Goal: Task Accomplishment & Management: Use online tool/utility

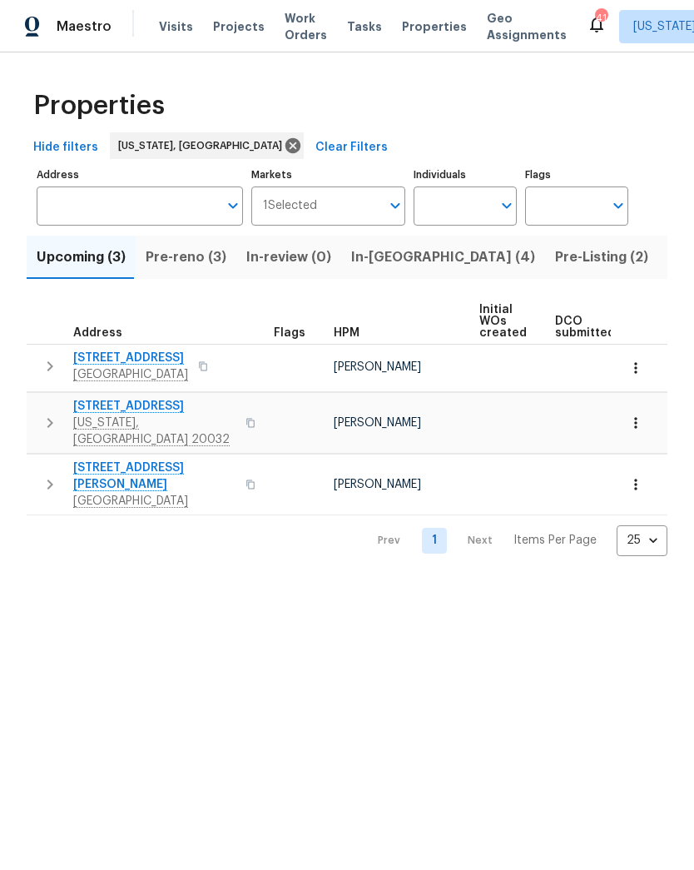
click at [181, 261] on span "Pre-reno (3)" at bounding box center [186, 257] width 81 height 23
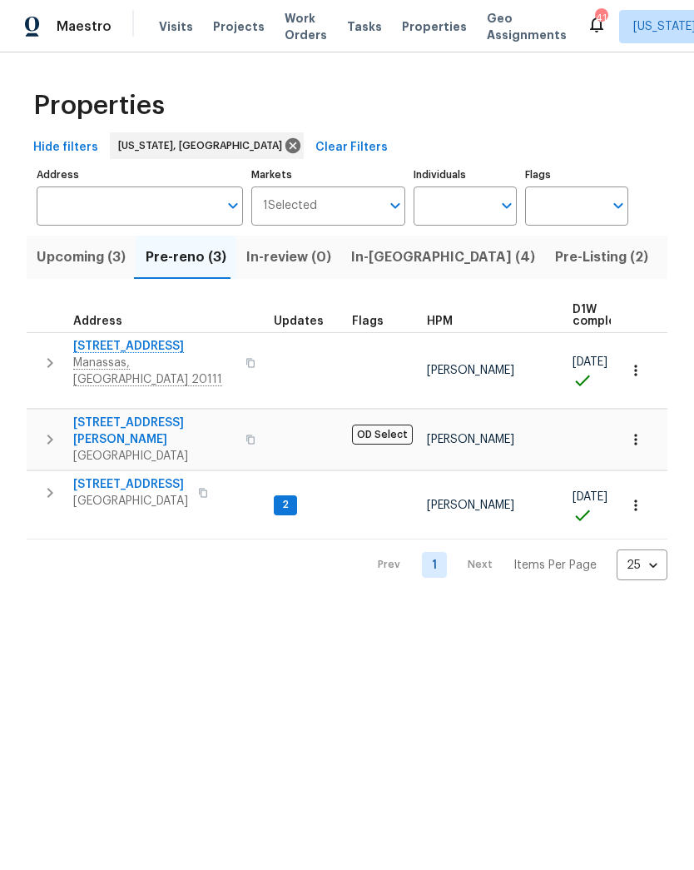
scroll to position [2, 0]
click at [379, 266] on span "In-reno (4)" at bounding box center [443, 257] width 184 height 23
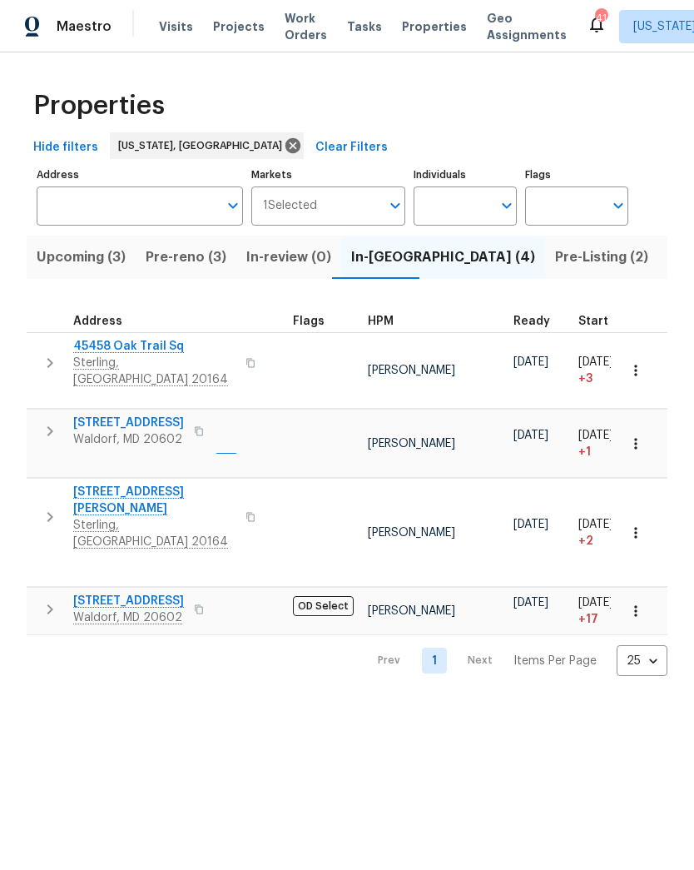
scroll to position [0, 54]
click at [74, 262] on span "Upcoming (3)" at bounding box center [81, 257] width 89 height 23
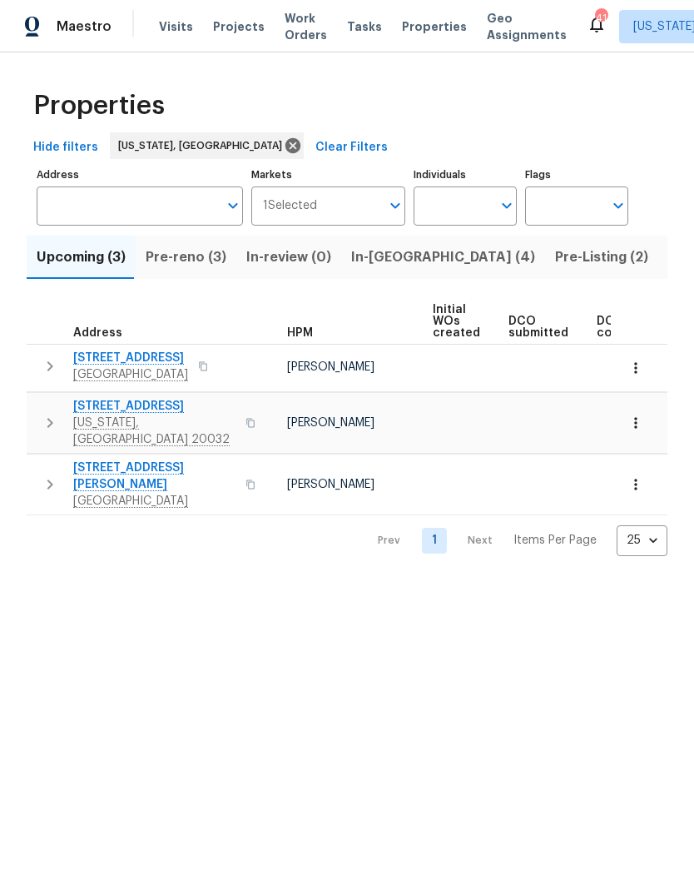
scroll to position [0, 49]
click at [183, 249] on span "Pre-reno (3)" at bounding box center [186, 257] width 81 height 23
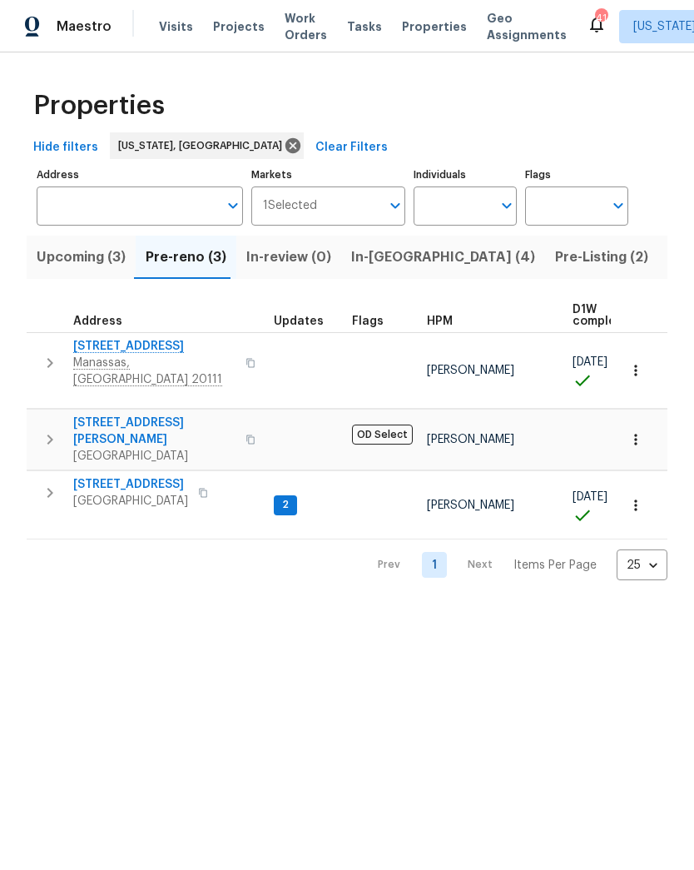
click at [367, 255] on span "In-reno (4)" at bounding box center [443, 257] width 184 height 23
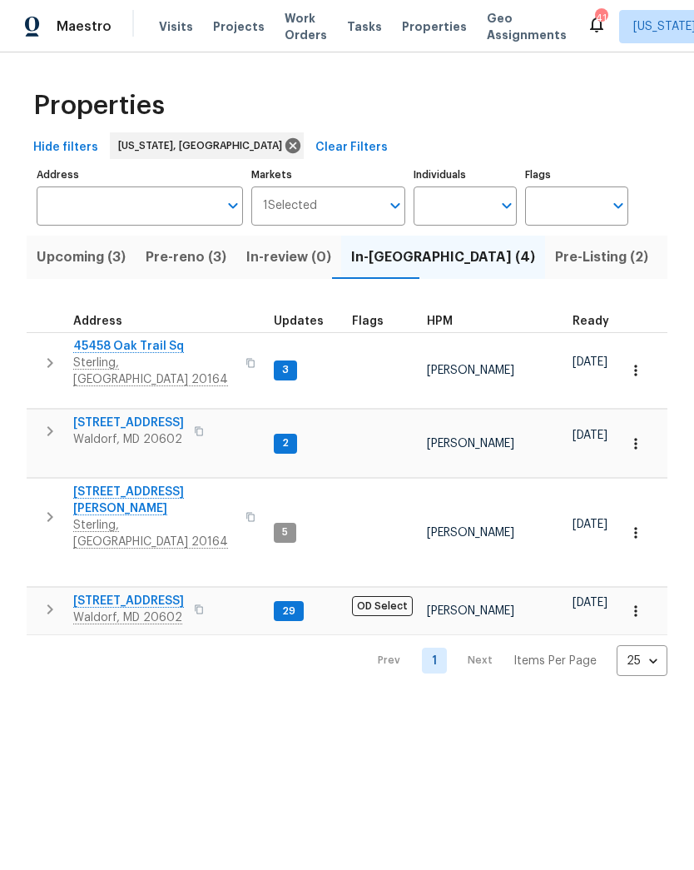
click at [555, 258] on span "Pre-Listing (2)" at bounding box center [601, 257] width 93 height 23
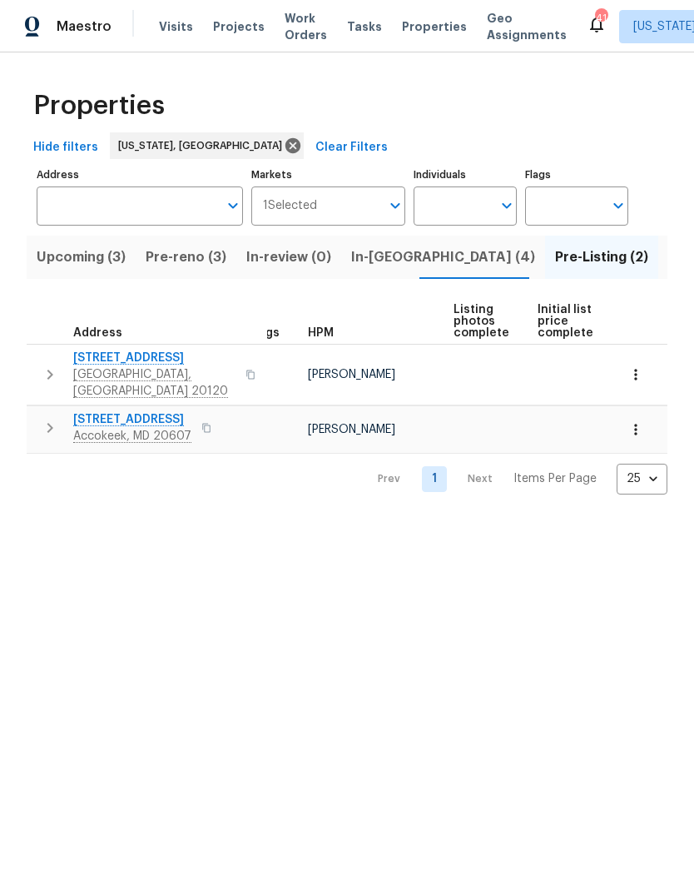
scroll to position [0, 22]
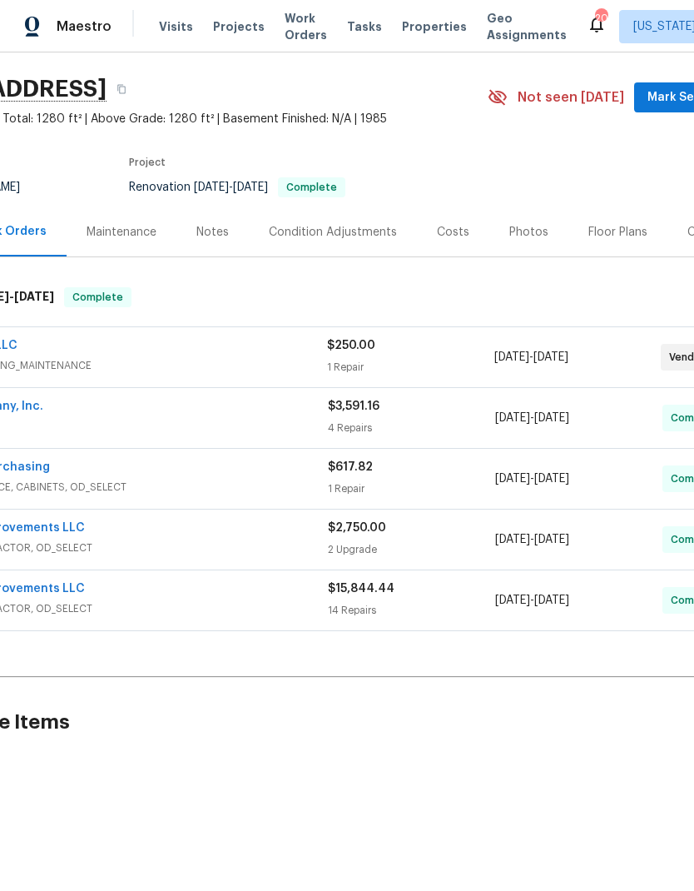
scroll to position [44, 126]
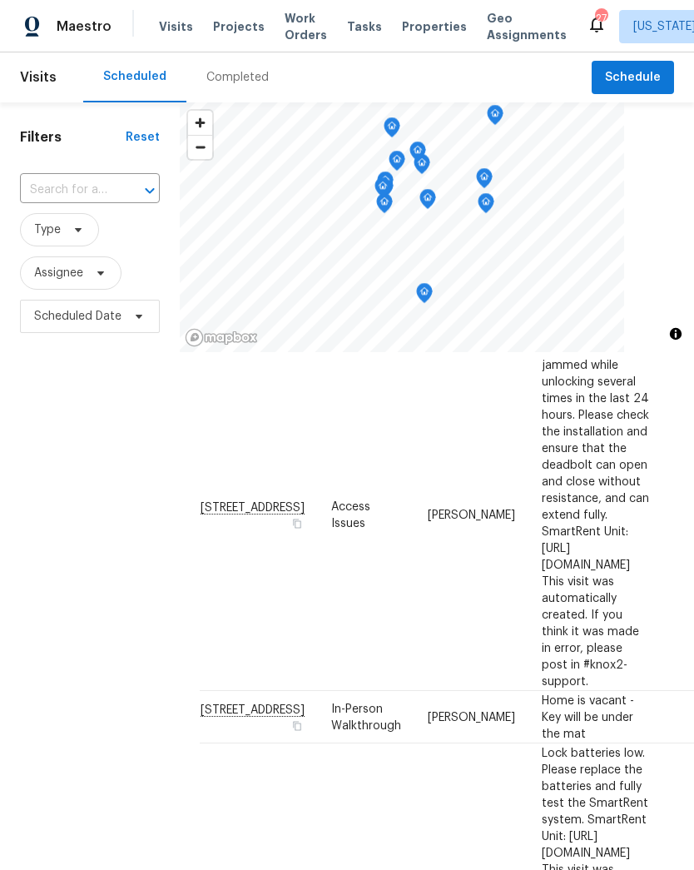
scroll to position [236, 0]
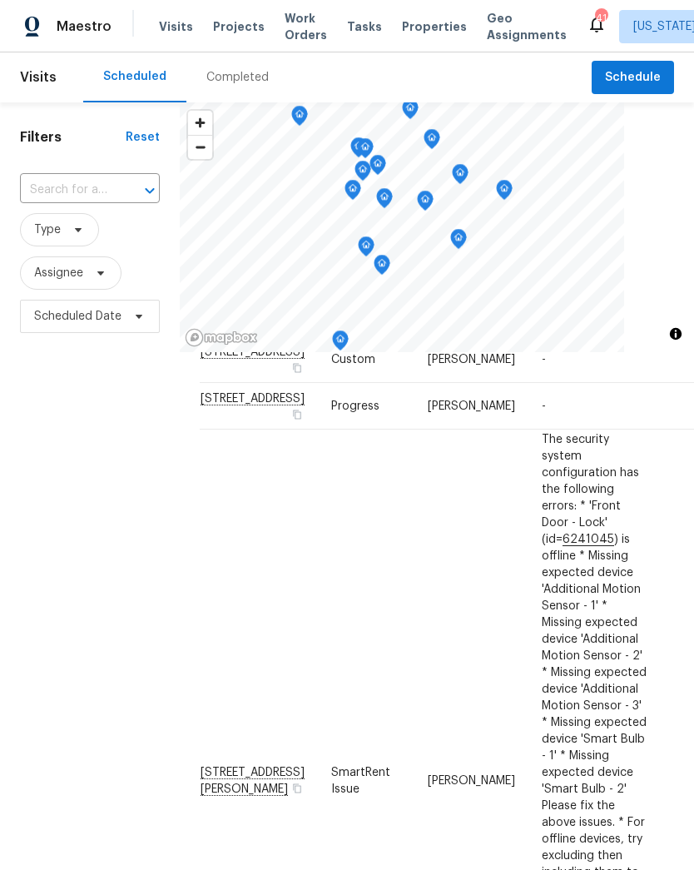
scroll to position [655, 0]
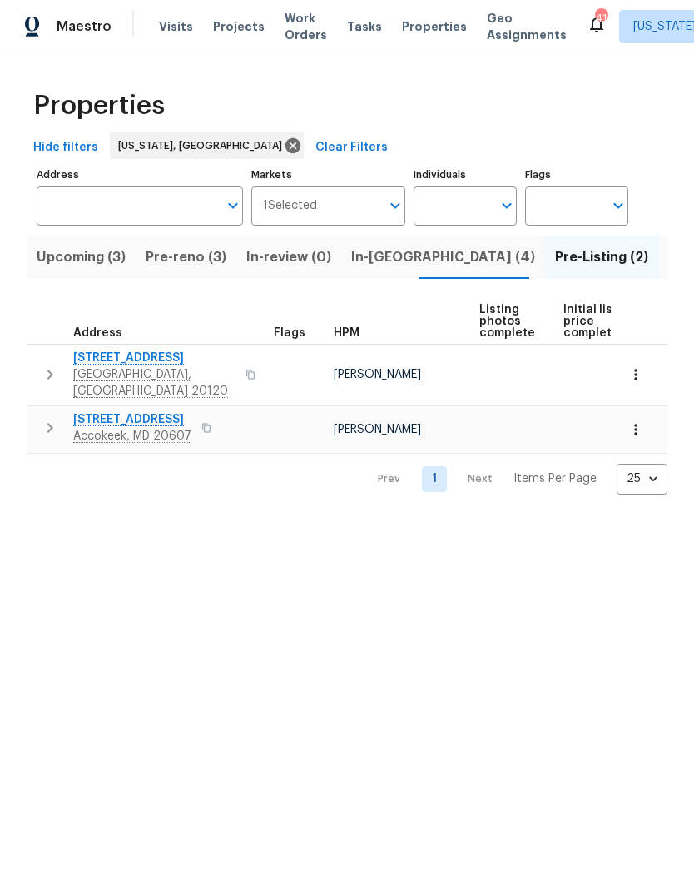
click at [366, 256] on span "In-reno (4)" at bounding box center [443, 257] width 184 height 23
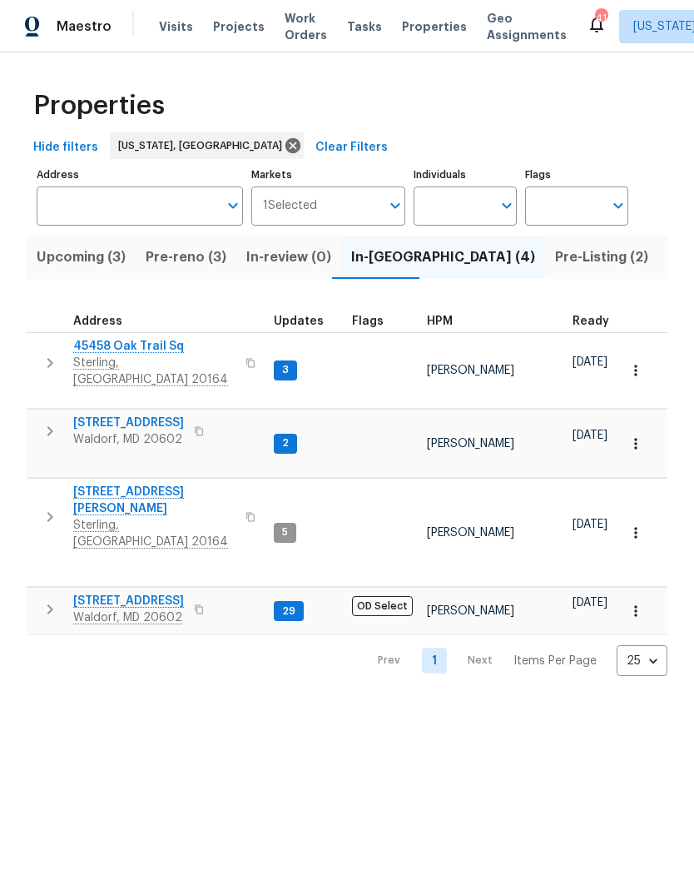
click at [194, 261] on span "Pre-reno (3)" at bounding box center [186, 257] width 81 height 23
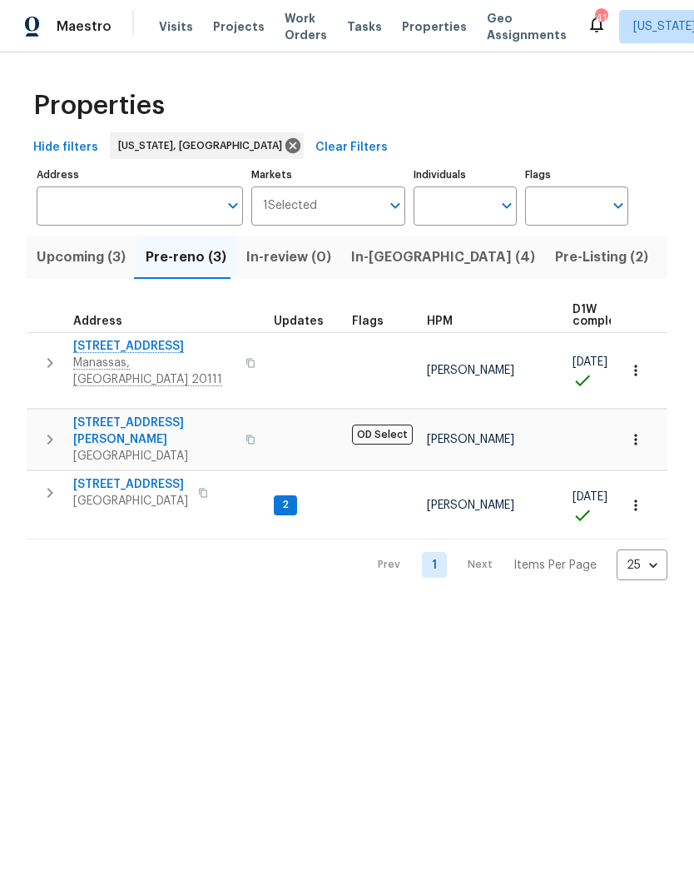
click at [386, 248] on span "In-reno (4)" at bounding box center [443, 257] width 184 height 23
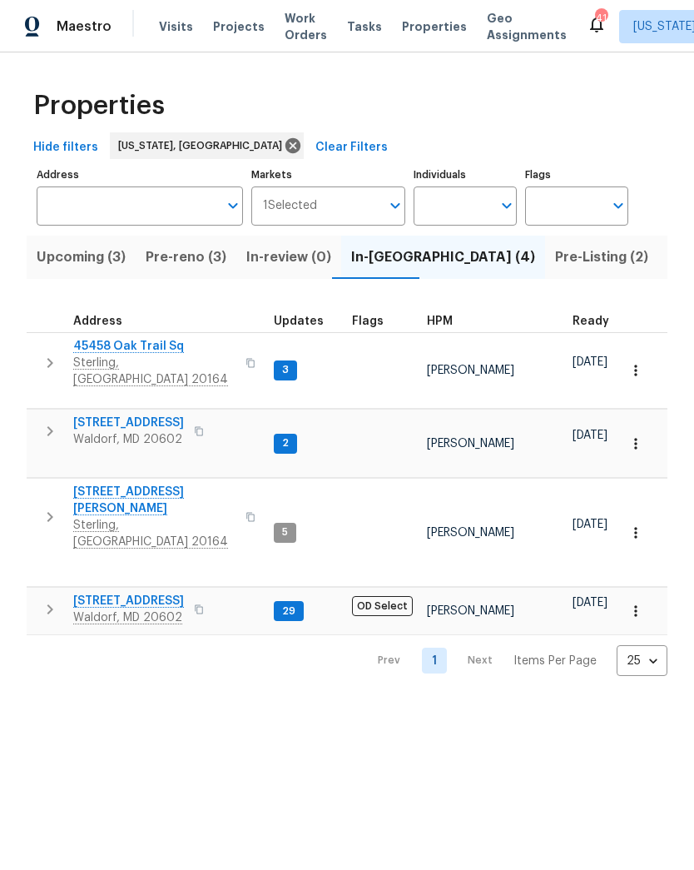
click at [130, 593] on span "3 Duncannon Rd" at bounding box center [128, 601] width 111 height 17
click at [127, 410] on td "2337 Vale Ct Waldorf, MD 20602" at bounding box center [147, 431] width 241 height 43
click at [127, 415] on span "2337 Vale Ct" at bounding box center [128, 423] width 111 height 17
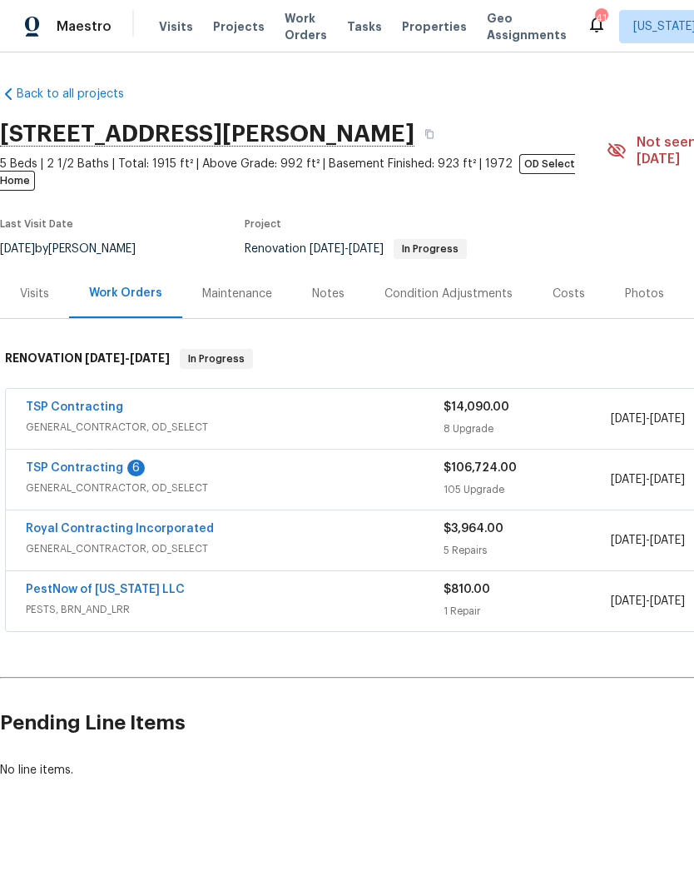
click at [79, 462] on link "TSP Contracting" at bounding box center [74, 468] width 97 height 12
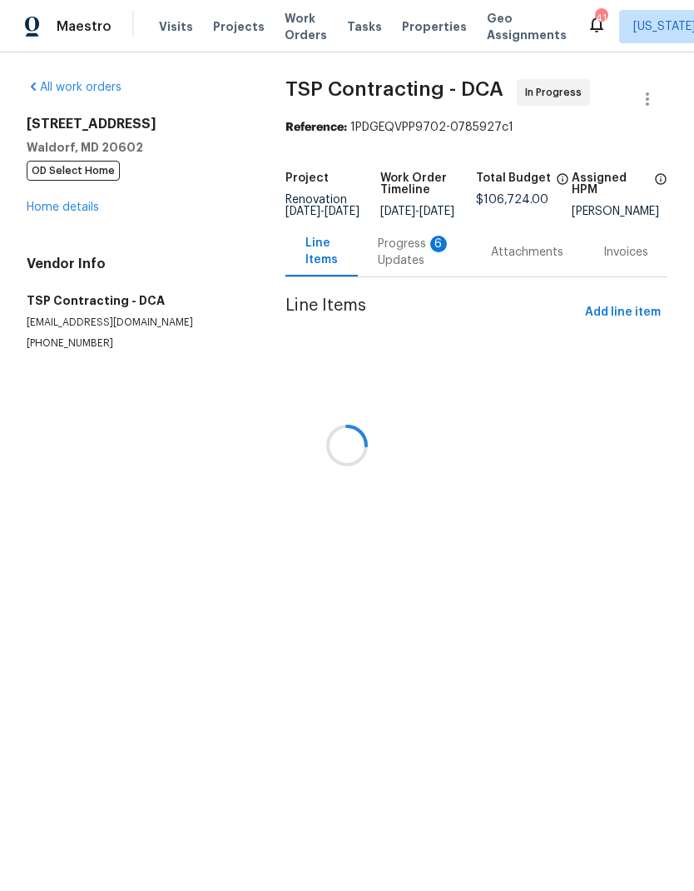
click at [405, 261] on div at bounding box center [347, 445] width 694 height 891
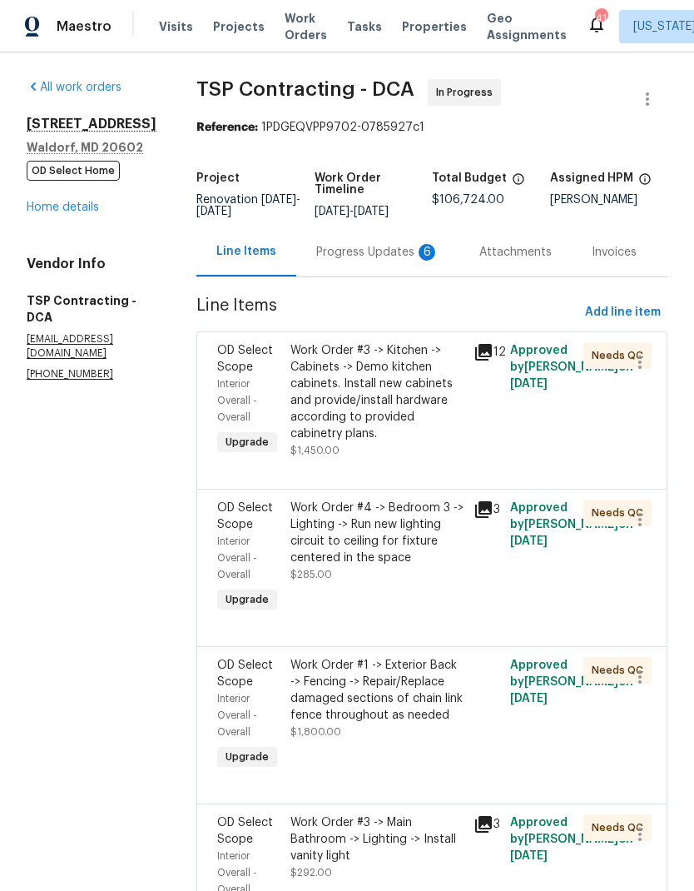
click at [370, 246] on div "Progress Updates 6" at bounding box center [377, 252] width 123 height 17
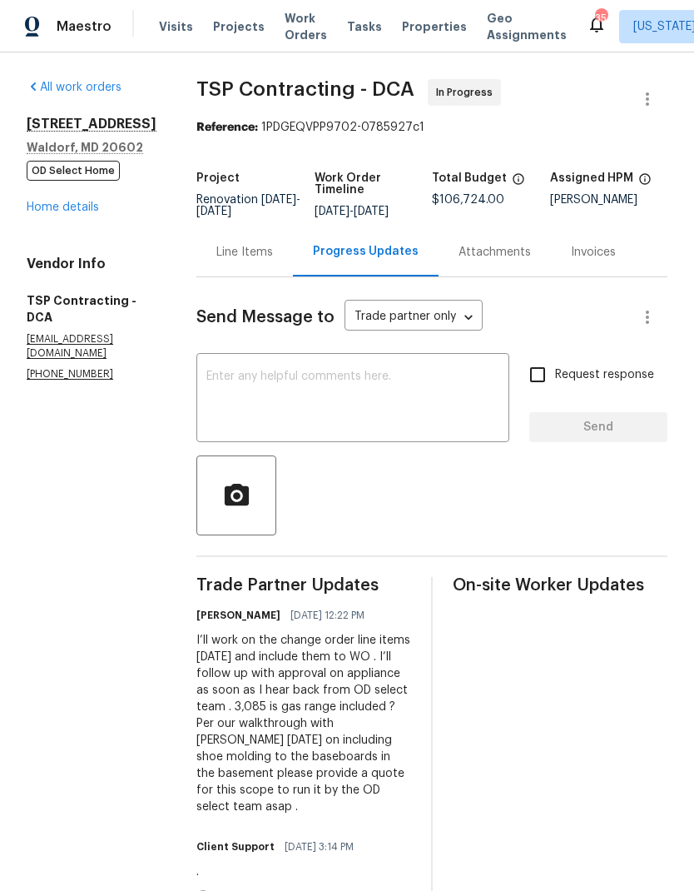
click at [76, 213] on link "Home details" at bounding box center [63, 207] width 72 height 12
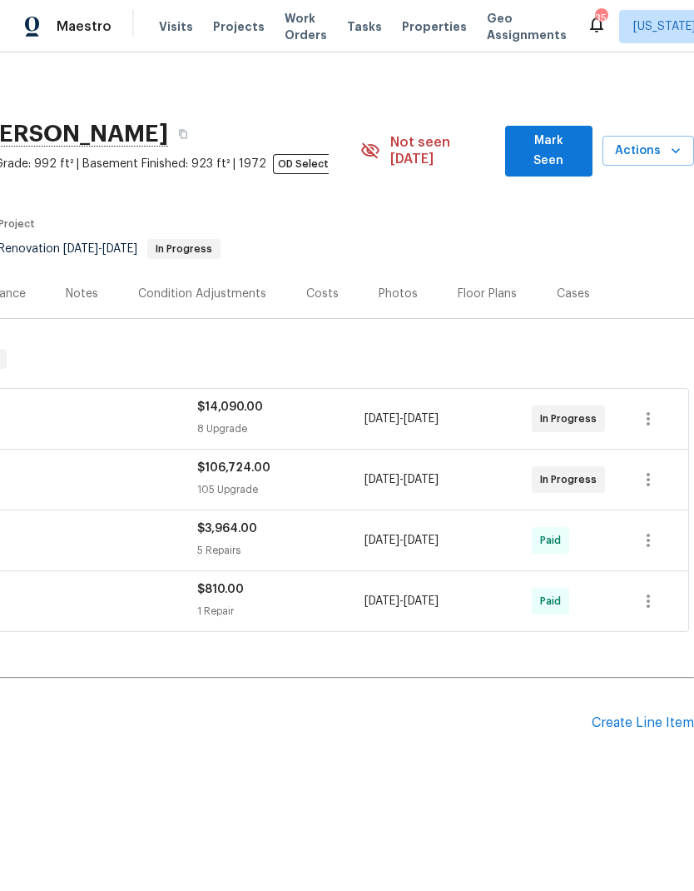
scroll to position [0, 246]
click at [624, 715] on div "Create Line Item" at bounding box center [643, 723] width 102 height 16
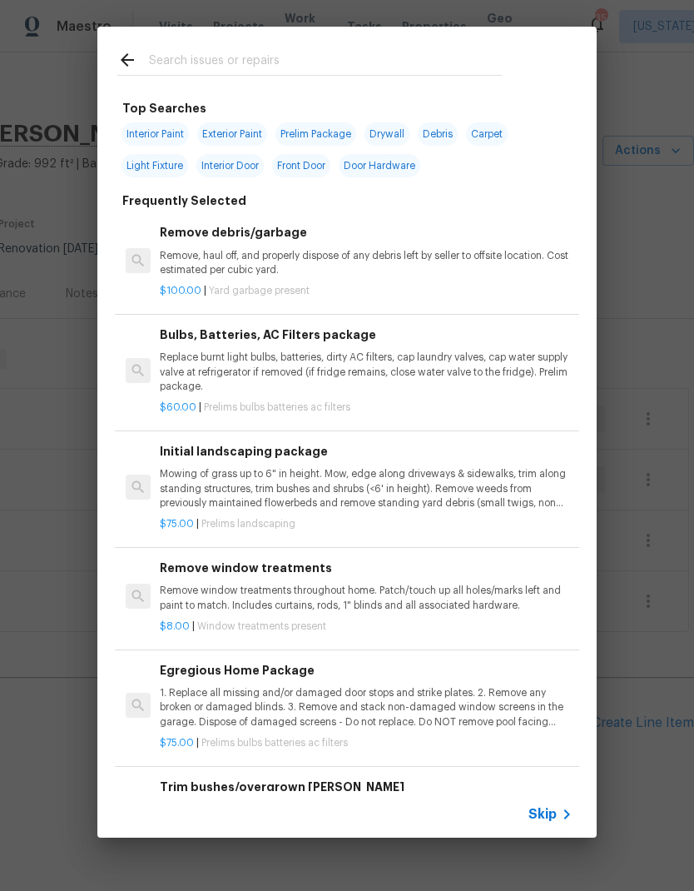
click at [216, 62] on input "text" at bounding box center [325, 62] width 353 height 25
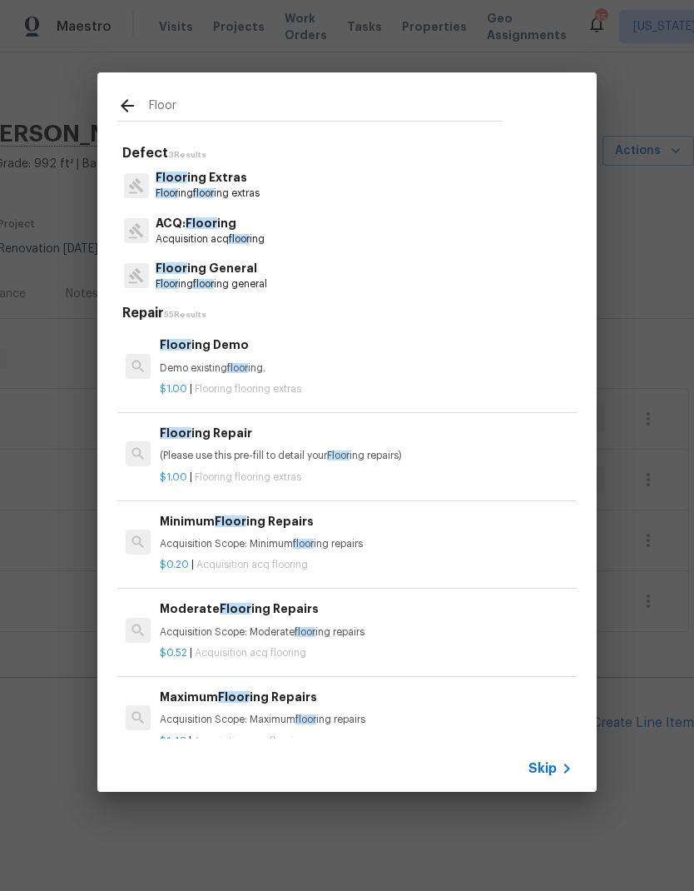
scroll to position [0, 0]
type input "F"
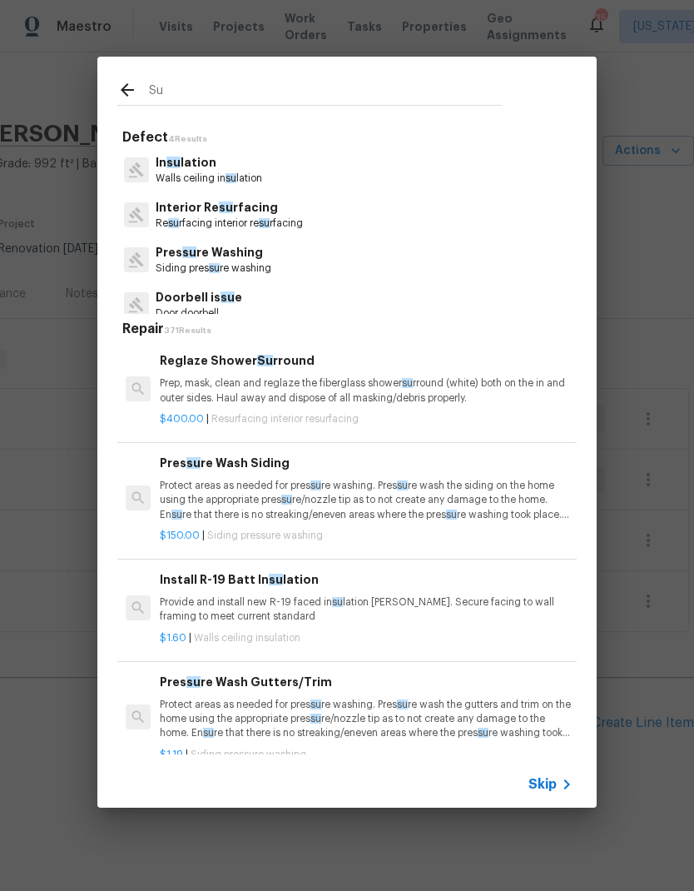
type input "Sub"
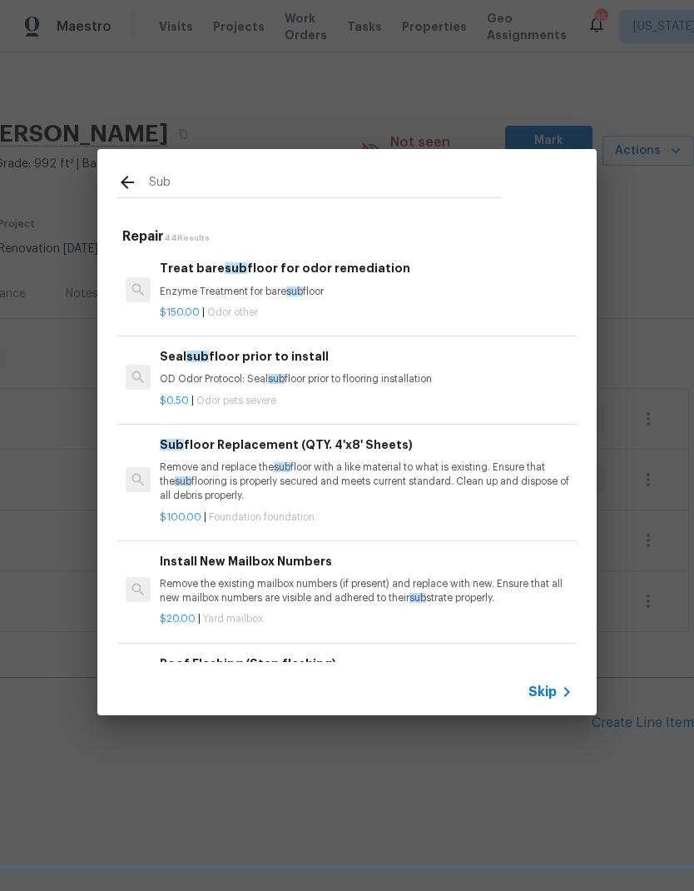
click at [396, 480] on p "Remove and replace the sub floor with a like material to what is existing. Ensu…" at bounding box center [366, 481] width 413 height 42
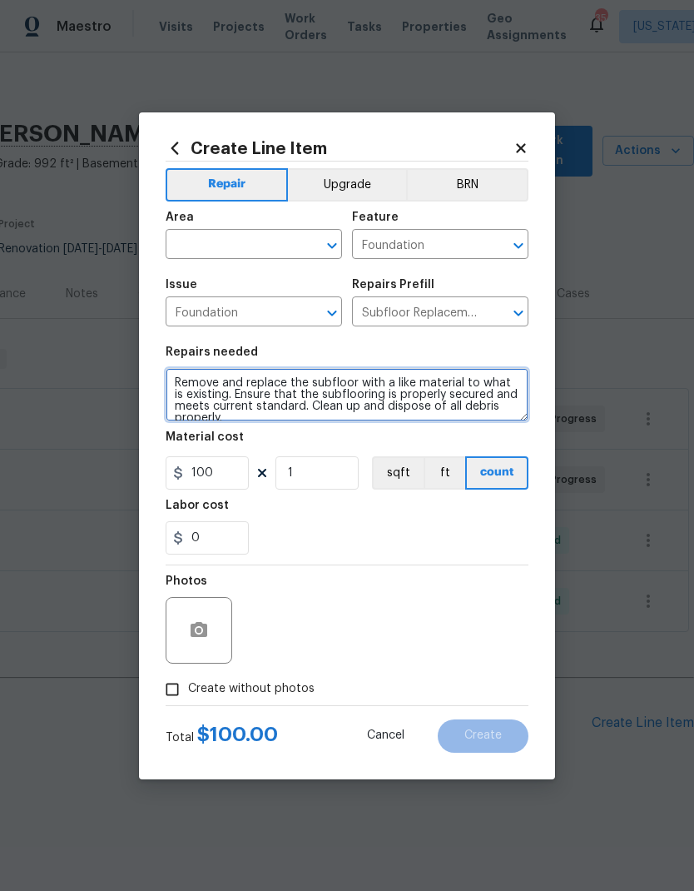
click at [173, 380] on textarea "Remove and replace the subfloor with a like material to what is existing. Ensur…" at bounding box center [347, 394] width 363 height 53
click at [209, 375] on textarea "Remove and replace the subfloor with a like material to what is existing. Ensur…" at bounding box center [347, 394] width 363 height 53
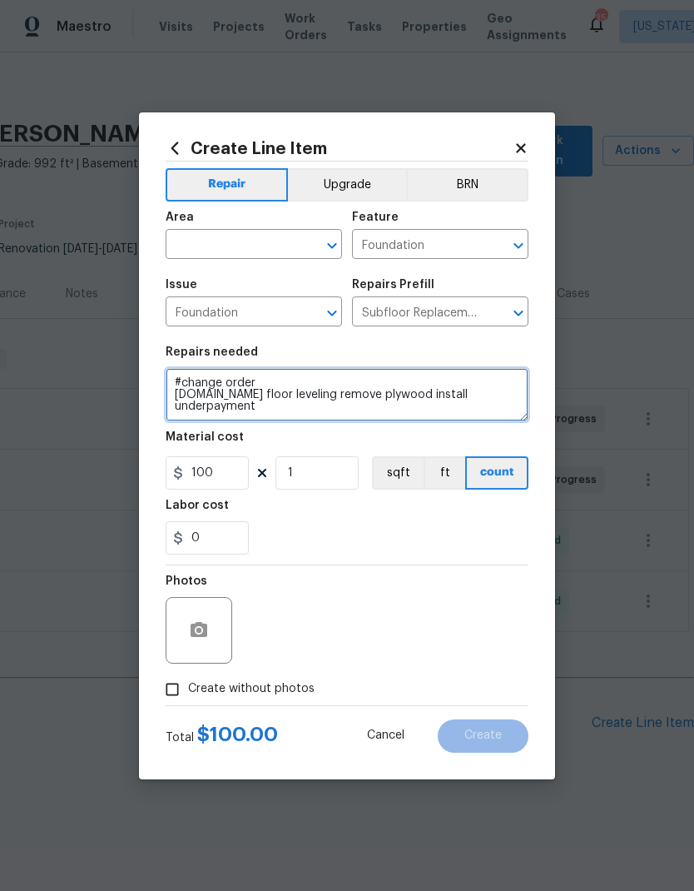
click at [331, 241] on icon "Open" at bounding box center [332, 246] width 20 height 20
type textarea "#change order [DOMAIN_NAME] floor leveling remove plywood install underpayment …"
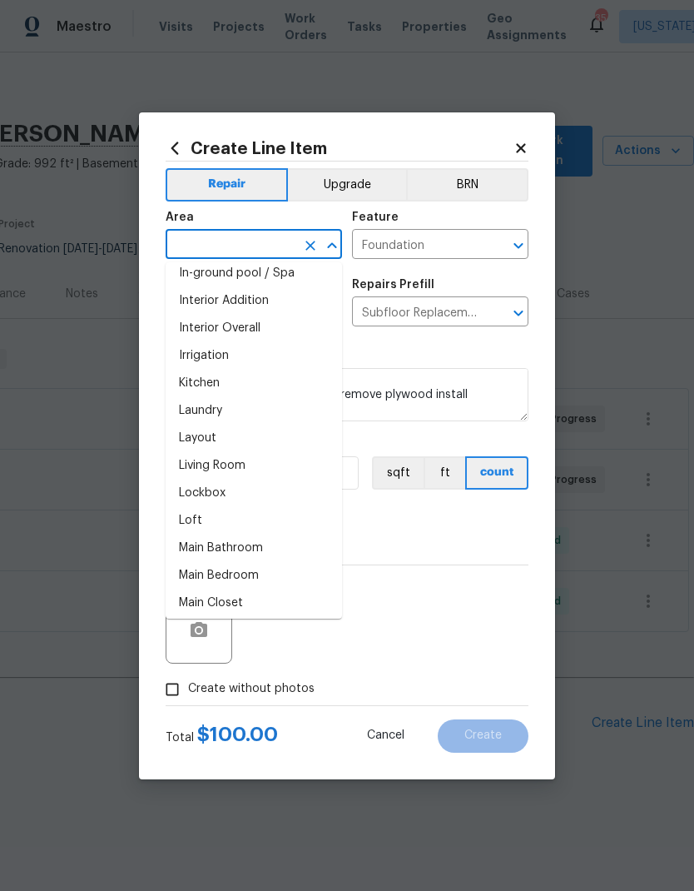
scroll to position [631, 0]
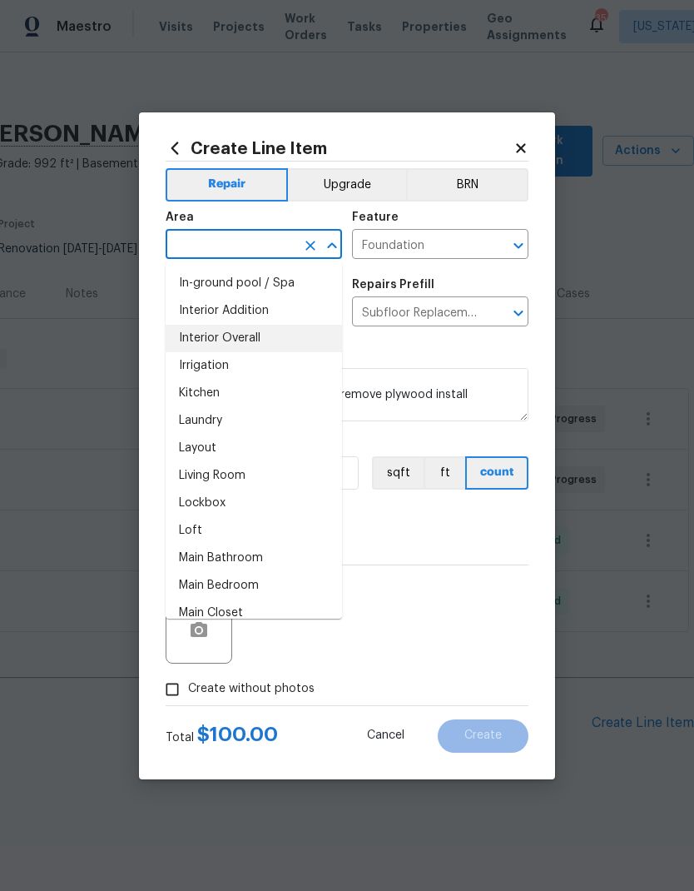
click at [275, 329] on li "Interior Overall" at bounding box center [254, 338] width 177 height 27
type input "Interior Overall"
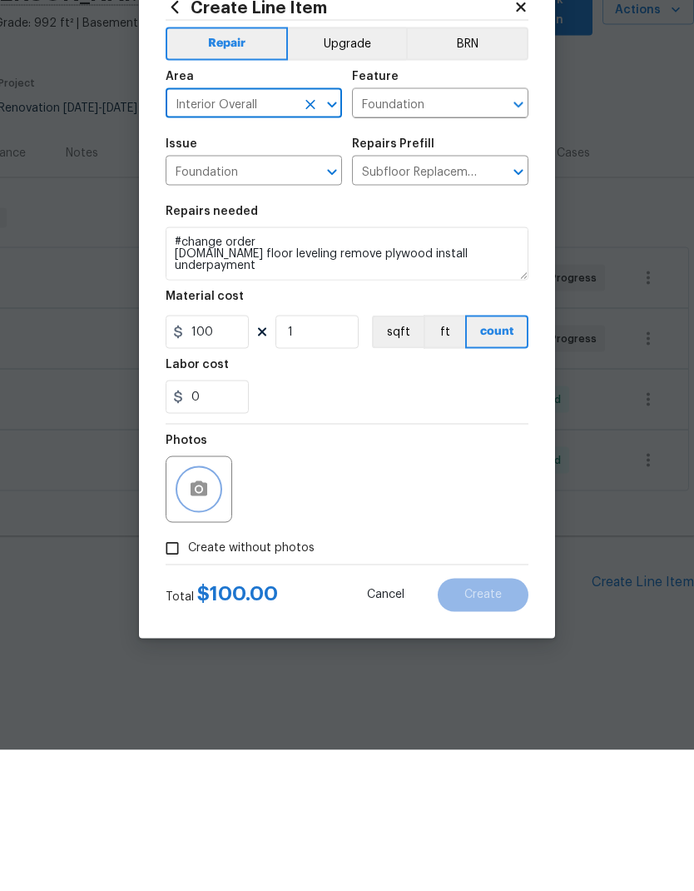
click at [203, 622] on icon "button" at bounding box center [199, 629] width 17 height 15
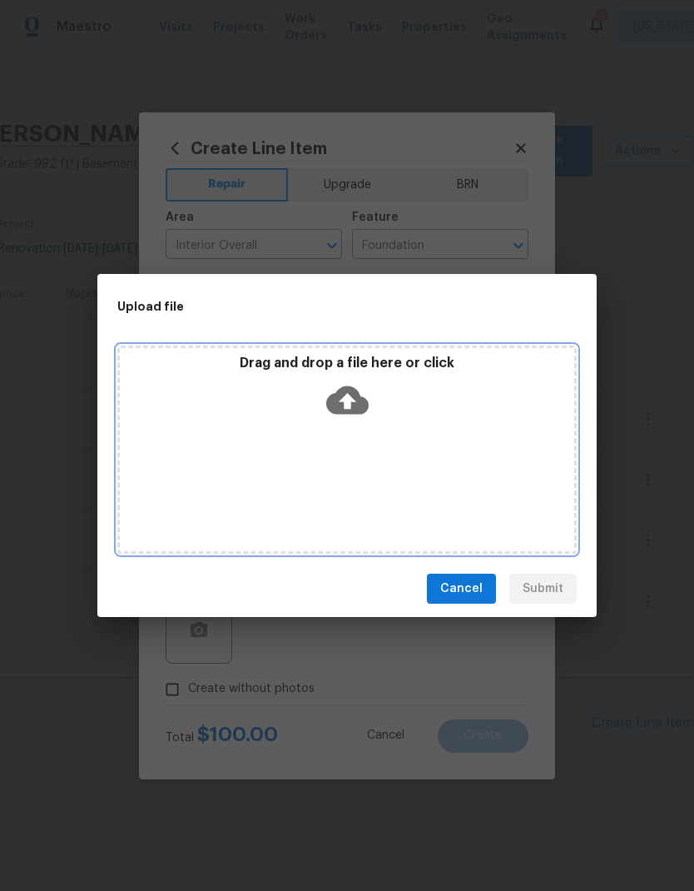
click at [358, 399] on icon at bounding box center [347, 400] width 42 height 28
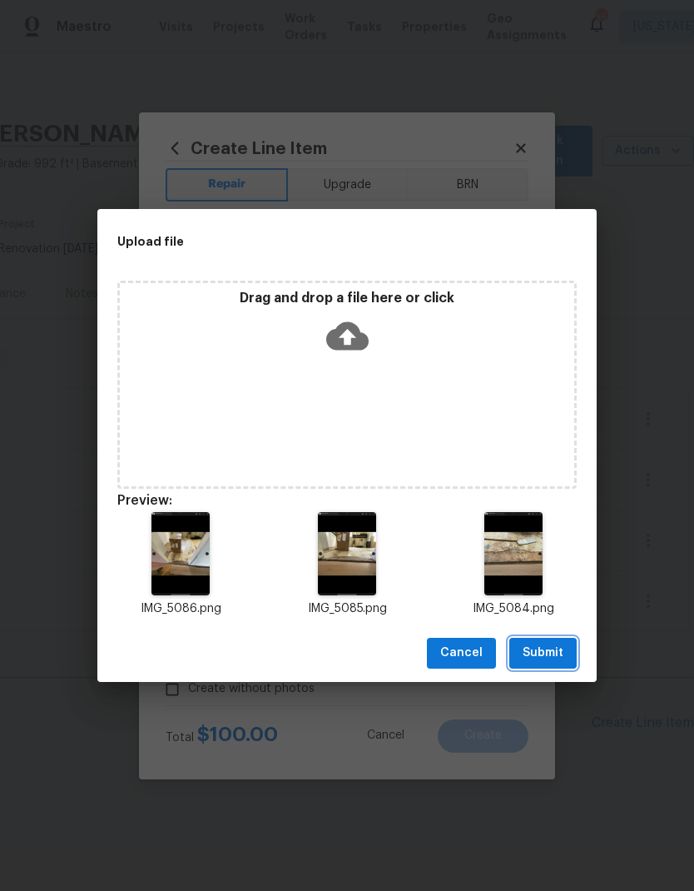
click at [551, 651] on span "Submit" at bounding box center [543, 653] width 41 height 21
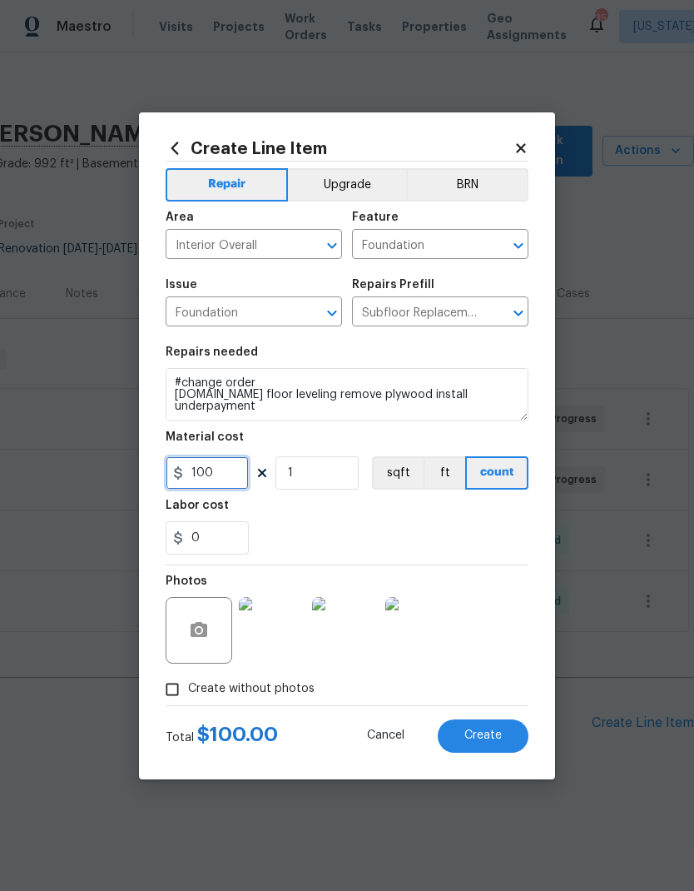
click at [223, 470] on input "100" at bounding box center [207, 472] width 83 height 33
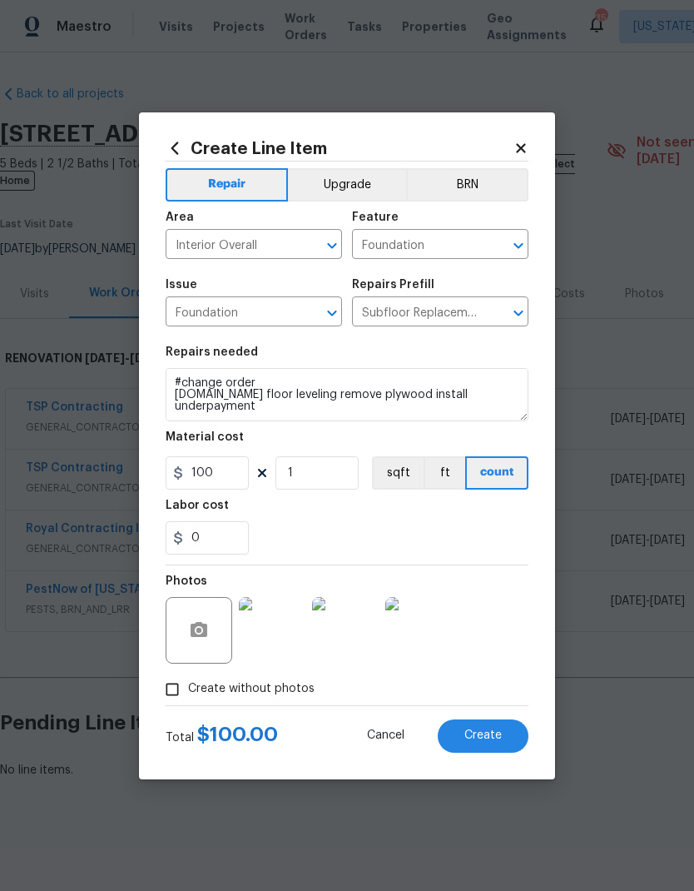
scroll to position [0, 246]
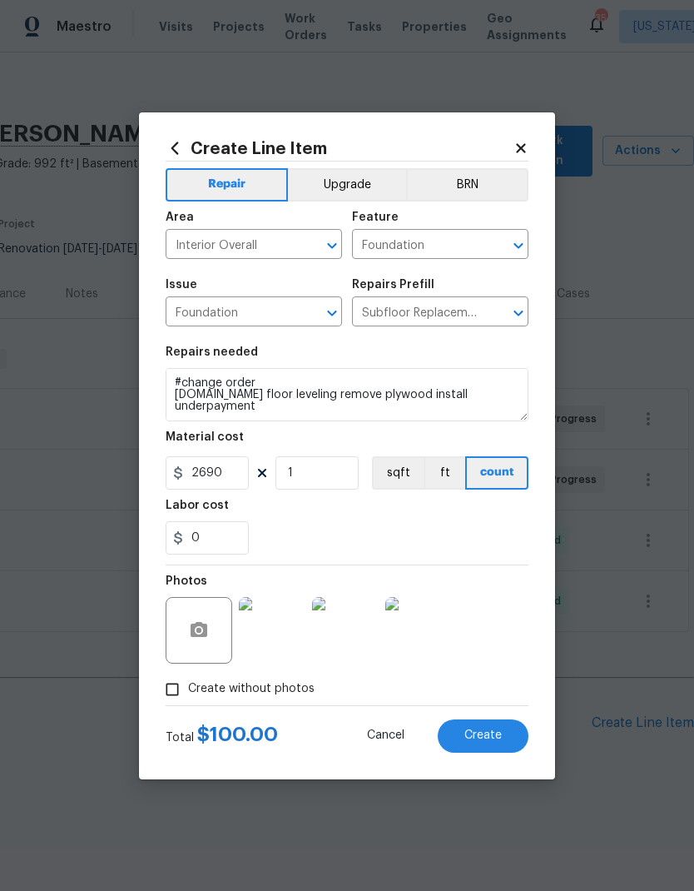
type input "2690"
click at [316, 523] on div "0" at bounding box center [347, 537] width 363 height 33
click at [487, 737] on span "Create" at bounding box center [483, 735] width 37 height 12
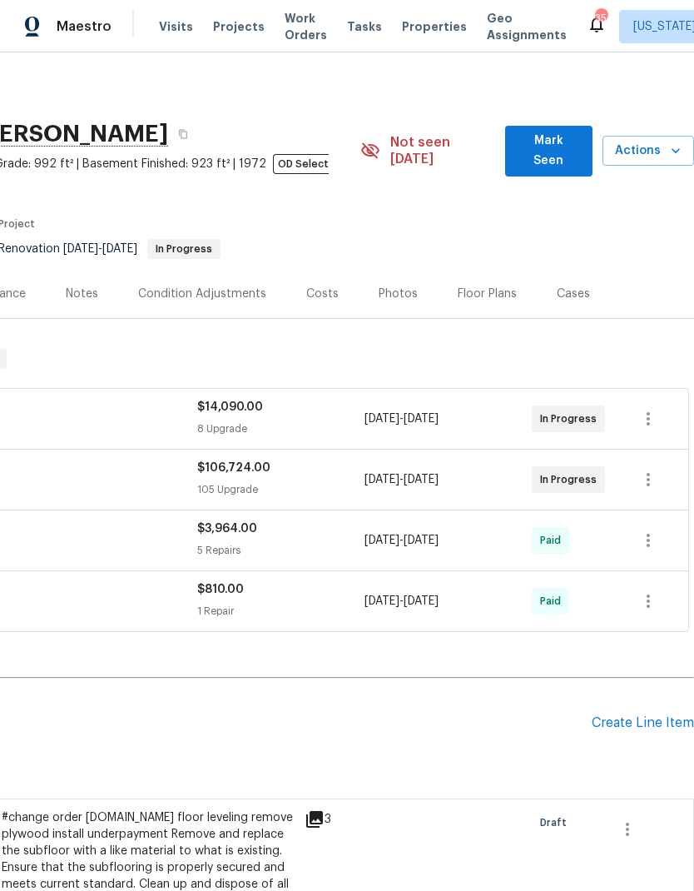
click at [649, 715] on div "Create Line Item" at bounding box center [643, 723] width 102 height 16
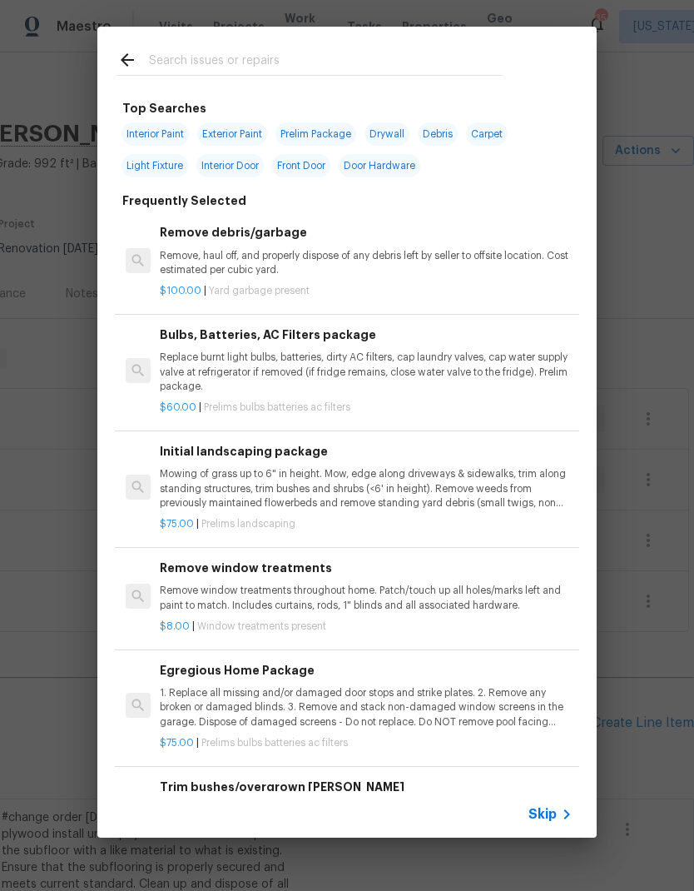
click at [372, 46] on div at bounding box center [309, 60] width 425 height 66
click at [397, 59] on input "text" at bounding box center [325, 62] width 353 height 25
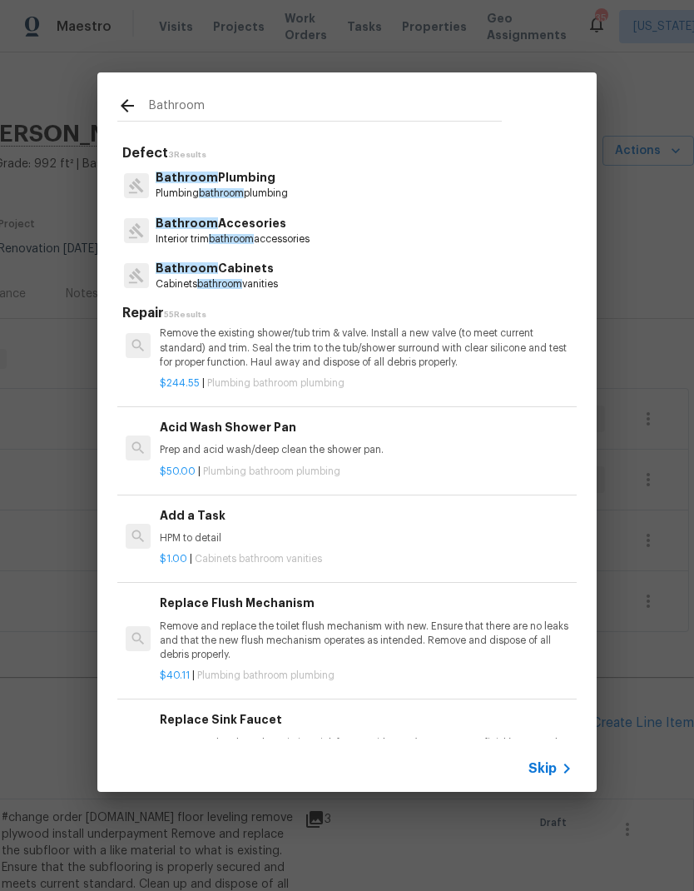
scroll to position [3024, 0]
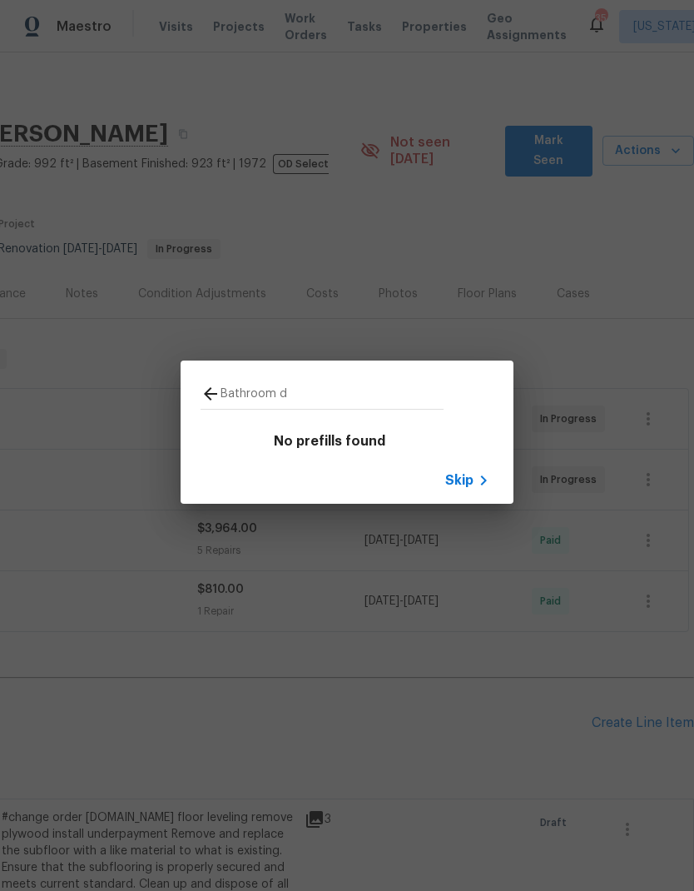
type input "Bathroom"
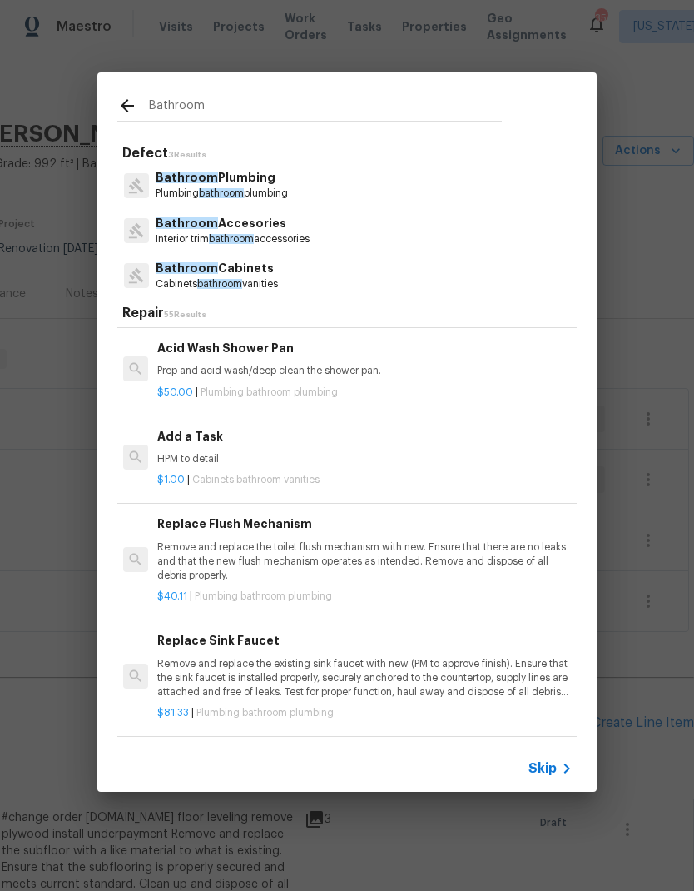
scroll to position [3102, 2]
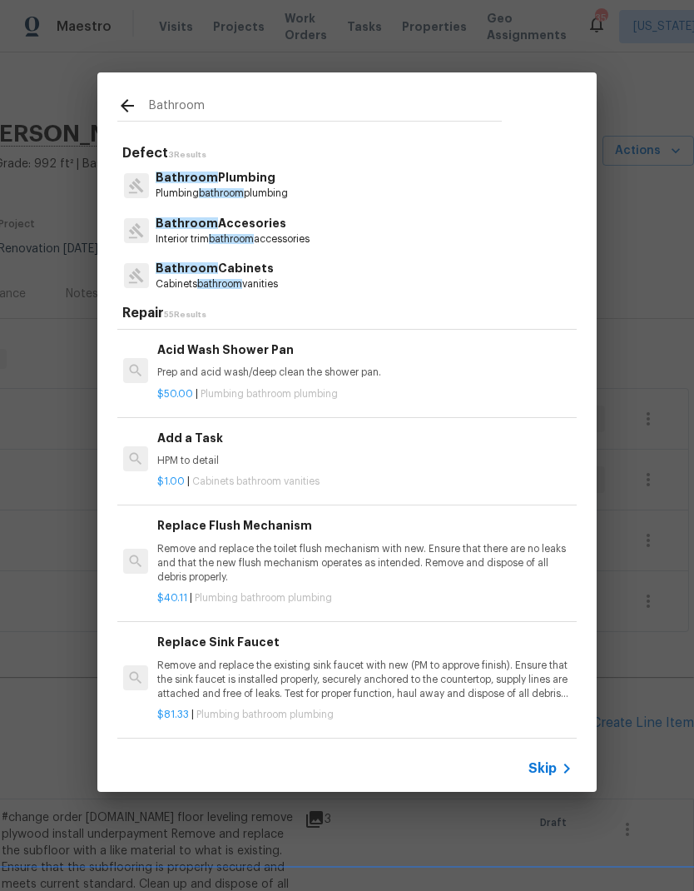
click at [261, 454] on p "HPM to detail" at bounding box center [363, 461] width 413 height 14
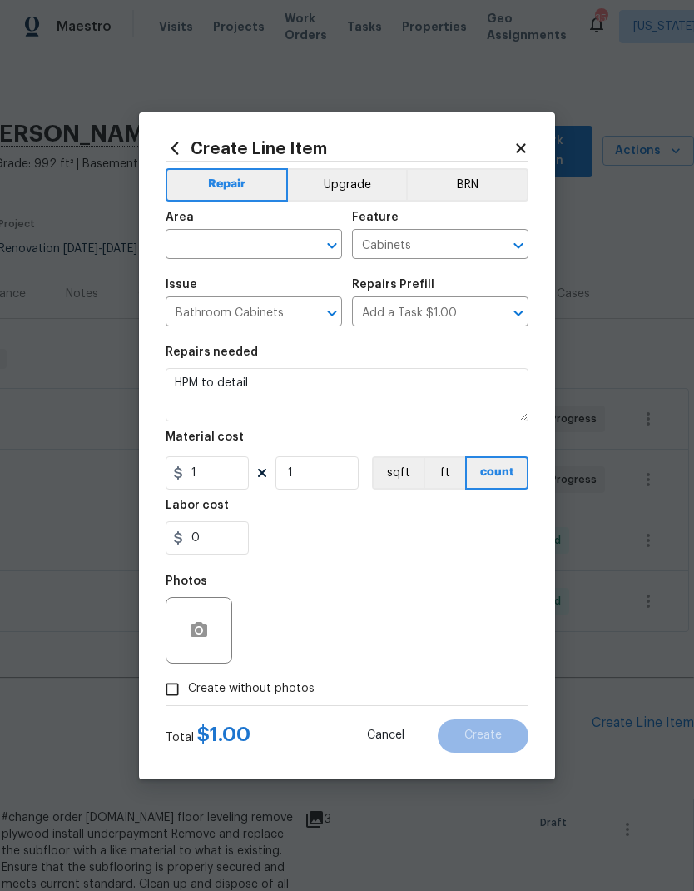
click at [507, 243] on button "Open" at bounding box center [518, 245] width 23 height 23
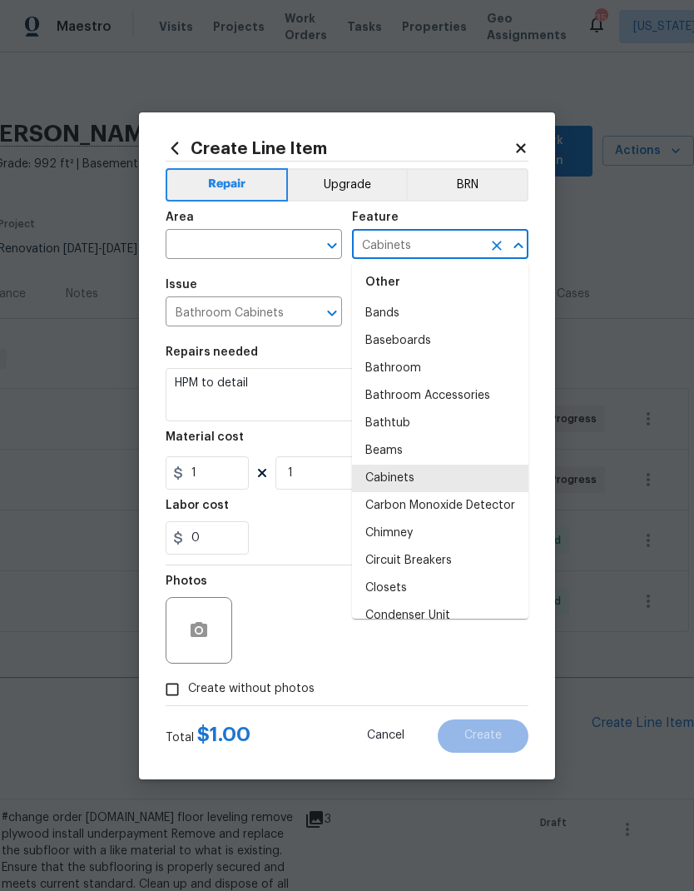
scroll to position [204, 0]
click at [430, 423] on li "Bathtub" at bounding box center [440, 420] width 177 height 27
type input "Bathtub"
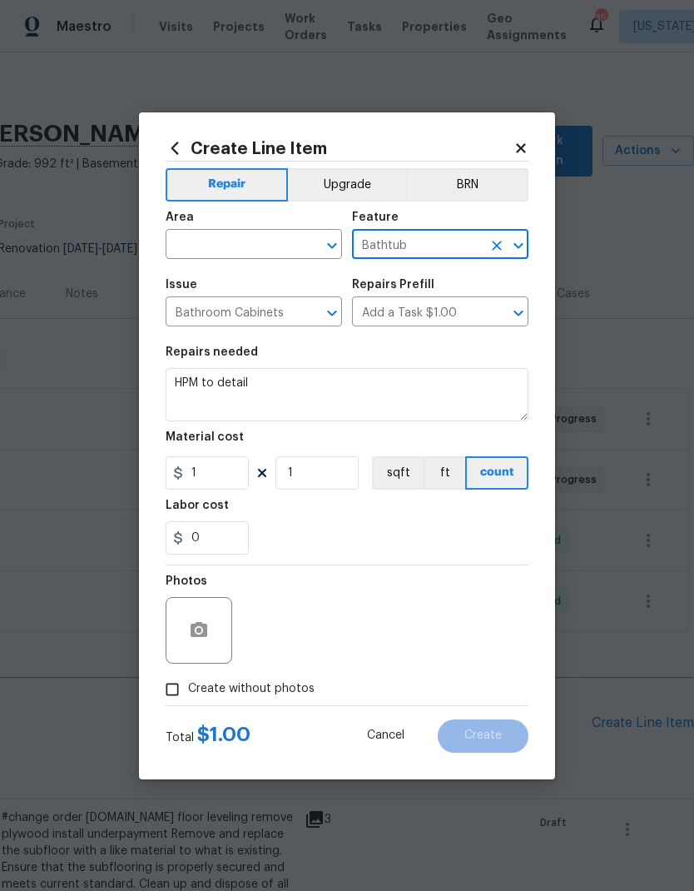
click at [524, 310] on icon "Open" at bounding box center [519, 313] width 20 height 20
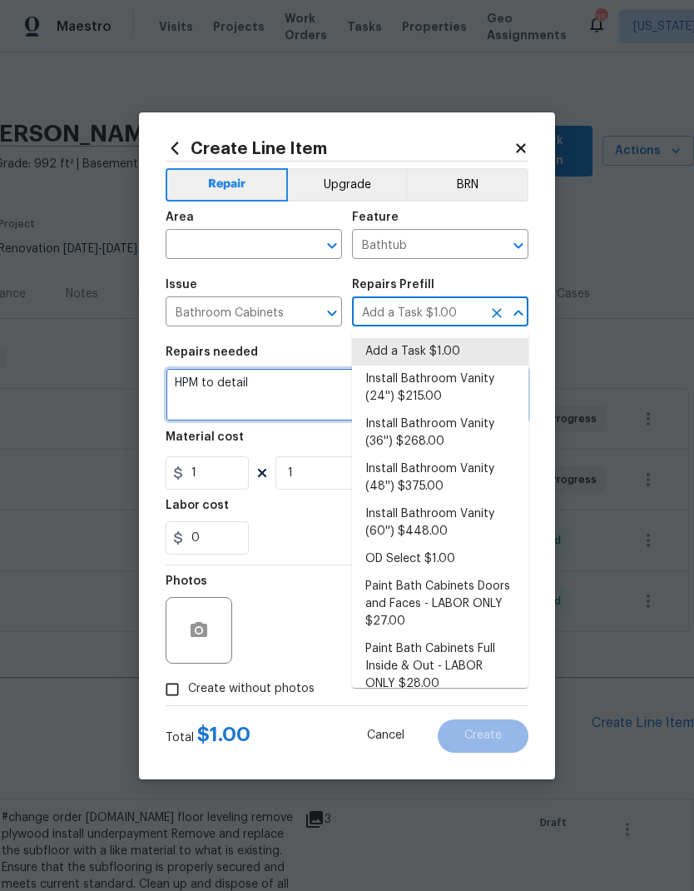
click at [301, 390] on textarea "HPM to detail" at bounding box center [347, 394] width 363 height 53
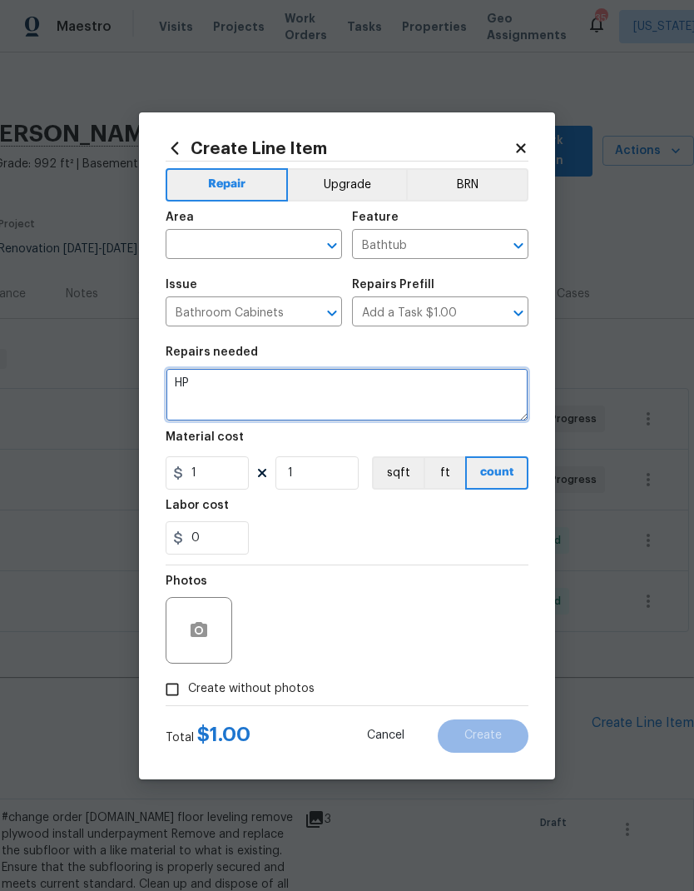
type textarea "H"
click at [338, 243] on icon "Open" at bounding box center [332, 246] width 20 height 20
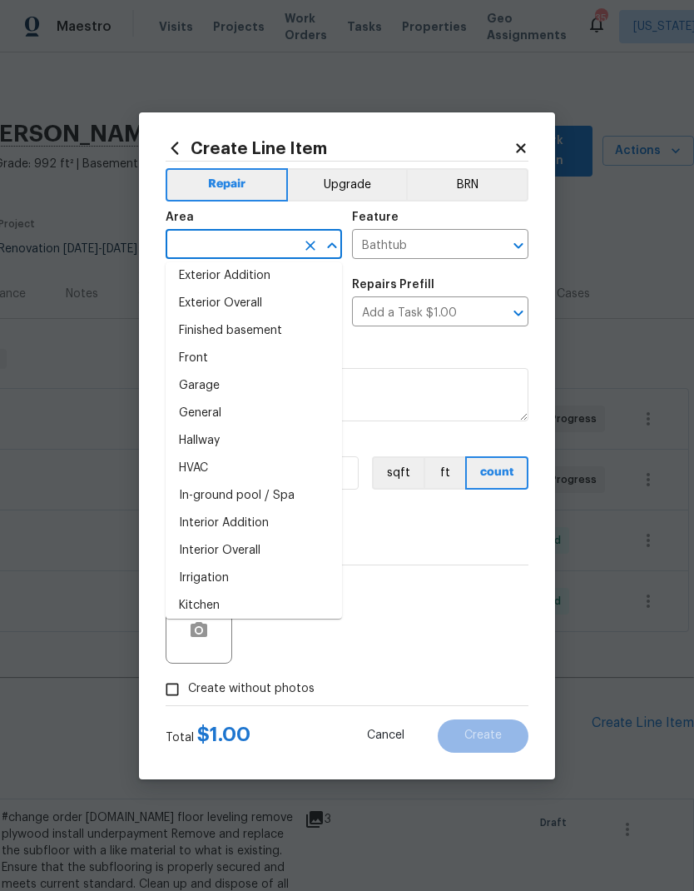
scroll to position [403, 0]
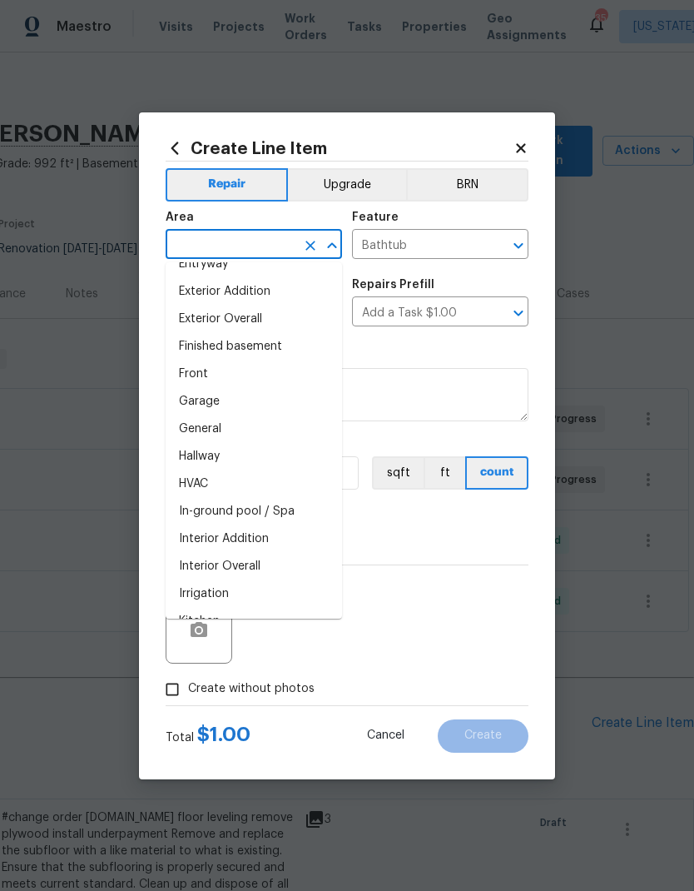
click at [289, 343] on li "Finished basement" at bounding box center [254, 346] width 177 height 27
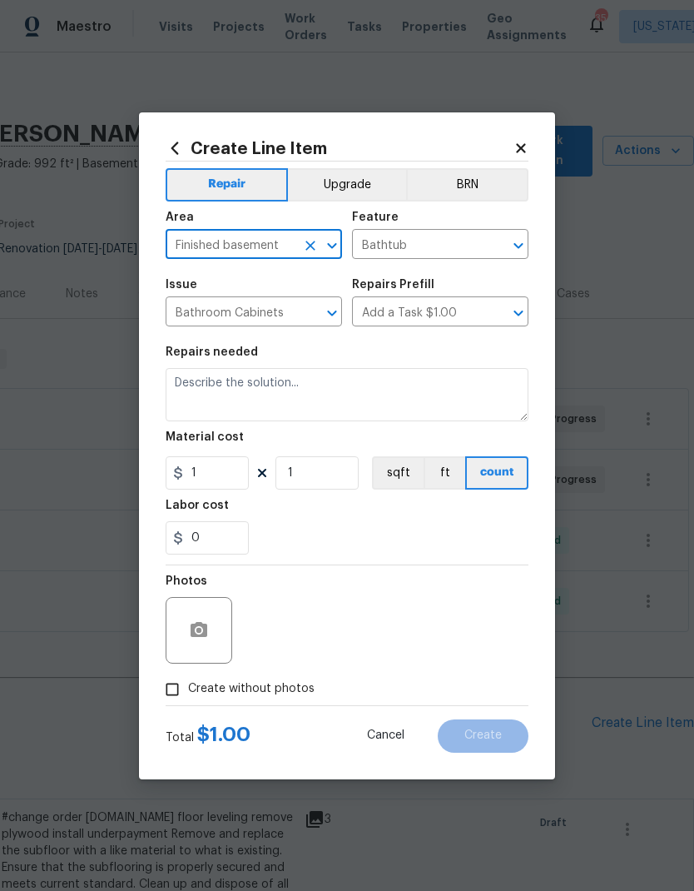
type input "Finished basement"
click at [326, 316] on icon "Open" at bounding box center [332, 313] width 20 height 20
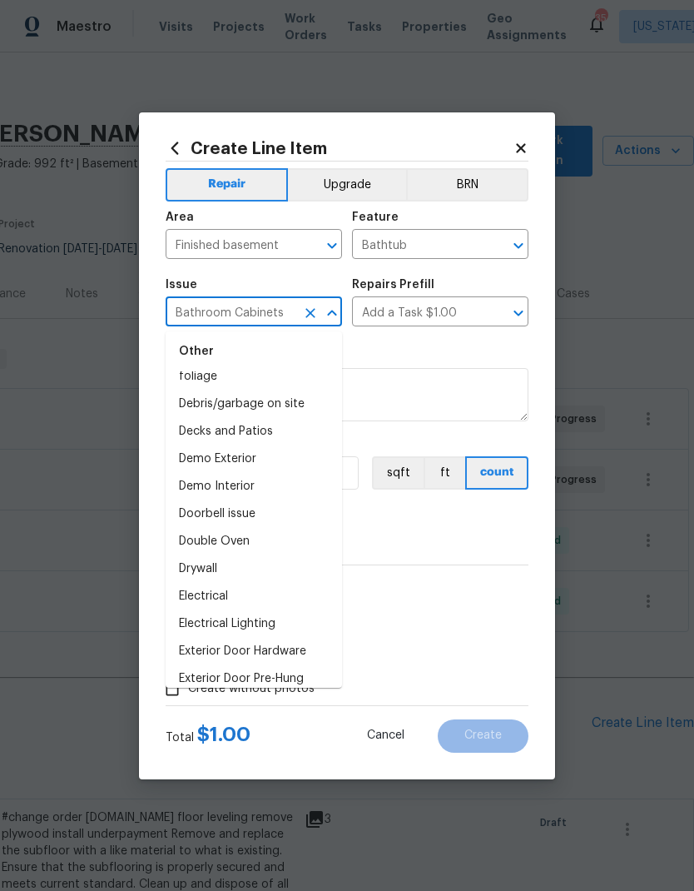
scroll to position [661, 0]
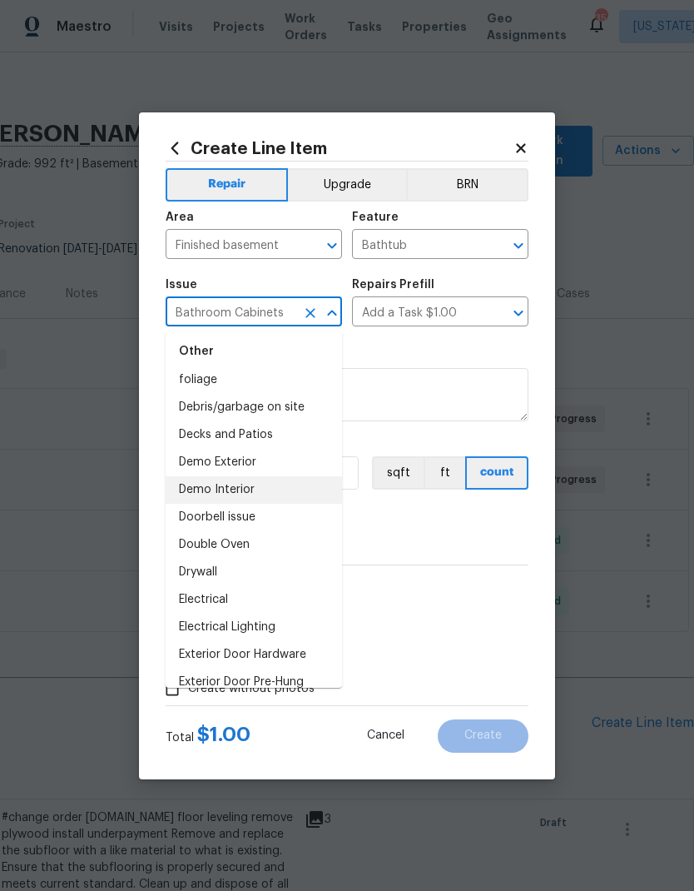
click at [293, 476] on li "Demo Interior" at bounding box center [254, 489] width 177 height 27
type input "Demo Interior"
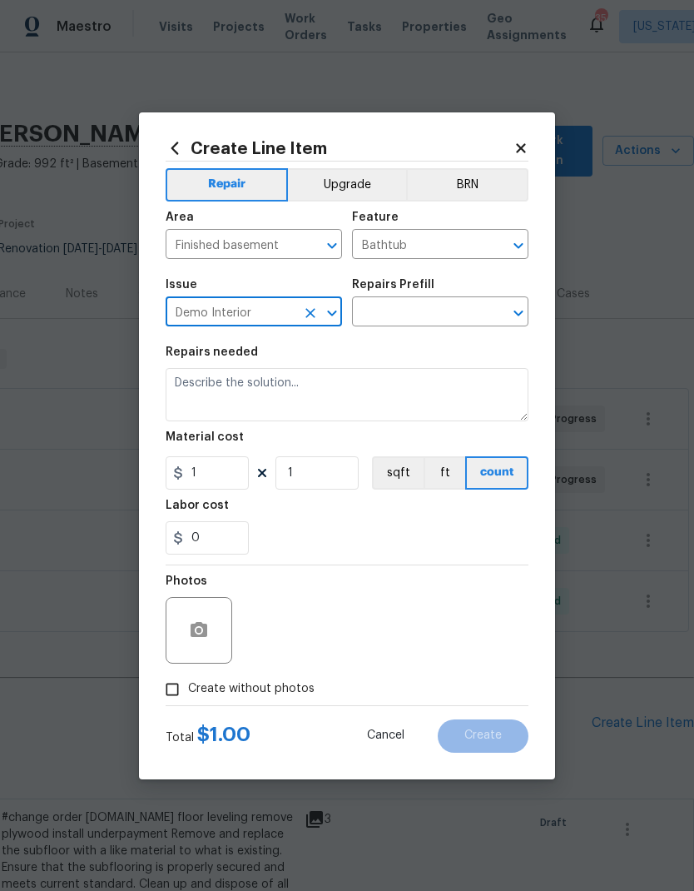
click at [515, 310] on icon "Open" at bounding box center [519, 313] width 20 height 20
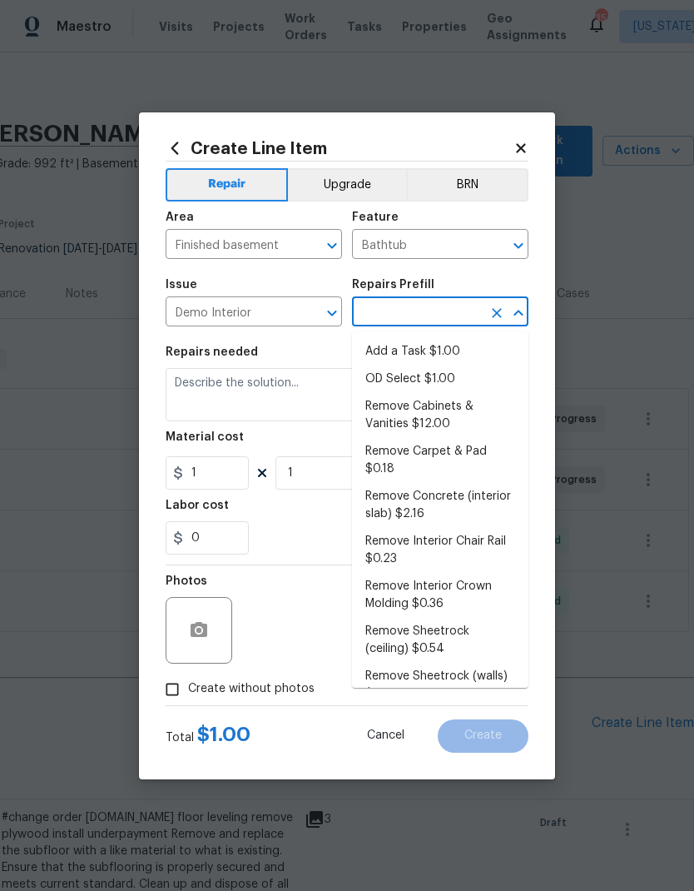
click at [460, 350] on li "Add a Task $1.00" at bounding box center [440, 351] width 177 height 27
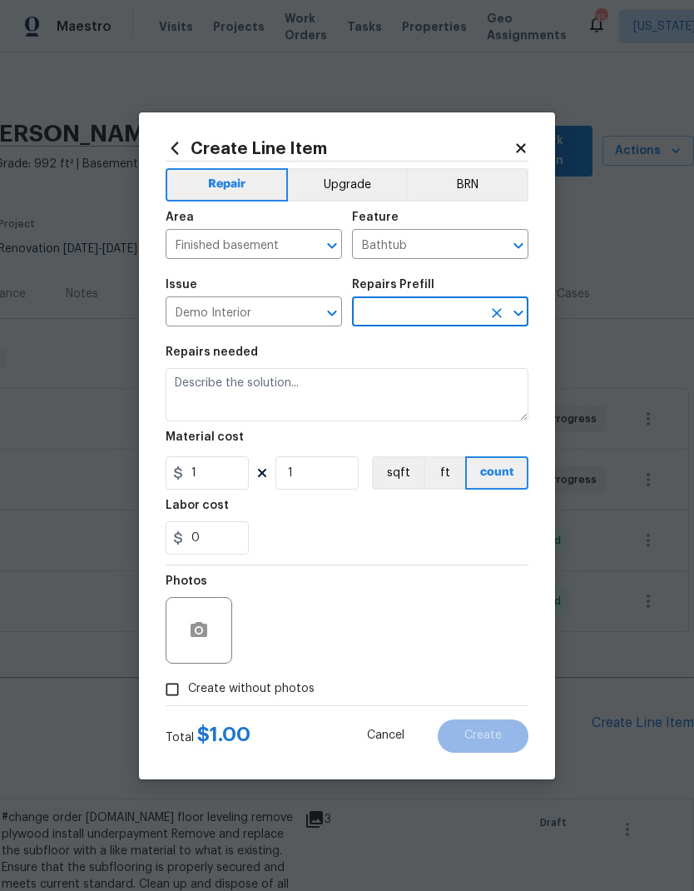
type input "Add a Task $1.00"
type input "Demolition"
type textarea "HPM to detail"
type input "Add a Task $1.00"
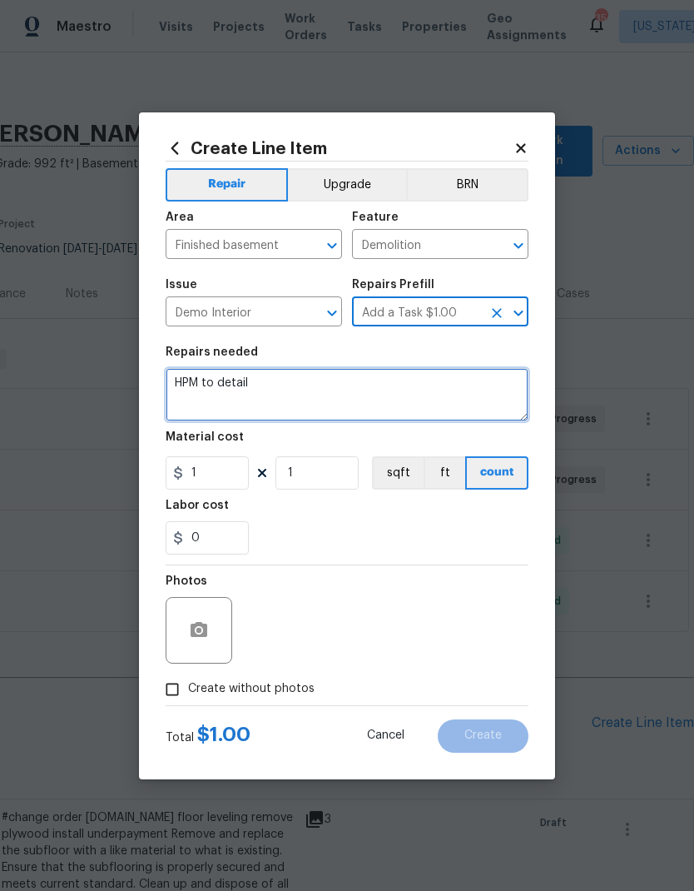
click at [356, 397] on textarea "HPM to detail" at bounding box center [347, 394] width 363 height 53
type textarea "H"
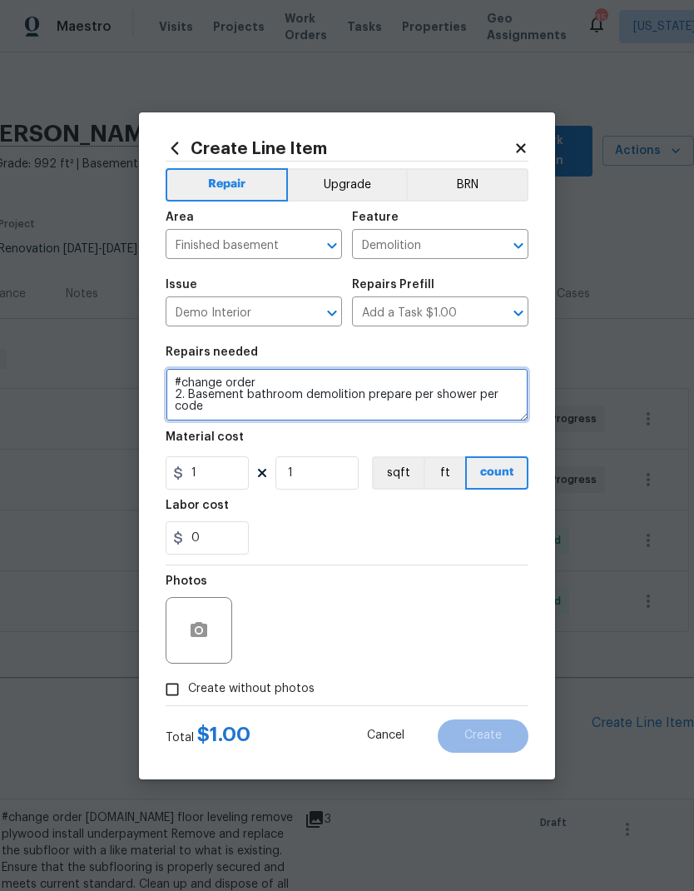
click at [433, 396] on textarea "#change order 2. Basement bathroom demolition prepare per shower per code" at bounding box center [347, 394] width 363 height 53
type textarea "#change order 2. Basement bathroom demolition prepare shower per code"
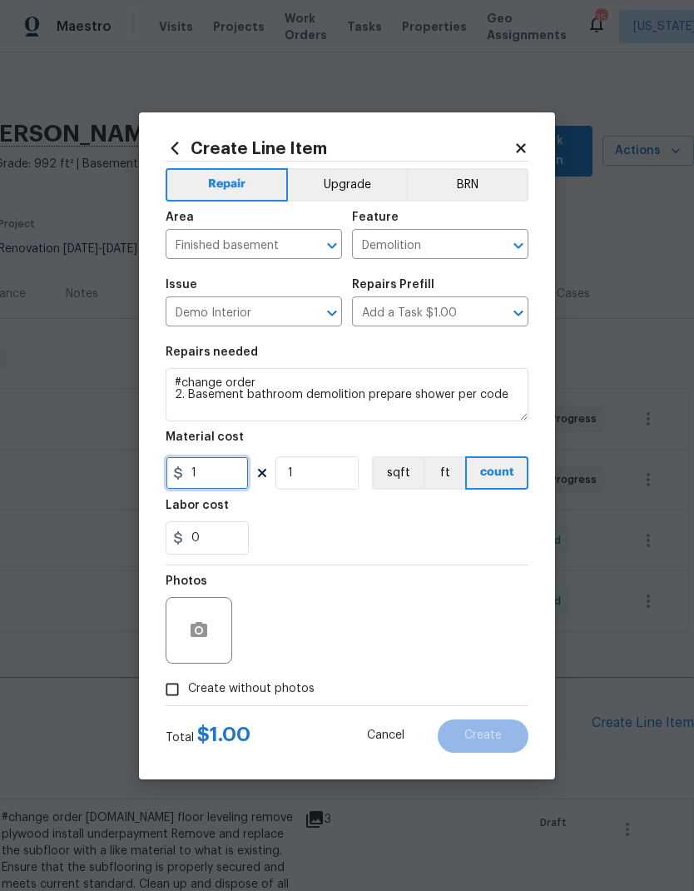
click at [228, 472] on input "1" at bounding box center [207, 472] width 83 height 33
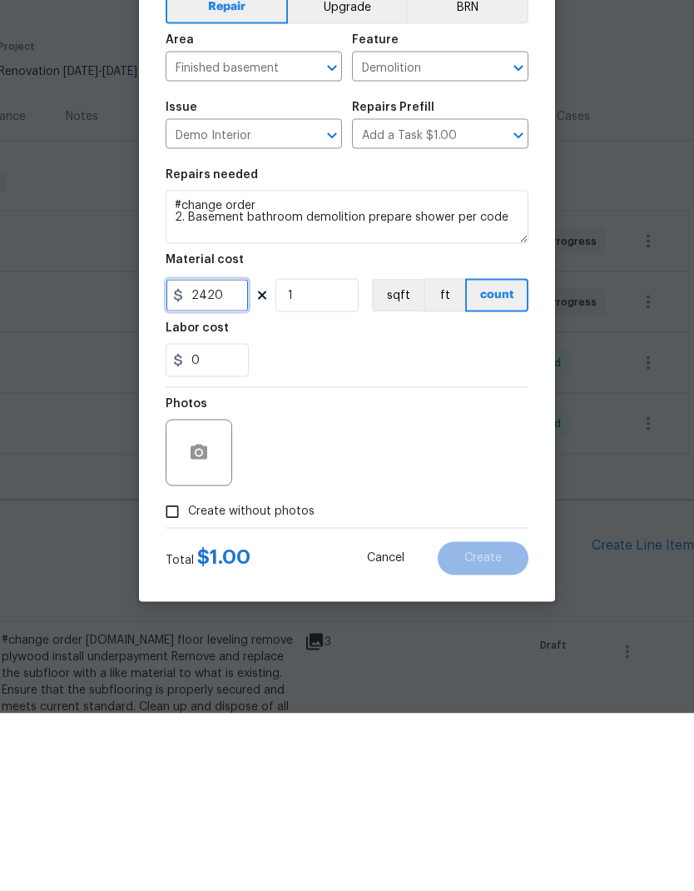
type input "2420"
click at [209, 610] on button "button" at bounding box center [199, 630] width 40 height 40
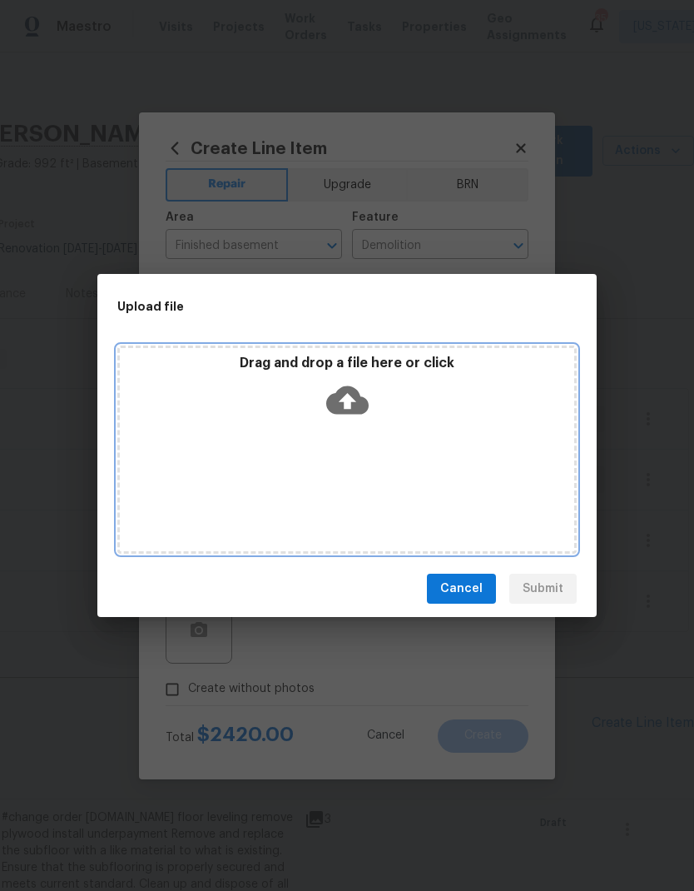
click at [348, 389] on icon at bounding box center [347, 400] width 42 height 28
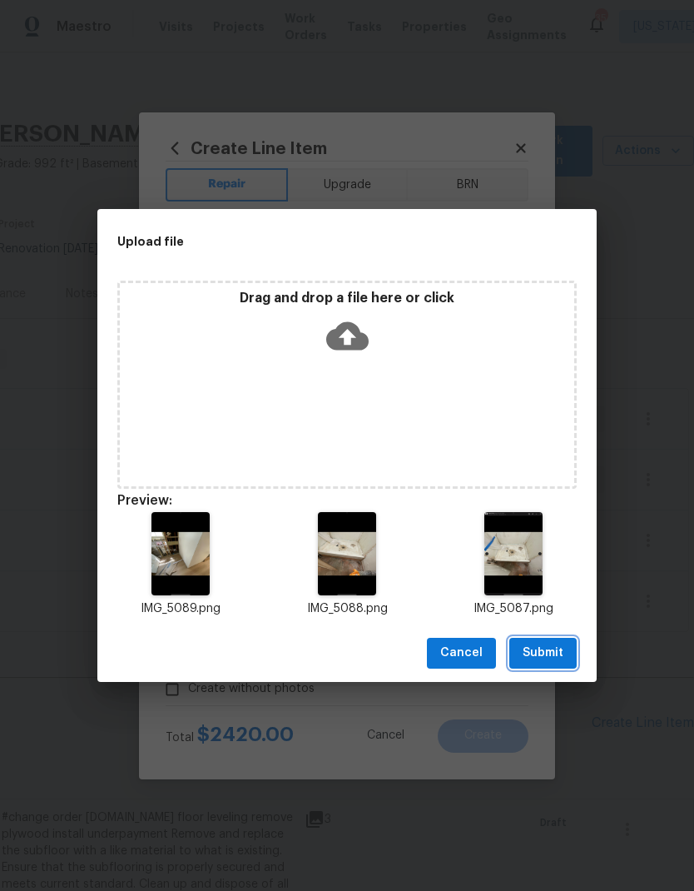
click at [550, 647] on span "Submit" at bounding box center [543, 653] width 41 height 21
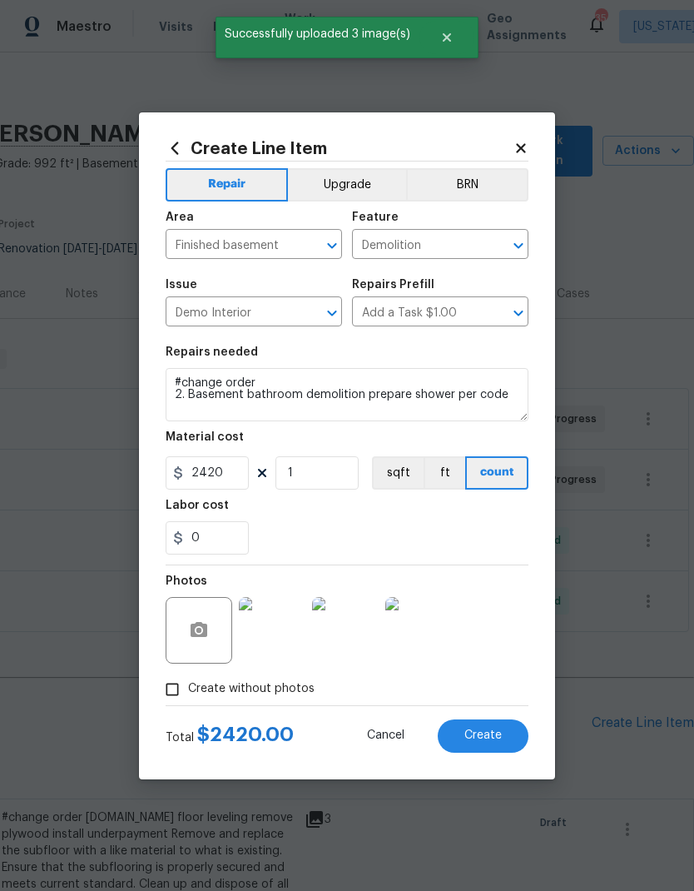
click at [490, 735] on span "Create" at bounding box center [483, 735] width 37 height 12
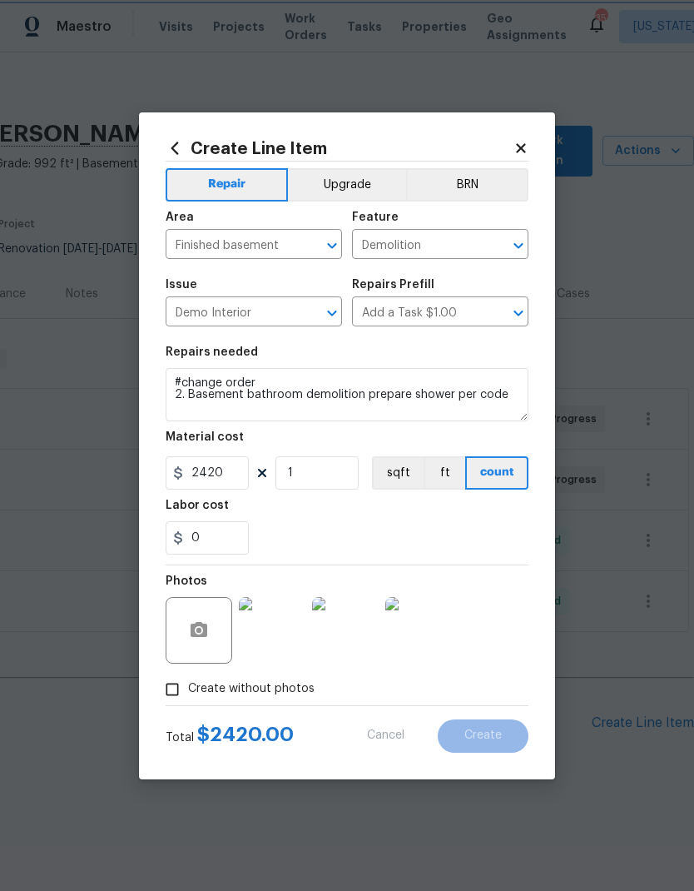
type input "0"
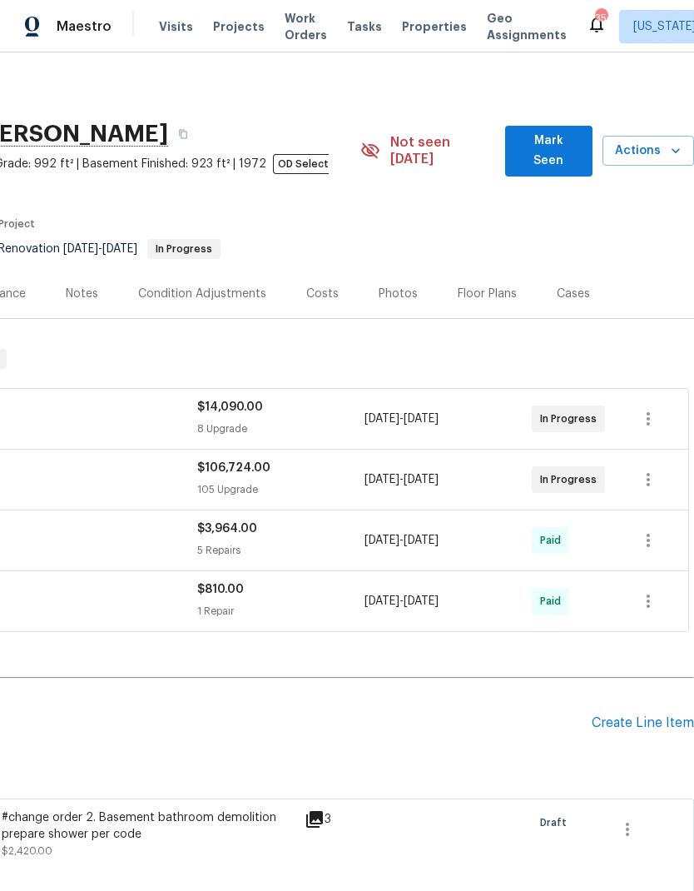
click at [640, 715] on div "Create Line Item" at bounding box center [643, 723] width 102 height 16
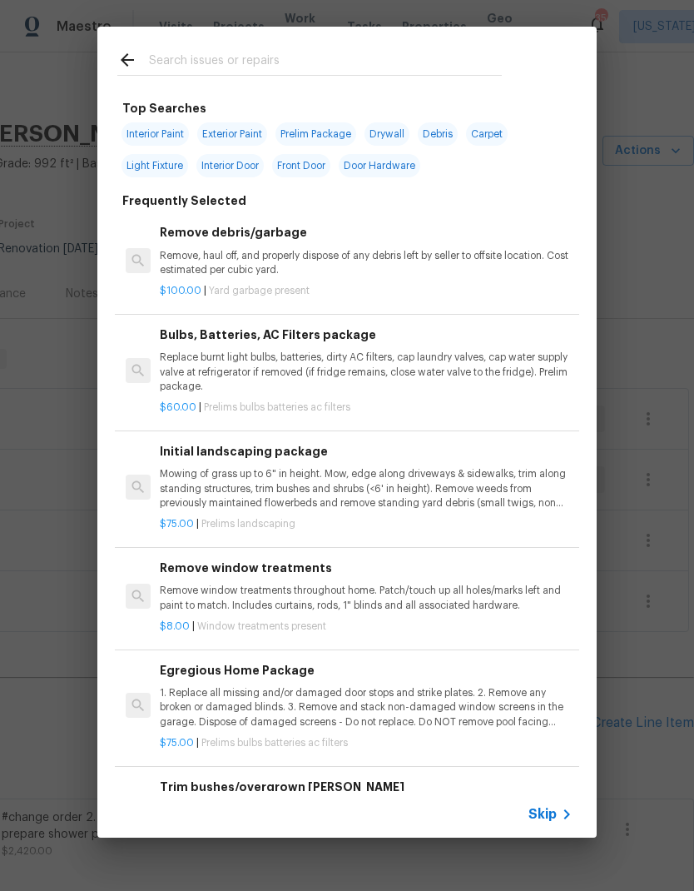
click at [390, 65] on input "text" at bounding box center [325, 62] width 353 height 25
type input "Handrail"
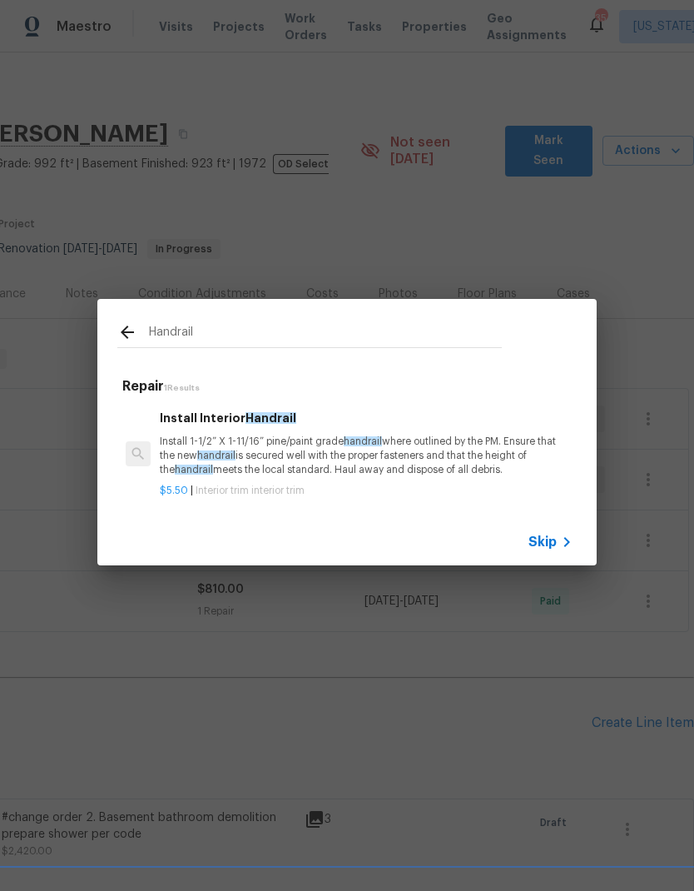
click at [346, 455] on p "Install 1-1/2” X 1-11/16” pine/paint grade handrail where outlined by the PM. E…" at bounding box center [366, 456] width 413 height 42
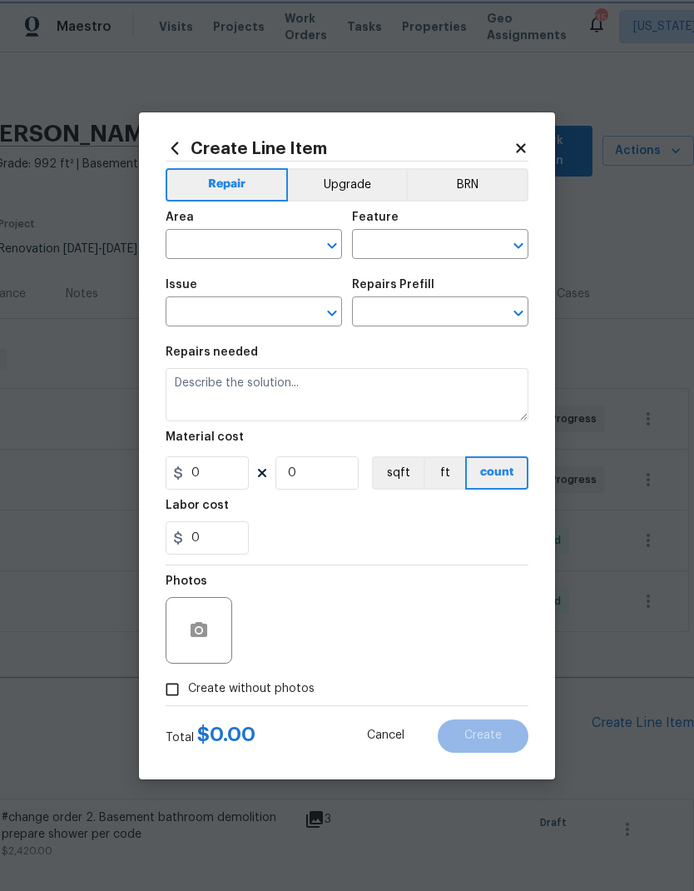
type input "Interior Trim"
type input "Install Interior Handrail $5.50"
type textarea "Install 1-1/2” X 1-11/16” pine/paint grade handrail where outlined by the PM. E…"
type input "5.5"
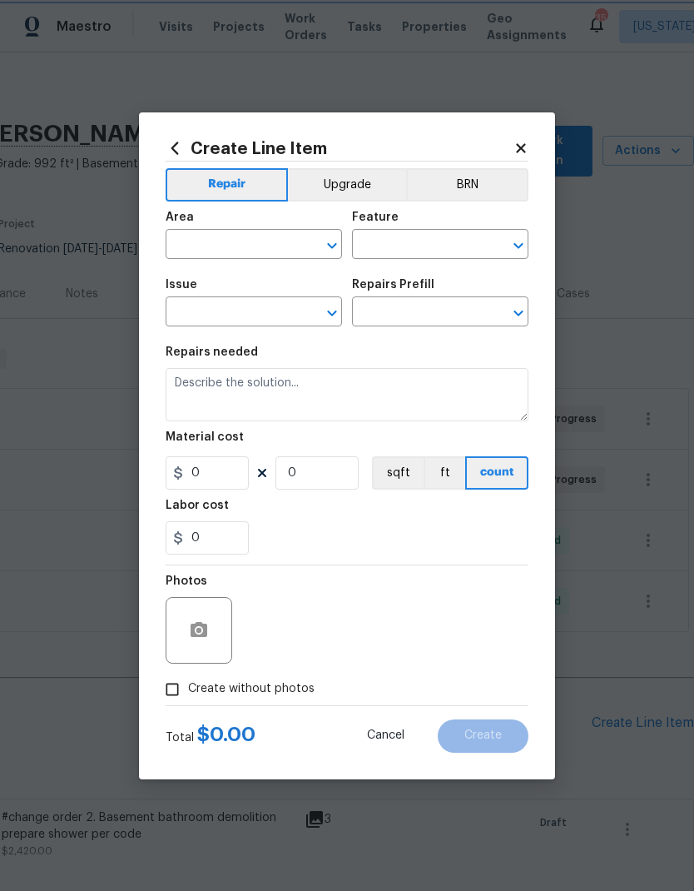
type input "1"
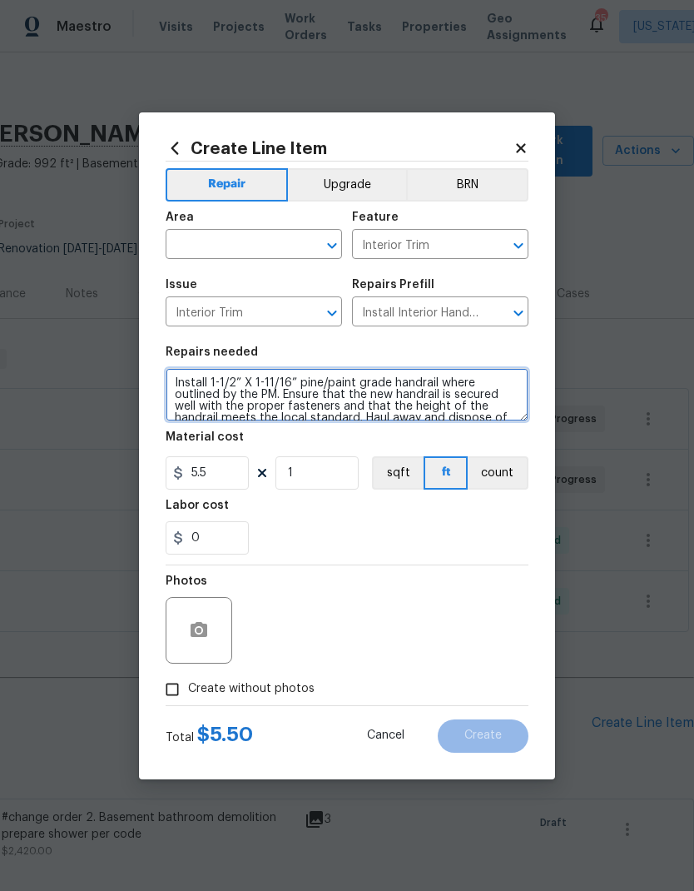
click at [173, 377] on textarea "Install 1-1/2” X 1-11/16” pine/paint grade handrail where outlined by the PM. E…" at bounding box center [347, 394] width 363 height 53
click at [246, 380] on textarea "Install 1-1/2” X 1-11/16” pine/paint grade handrail where outlined by the PM. E…" at bounding box center [347, 394] width 363 height 53
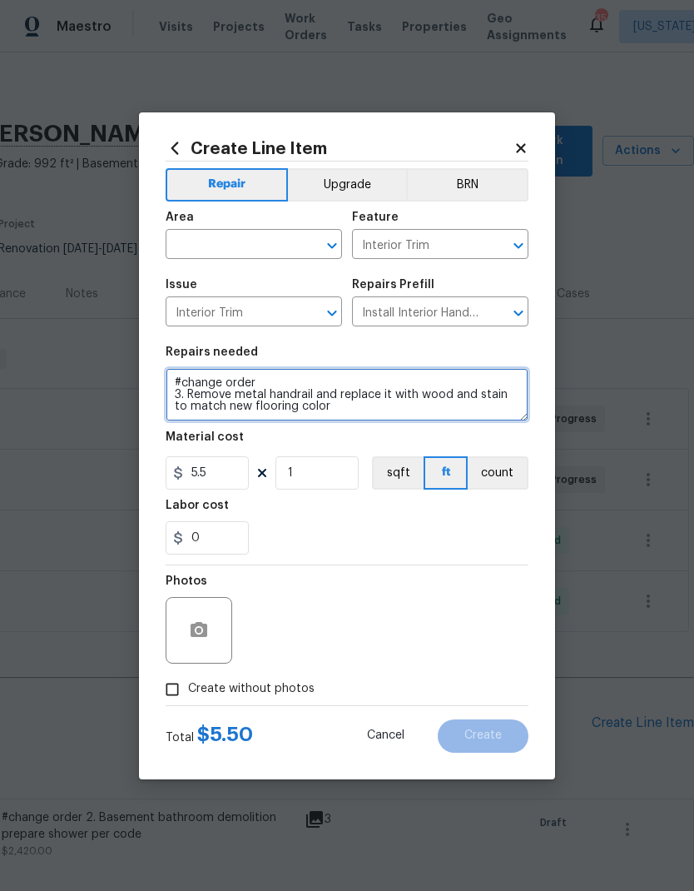
type textarea "#change order 3. Remove metal handrail and replace it with wood and stain to ma…"
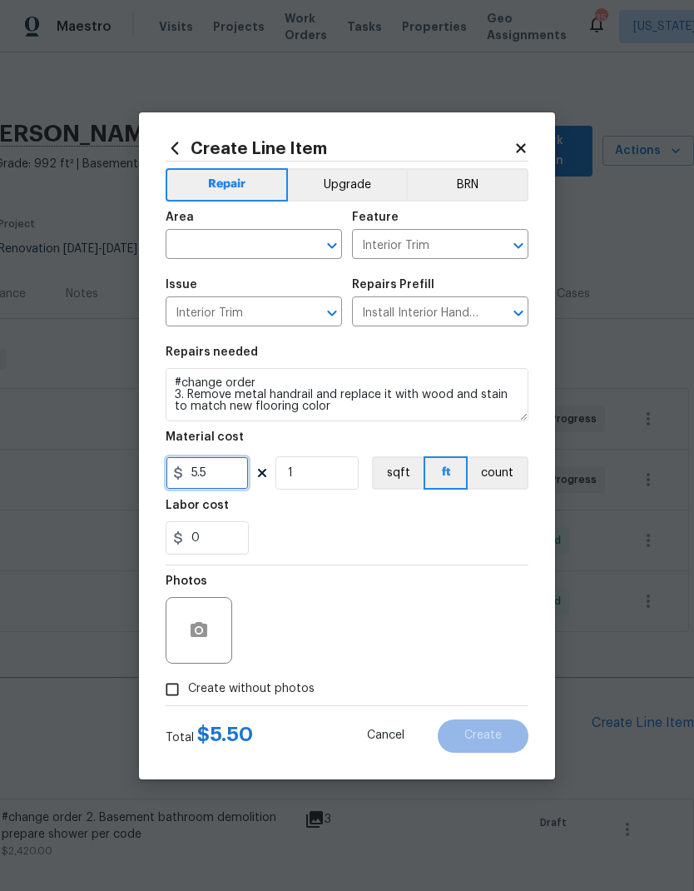
click at [229, 475] on input "5.5" at bounding box center [207, 472] width 83 height 33
type input "1570"
click at [340, 515] on div "Labor cost" at bounding box center [347, 511] width 363 height 22
click at [321, 226] on div "Area" at bounding box center [254, 222] width 177 height 22
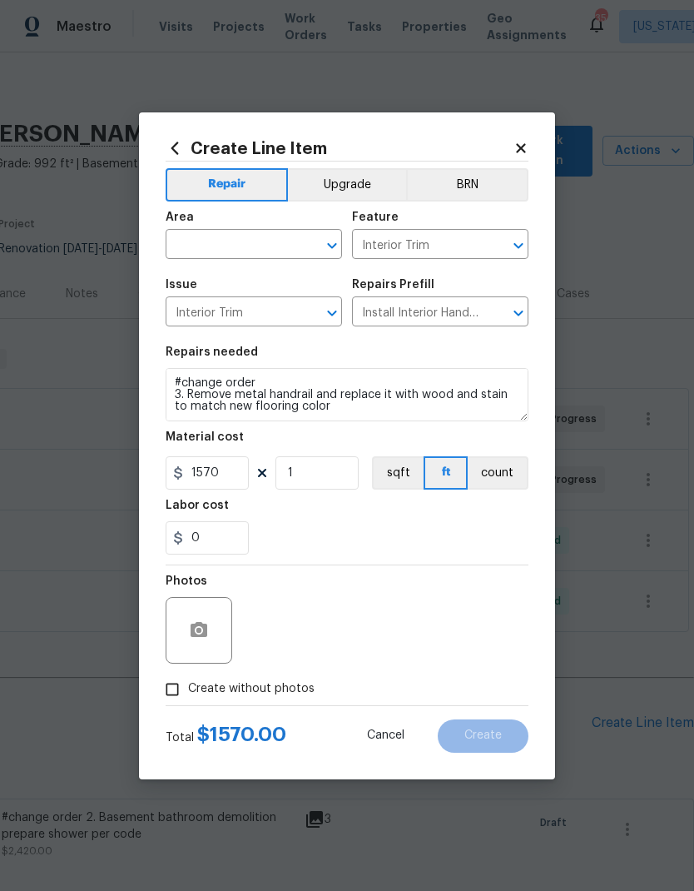
click at [337, 242] on icon "Open" at bounding box center [332, 246] width 20 height 20
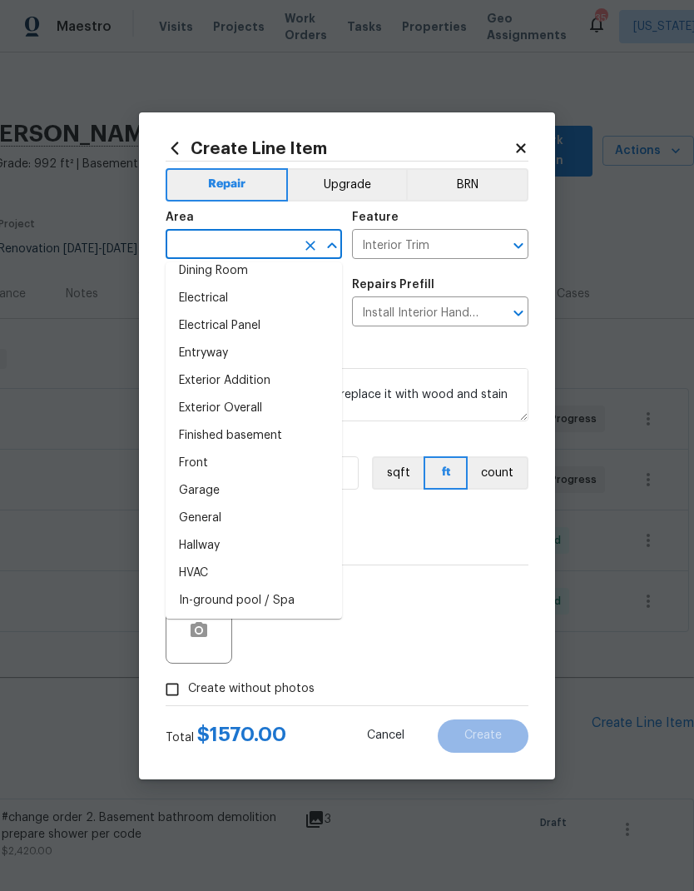
scroll to position [311, 0]
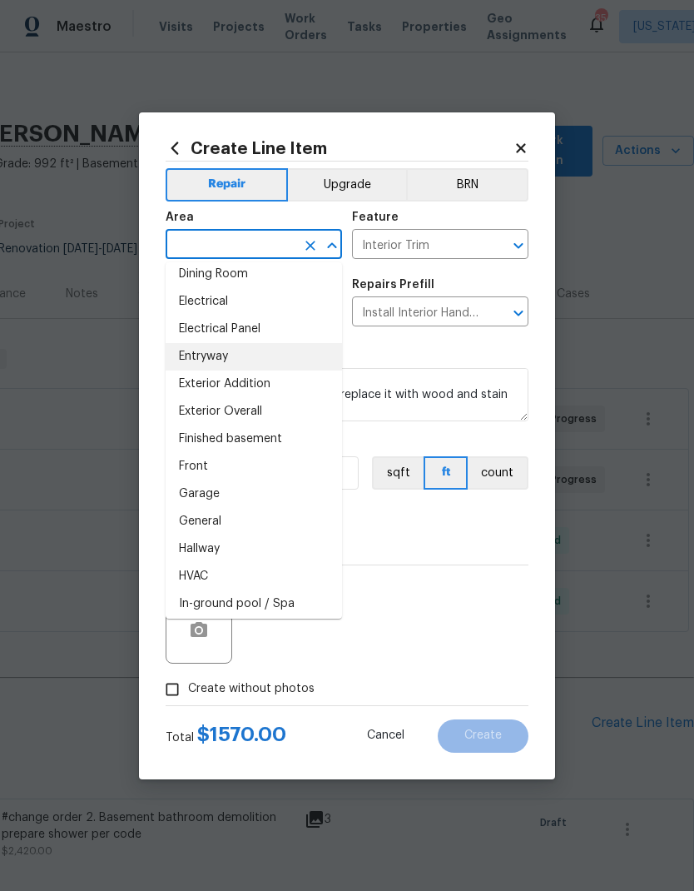
click at [276, 352] on li "Entryway" at bounding box center [254, 356] width 177 height 27
type input "Entryway"
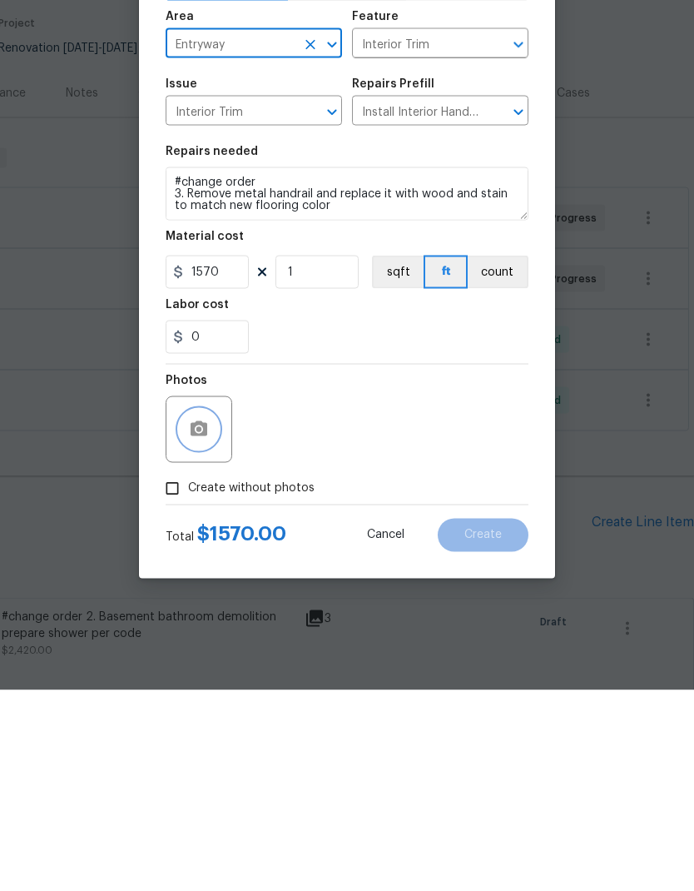
click at [206, 622] on icon "button" at bounding box center [199, 629] width 17 height 15
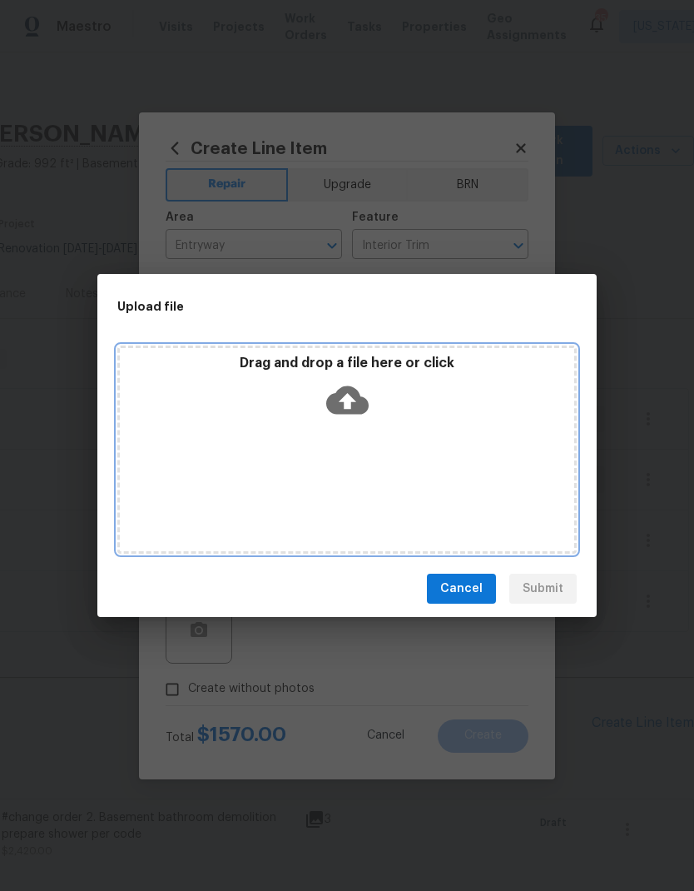
click at [351, 400] on icon at bounding box center [347, 400] width 42 height 42
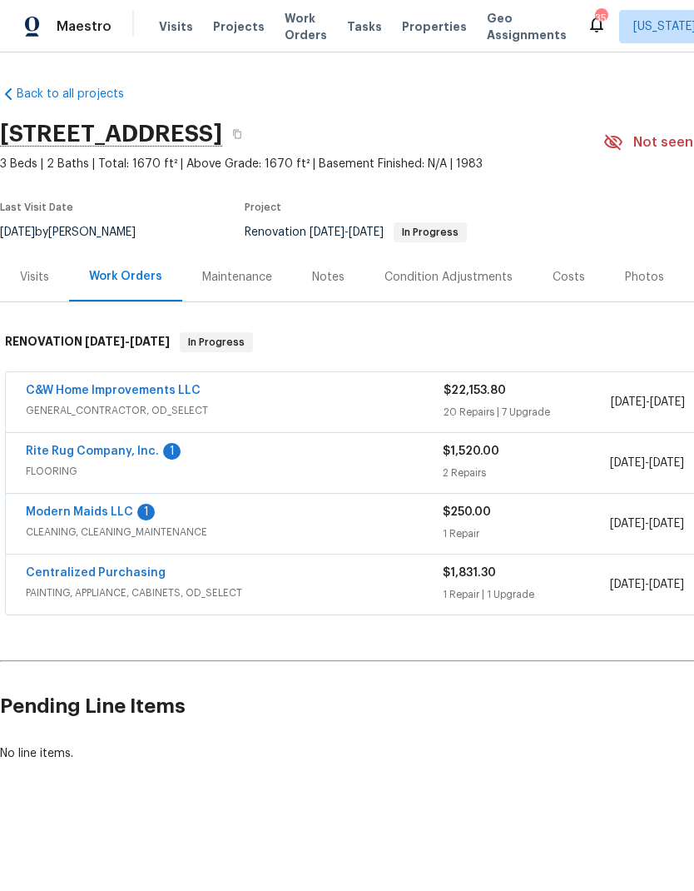
click at [233, 22] on span "Projects" at bounding box center [239, 26] width 52 height 17
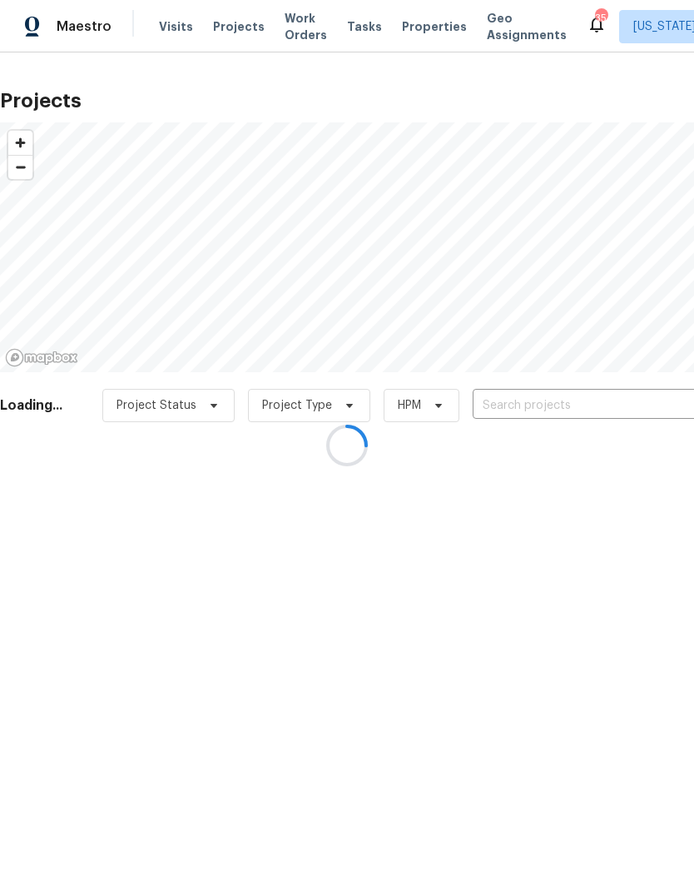
click at [564, 405] on div at bounding box center [347, 445] width 694 height 891
click at [547, 400] on div at bounding box center [347, 445] width 694 height 891
click at [520, 403] on div at bounding box center [347, 445] width 694 height 891
click at [520, 405] on div at bounding box center [347, 445] width 694 height 891
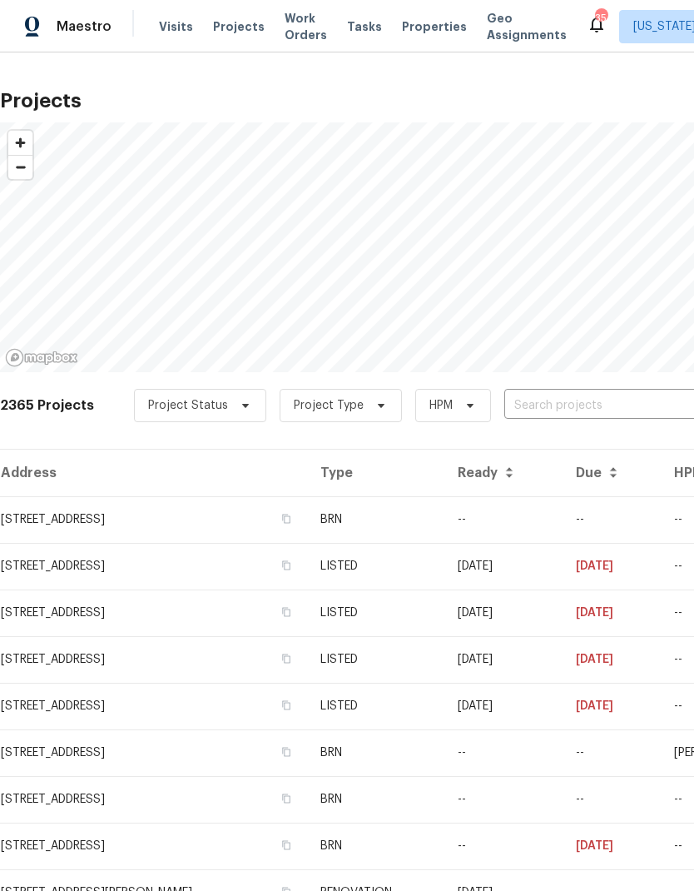
click at [535, 404] on input "text" at bounding box center [600, 406] width 191 height 26
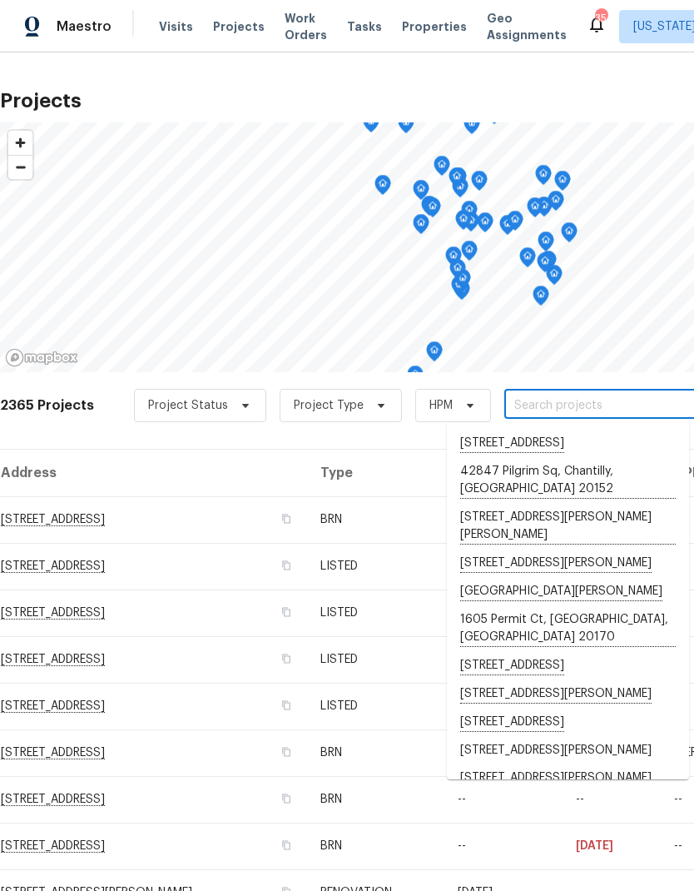
type input "8"
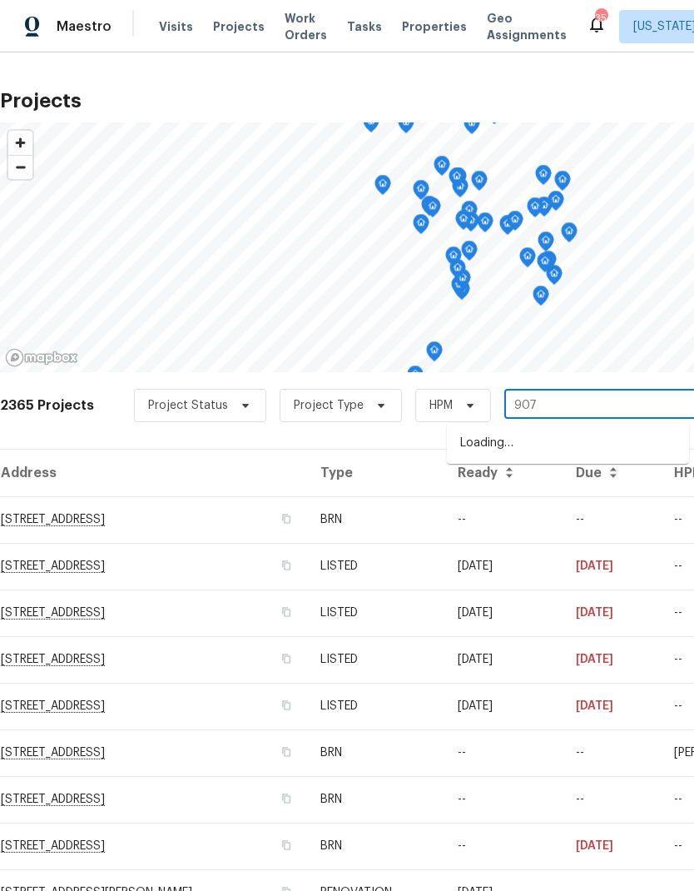
type input "9078"
click at [546, 443] on li "[STREET_ADDRESS][PERSON_NAME]" at bounding box center [568, 444] width 242 height 28
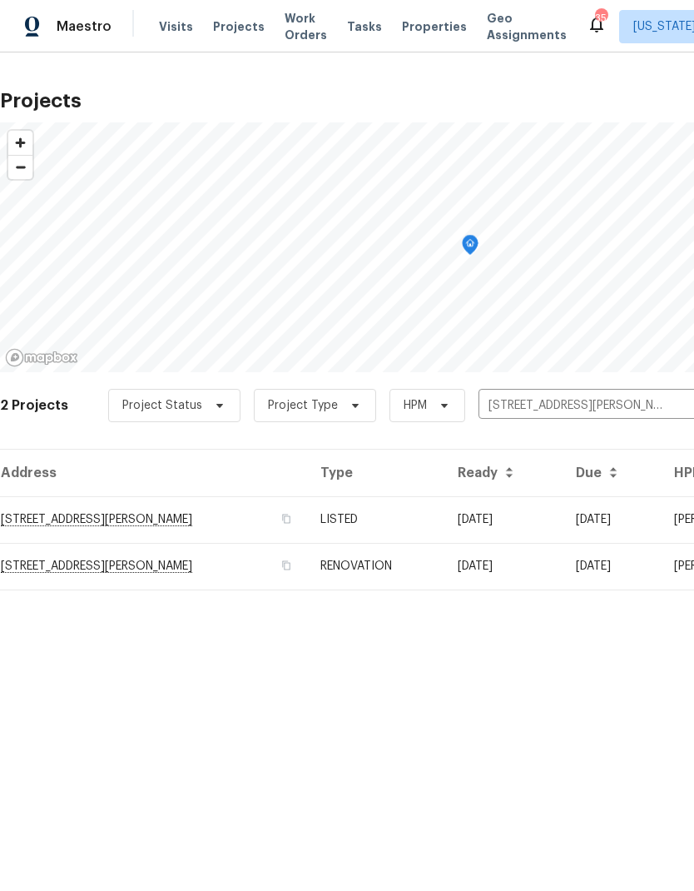
click at [221, 512] on td "[STREET_ADDRESS][PERSON_NAME]" at bounding box center [153, 519] width 307 height 47
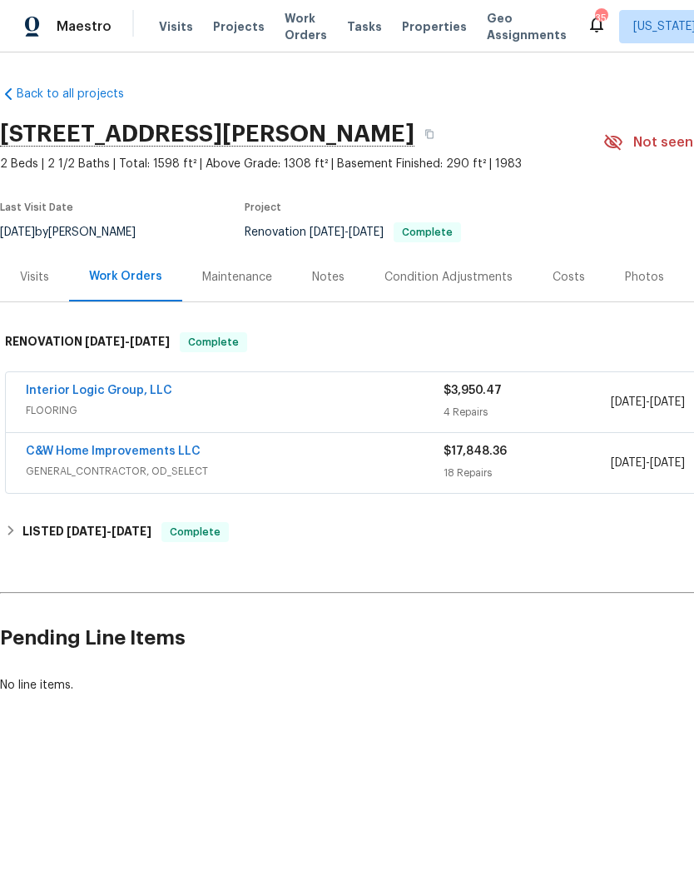
click at [385, 406] on span "FLOORING" at bounding box center [235, 410] width 418 height 17
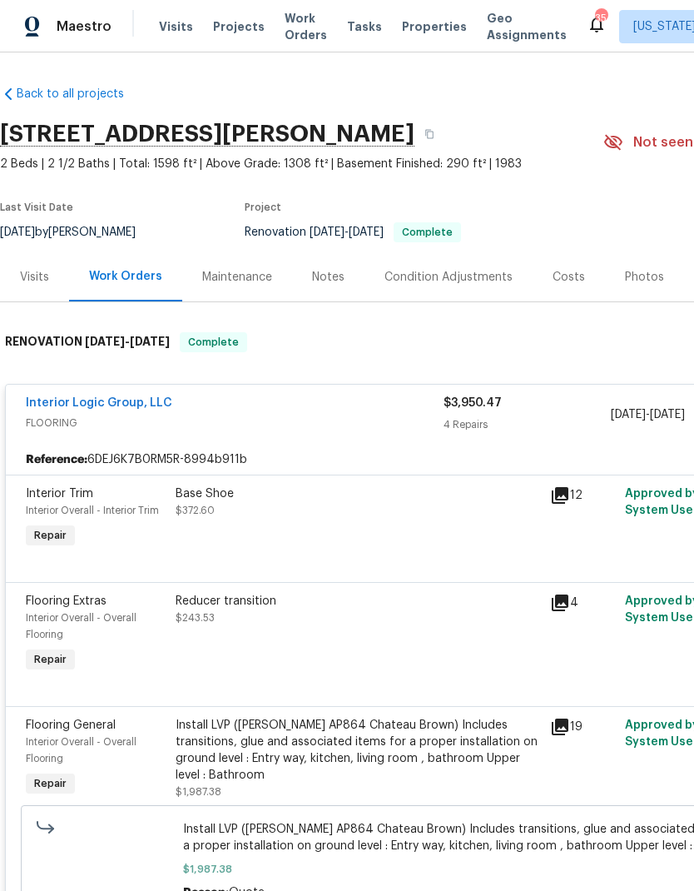
click at [395, 532] on div "Base Shoe $372.60" at bounding box center [358, 518] width 375 height 77
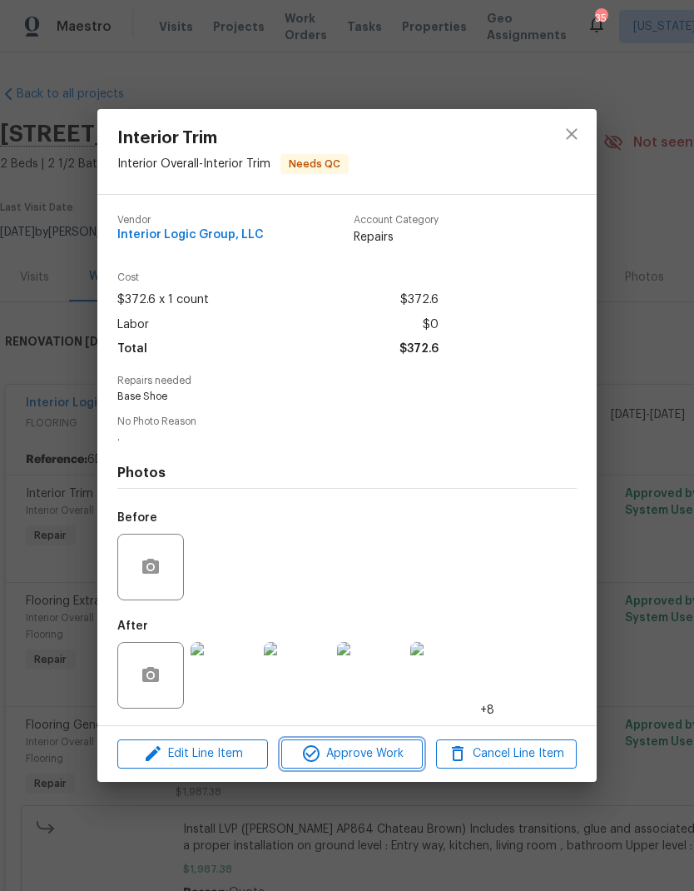
click at [379, 755] on span "Approve Work" at bounding box center [351, 753] width 131 height 21
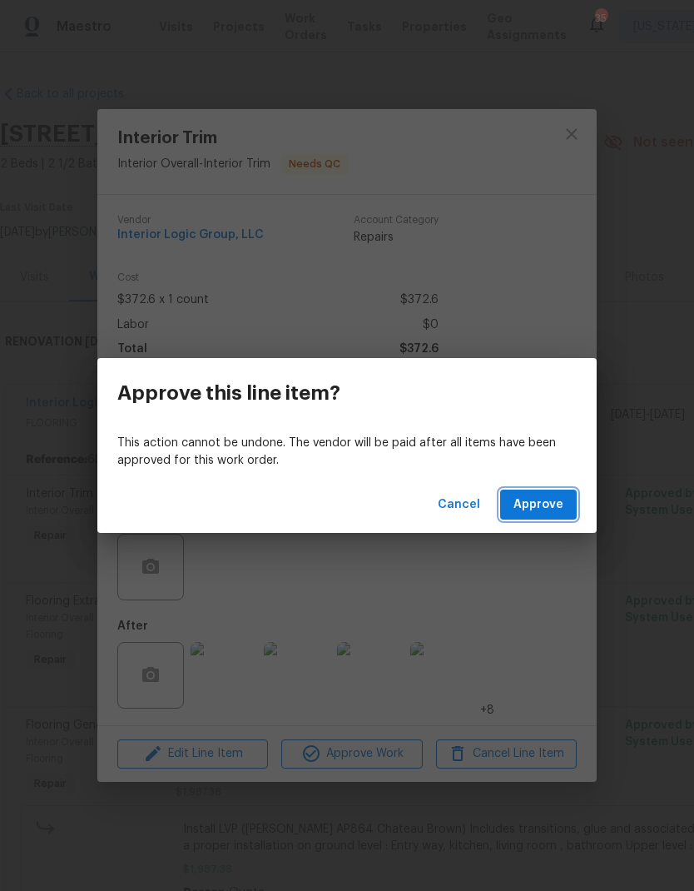
click at [546, 506] on span "Approve" at bounding box center [539, 505] width 50 height 21
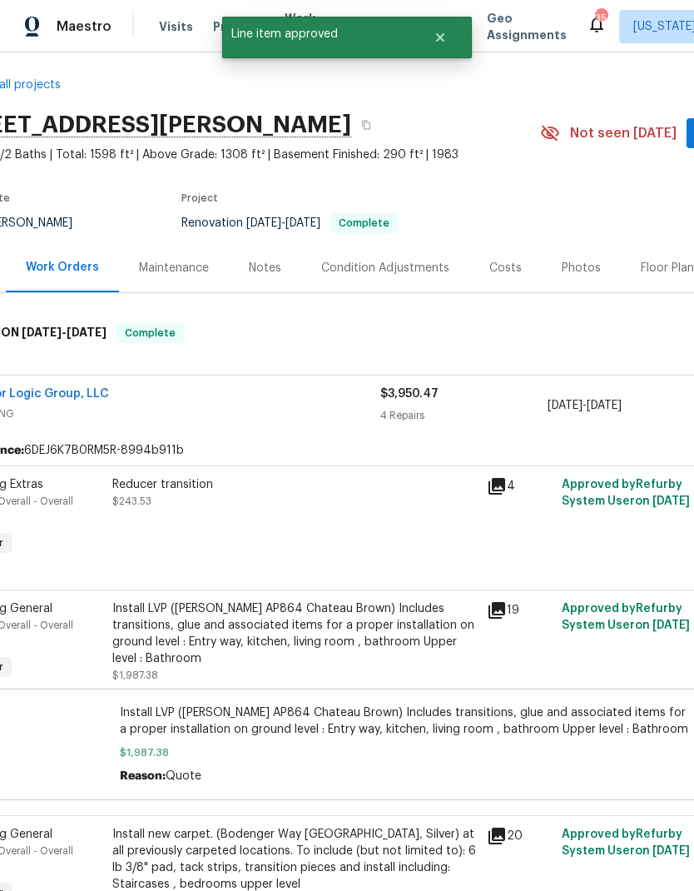
scroll to position [12, 57]
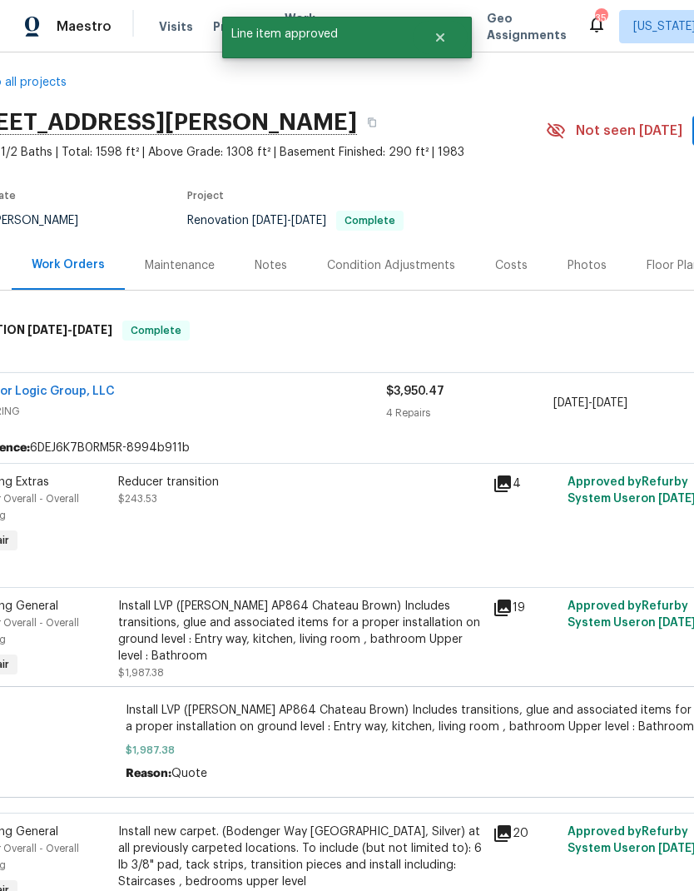
click at [335, 522] on div "Reducer transition $243.53" at bounding box center [300, 515] width 375 height 93
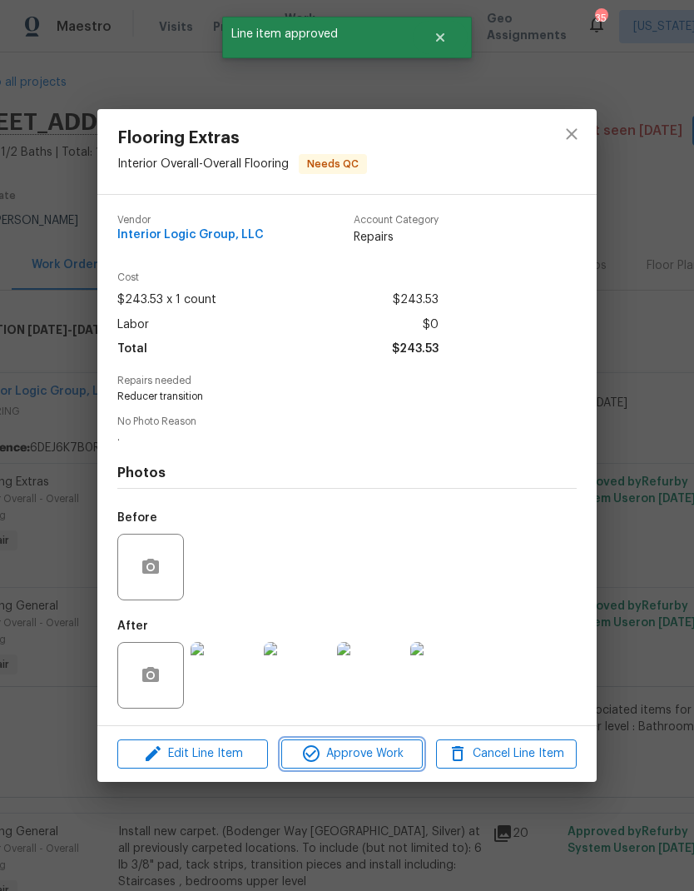
click at [382, 755] on span "Approve Work" at bounding box center [351, 753] width 131 height 21
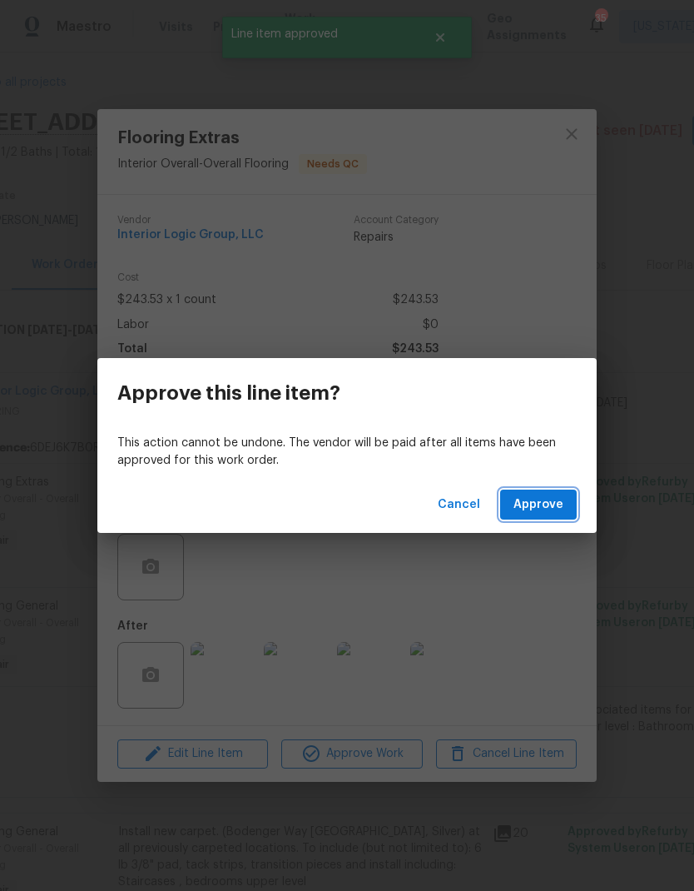
click at [546, 507] on span "Approve" at bounding box center [539, 505] width 50 height 21
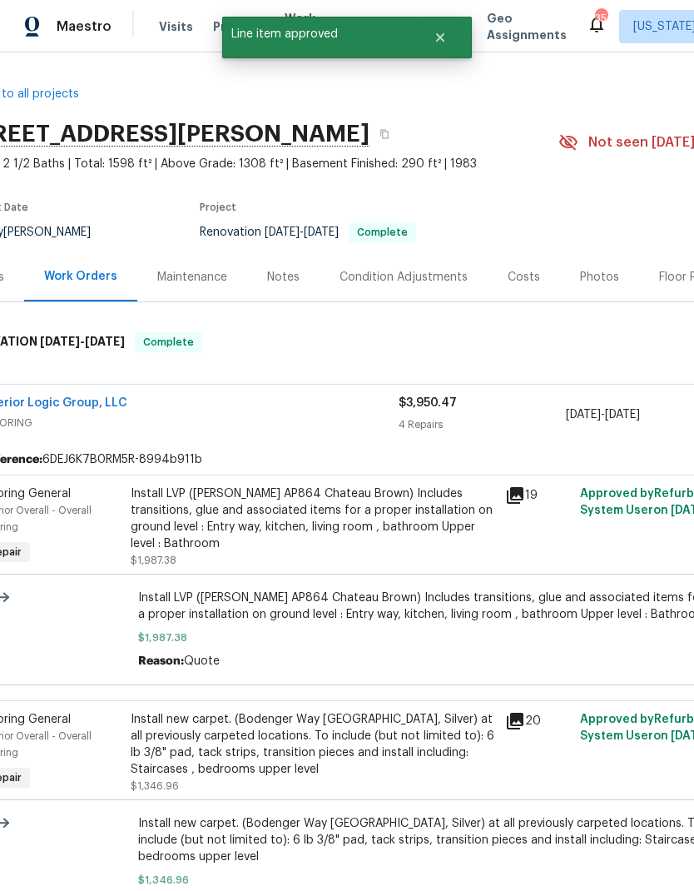
scroll to position [0, 45]
click at [348, 530] on div "Install LVP (Knighton AP864 Chateau Brown) Includes transitions, glue and assoc…" at bounding box center [313, 518] width 365 height 67
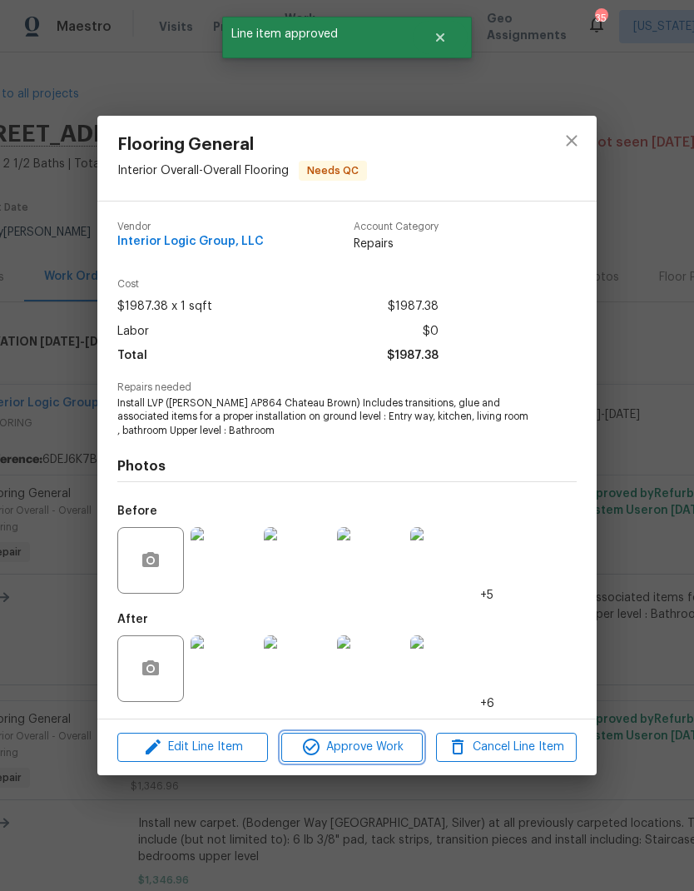
click at [392, 743] on span "Approve Work" at bounding box center [351, 747] width 131 height 21
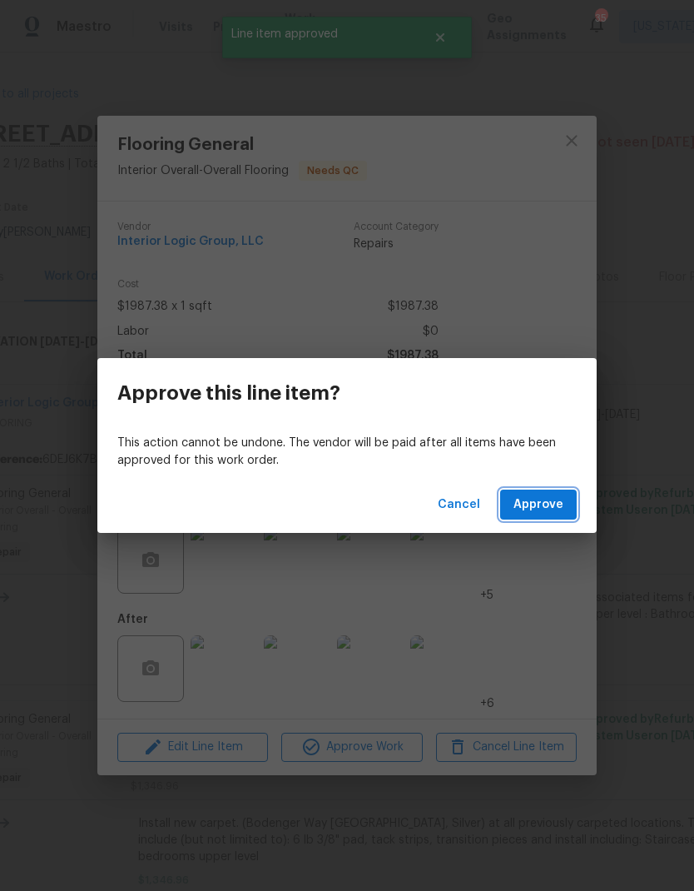
click at [549, 500] on span "Approve" at bounding box center [539, 505] width 50 height 21
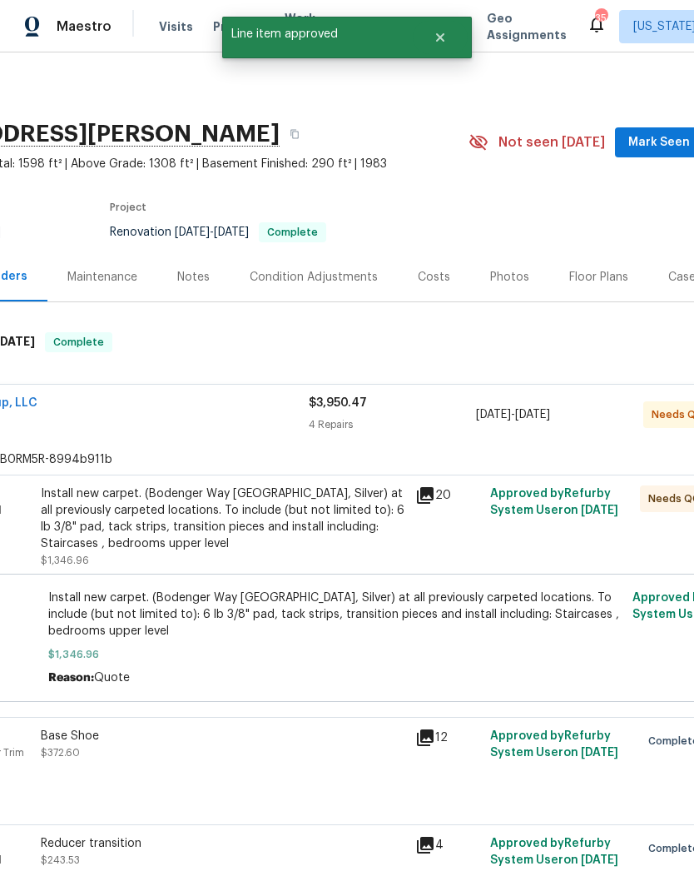
scroll to position [0, 135]
click at [285, 530] on div "Install new carpet. (Bodenger Way 945 Winter Ash, Silver) at all previously car…" at bounding box center [223, 518] width 365 height 67
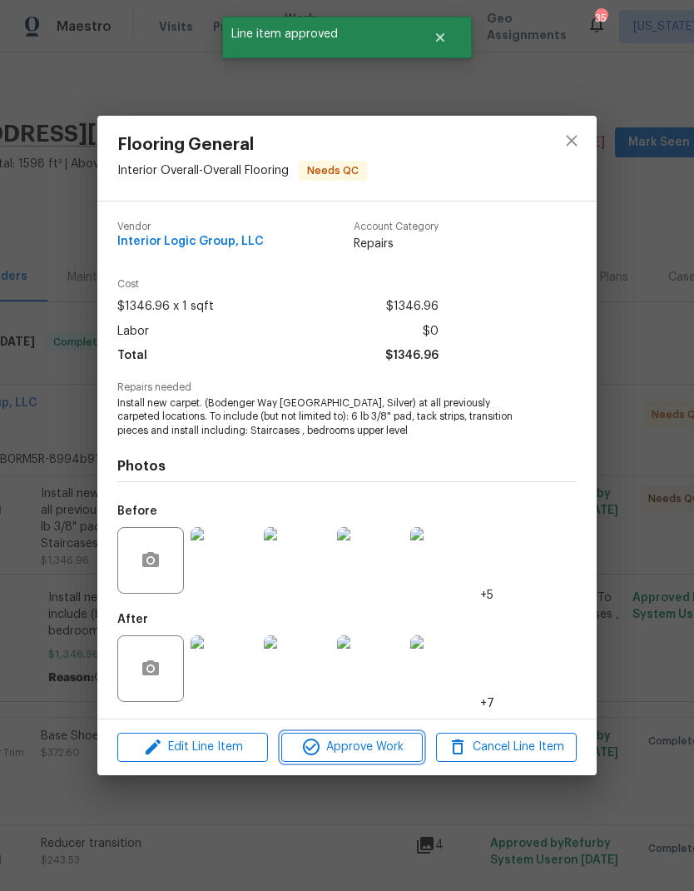
click at [385, 744] on span "Approve Work" at bounding box center [351, 747] width 131 height 21
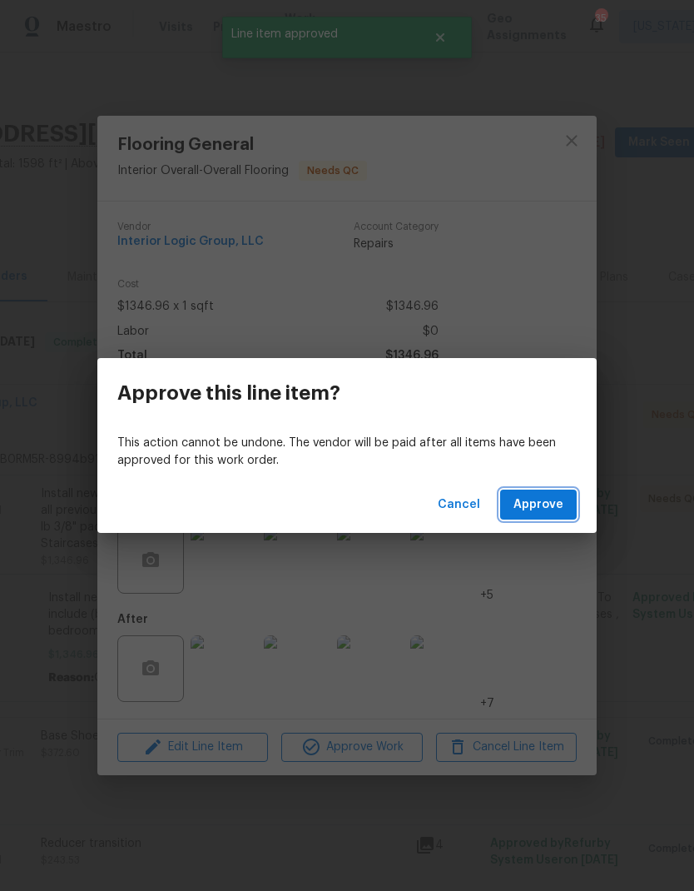
click at [544, 509] on span "Approve" at bounding box center [539, 505] width 50 height 21
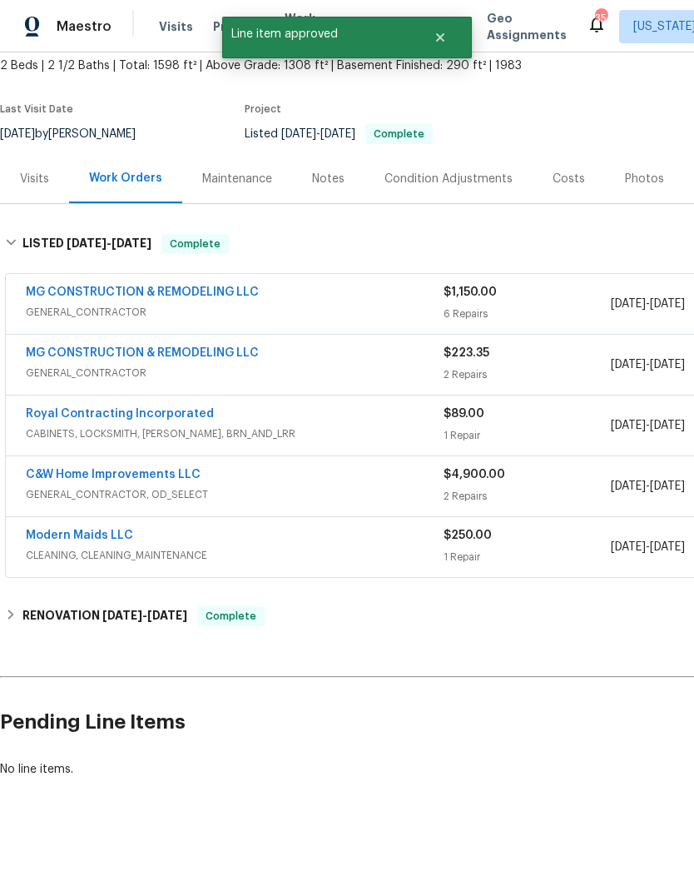
scroll to position [97, 0]
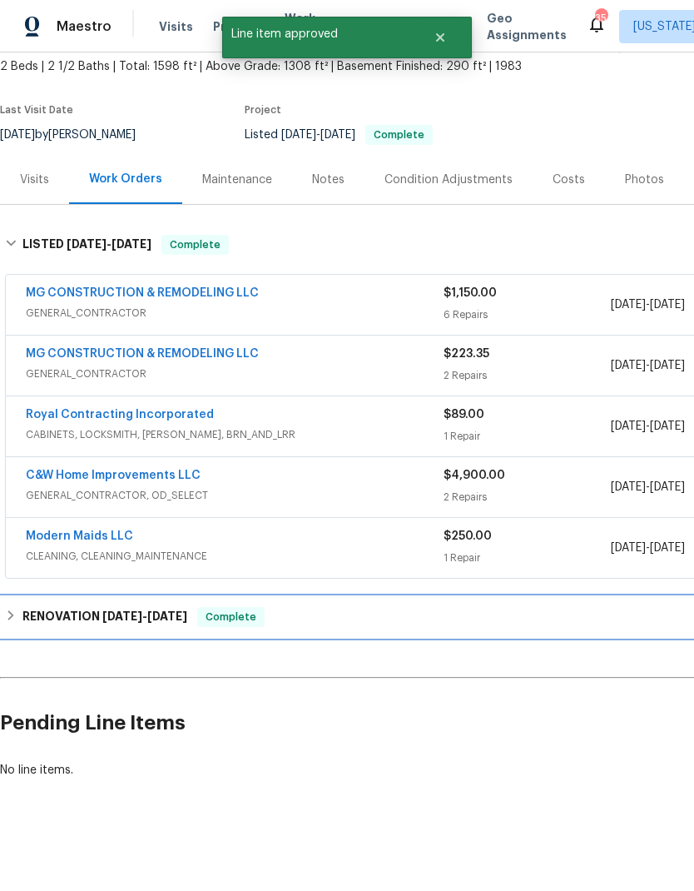
click at [163, 619] on span "[DATE]" at bounding box center [167, 616] width 40 height 12
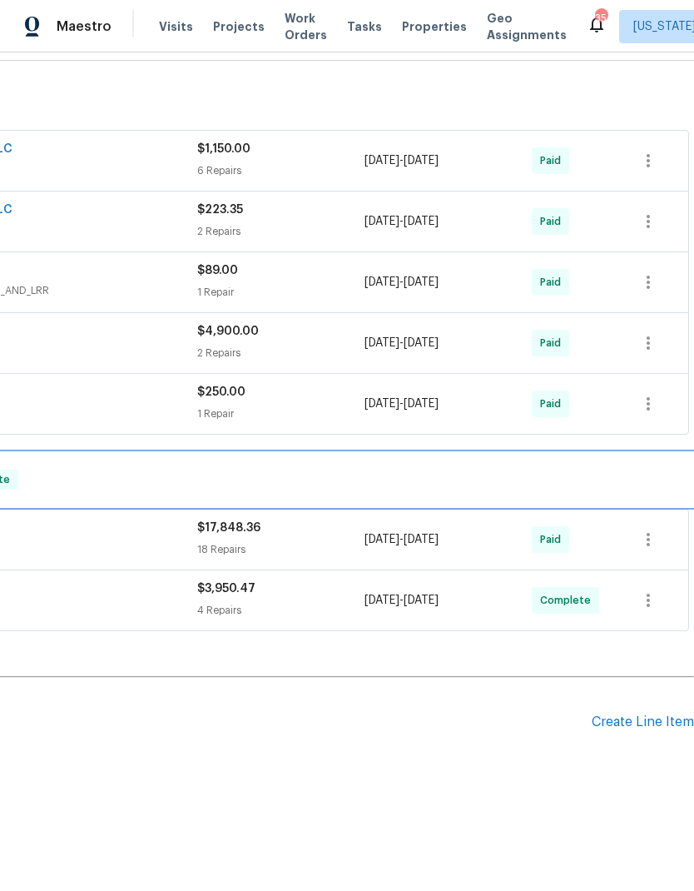
scroll to position [241, 246]
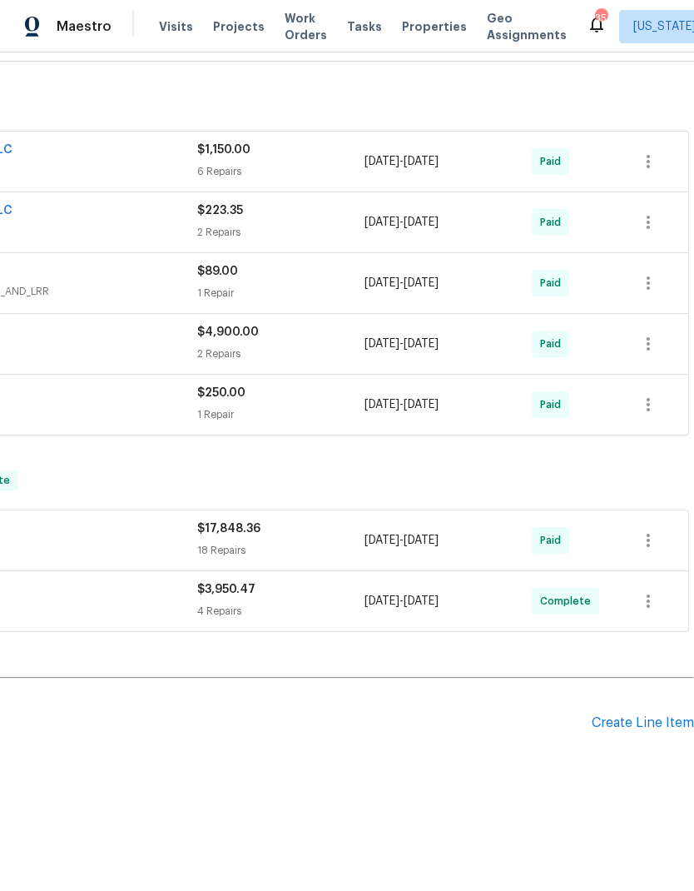
click at [642, 729] on div "Create Line Item" at bounding box center [643, 723] width 102 height 16
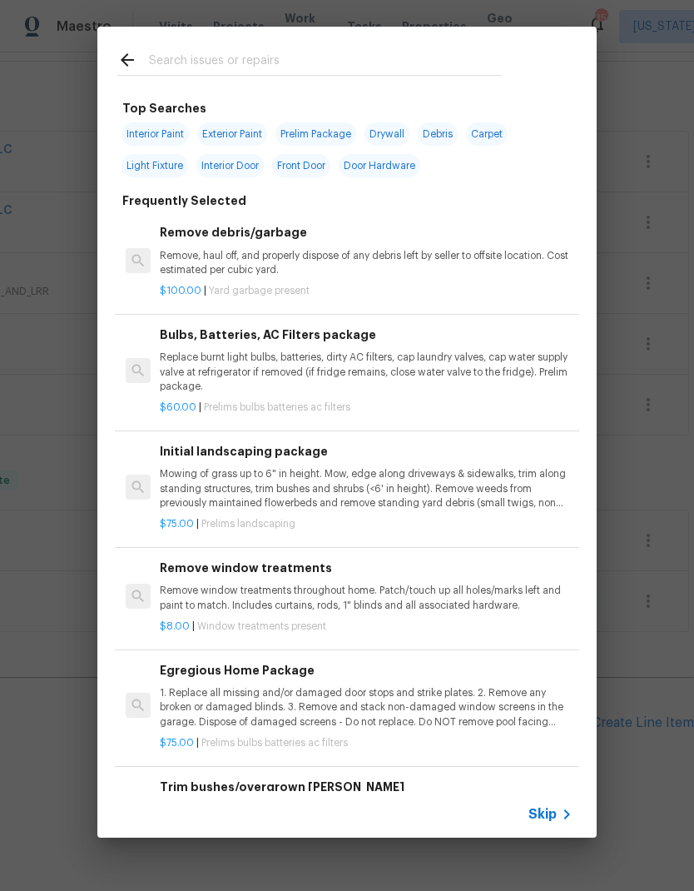
click at [391, 62] on input "text" at bounding box center [325, 62] width 353 height 25
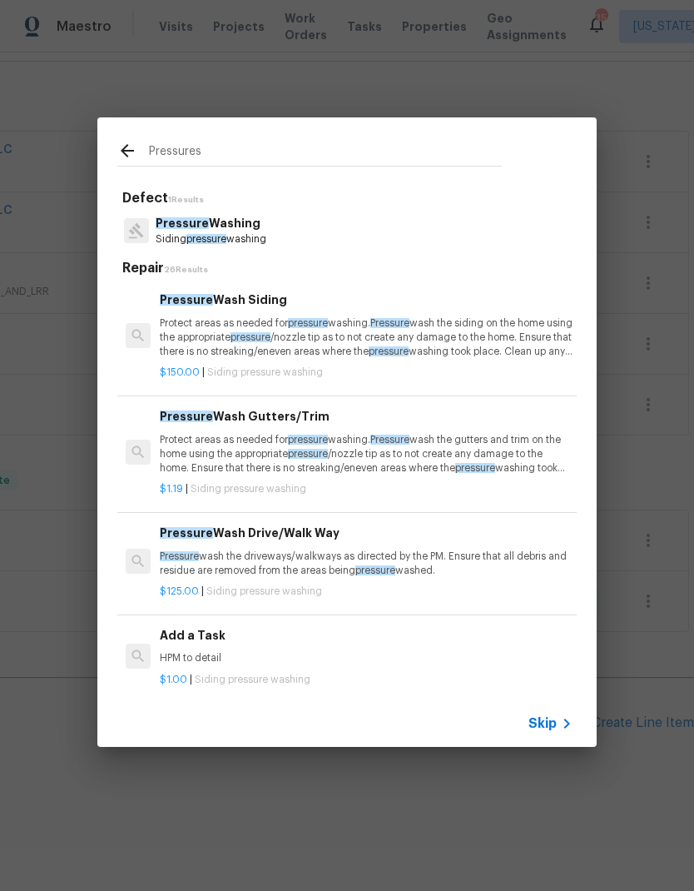
type input "Pressures"
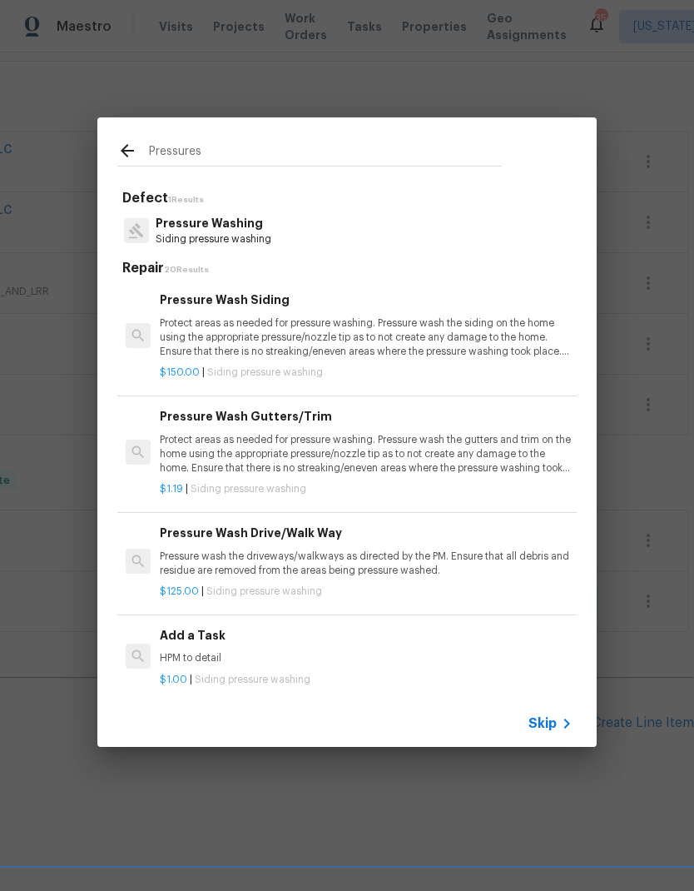
click at [358, 331] on p "Protect areas as needed for pressure washing. Pressure wash the siding on the h…" at bounding box center [366, 337] width 413 height 42
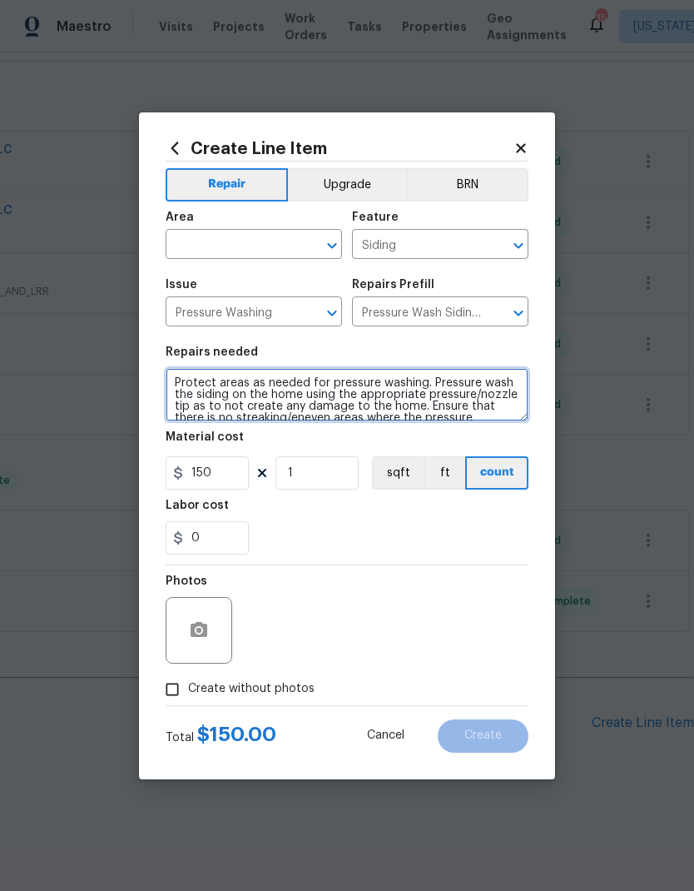
click at [170, 394] on textarea "Protect areas as needed for pressure washing. Pressure wash the siding on the h…" at bounding box center [347, 394] width 363 height 53
click at [326, 251] on icon "Open" at bounding box center [332, 246] width 20 height 20
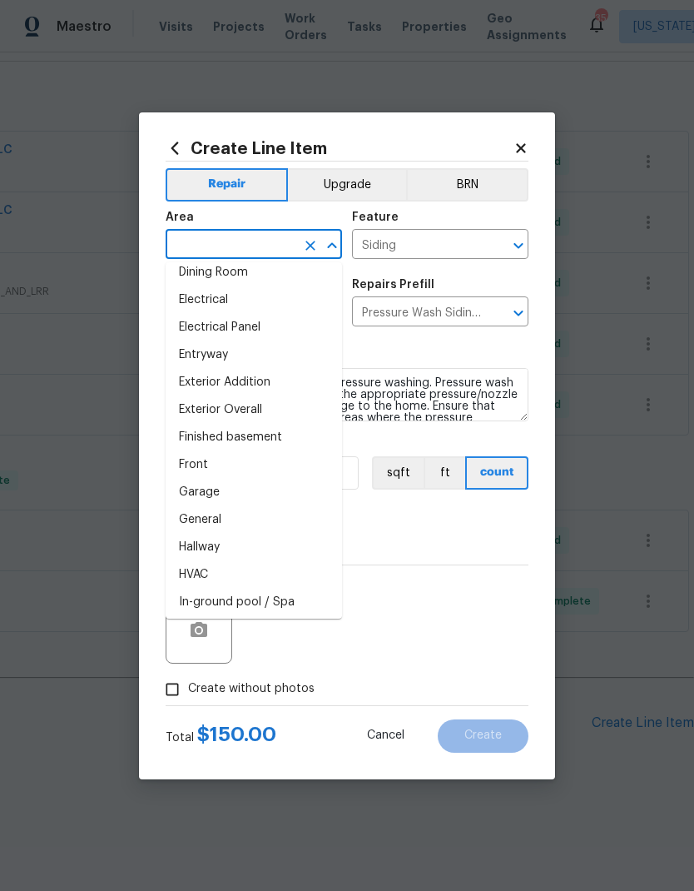
scroll to position [311, 0]
click at [242, 465] on li "Front" at bounding box center [254, 465] width 177 height 27
type input "Front"
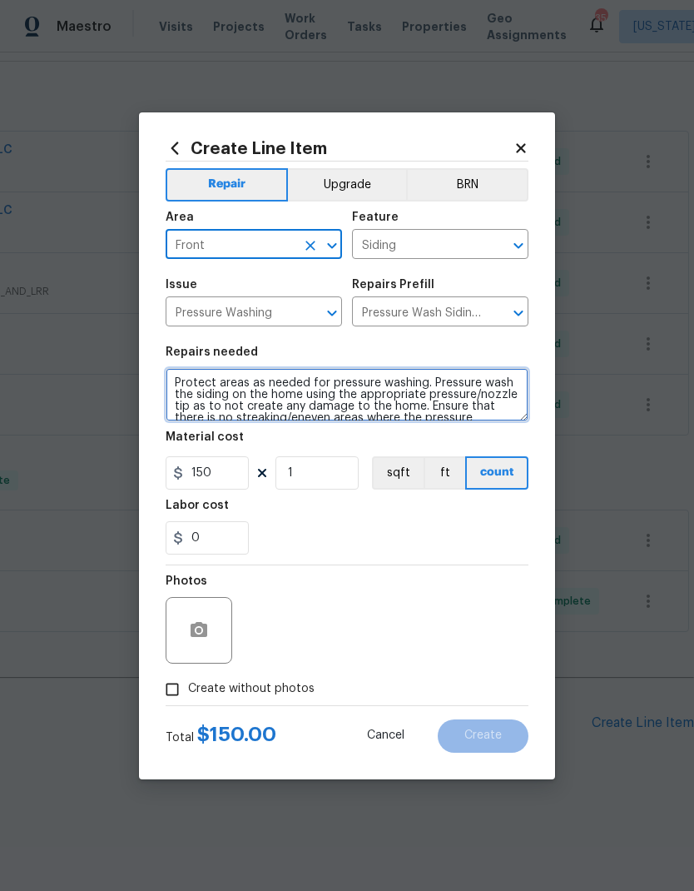
click at [177, 377] on textarea "Protect areas as needed for pressure washing. Pressure wash the siding on the h…" at bounding box center [347, 394] width 363 height 53
click at [172, 385] on textarea "Protect areas as needed for pressure washing. Pressure wash the siding on the h…" at bounding box center [347, 394] width 363 height 53
click at [346, 379] on textarea "Protect areas as needed for pressure washing. Pressure wash the siding on the h…" at bounding box center [347, 394] width 363 height 53
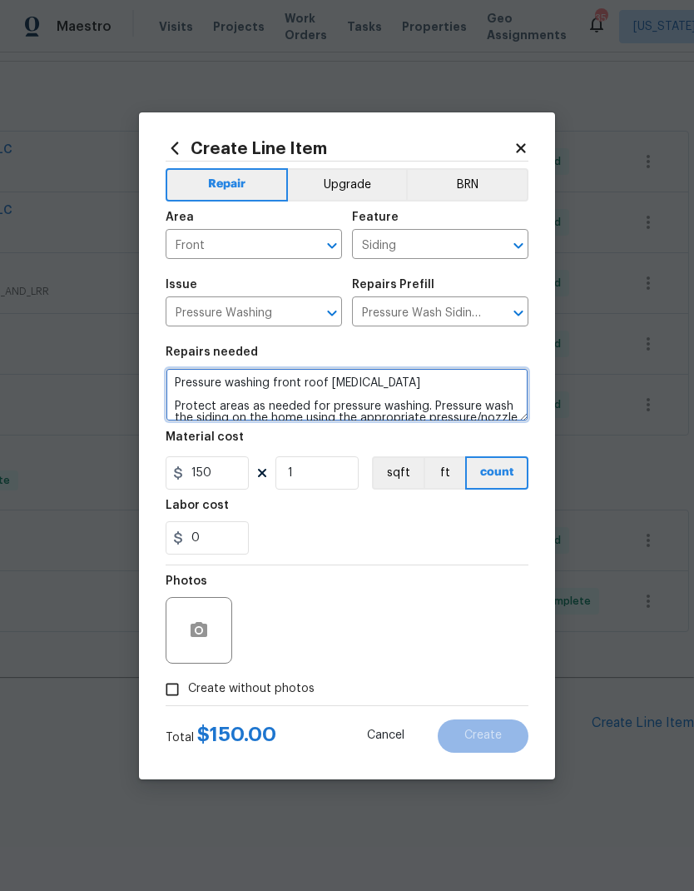
click at [168, 386] on textarea "Pressure washing front roof shingles Protect areas as needed for pressure washi…" at bounding box center [347, 394] width 363 height 53
click at [179, 379] on textarea "HOA Violations Pressure washing front roof shingles Protect areas as needed for…" at bounding box center [347, 394] width 363 height 53
type textarea "1. HOA Violations Pressure washing front roof shingles Protect areas as needed …"
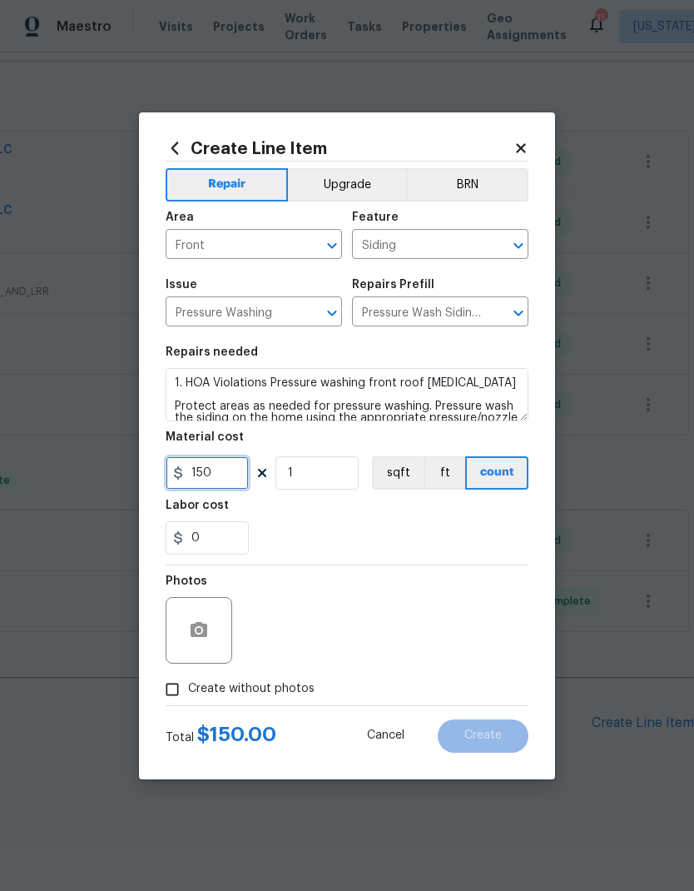
click at [215, 467] on input "150" at bounding box center [207, 472] width 83 height 33
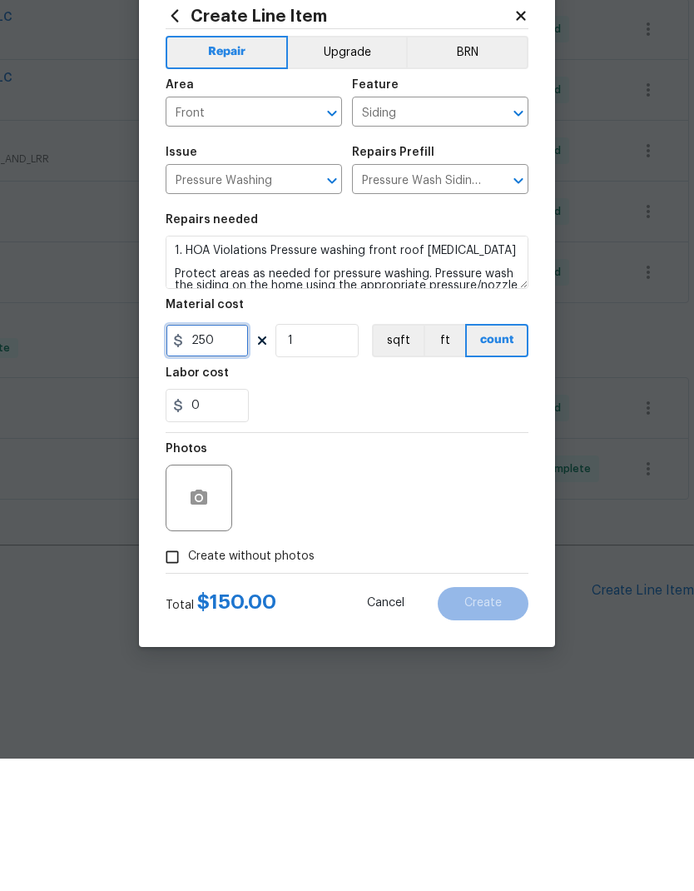
type input "250"
click at [207, 622] on icon "button" at bounding box center [199, 629] width 17 height 15
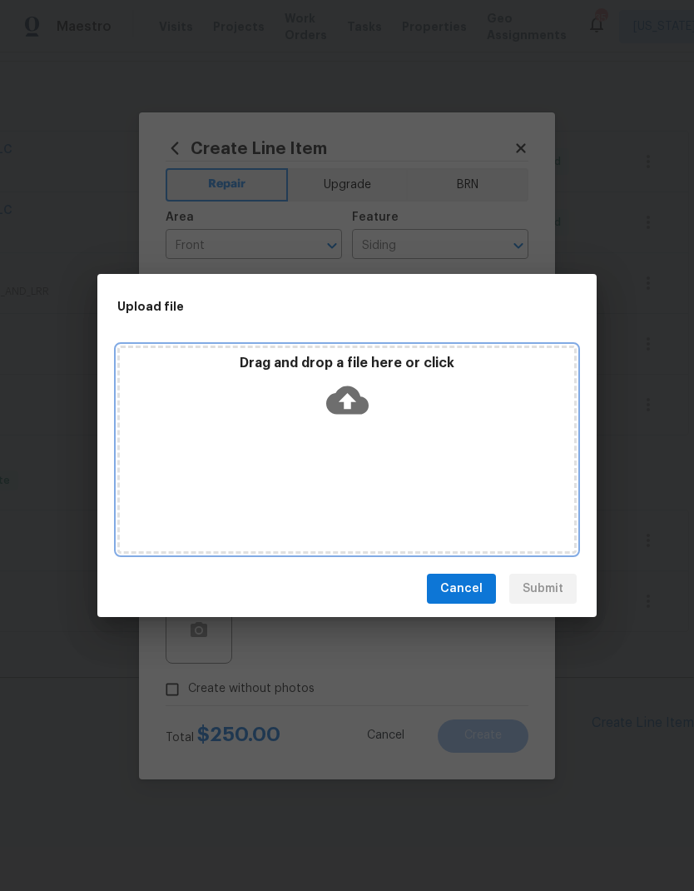
click at [364, 398] on icon at bounding box center [347, 400] width 42 height 28
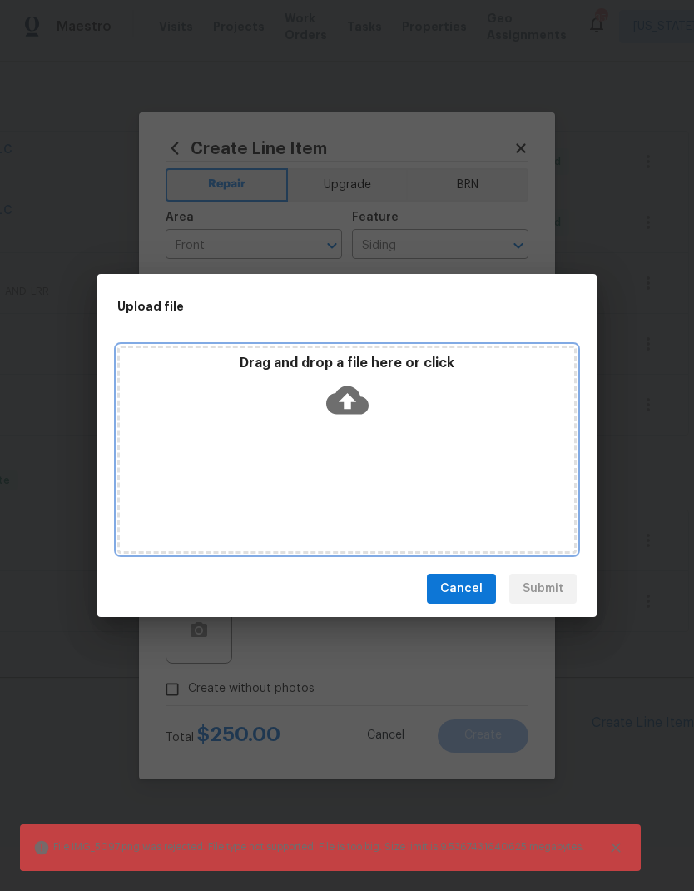
click at [351, 402] on icon at bounding box center [347, 400] width 42 height 42
click at [369, 501] on div "Drag and drop a file here or click" at bounding box center [347, 450] width 460 height 208
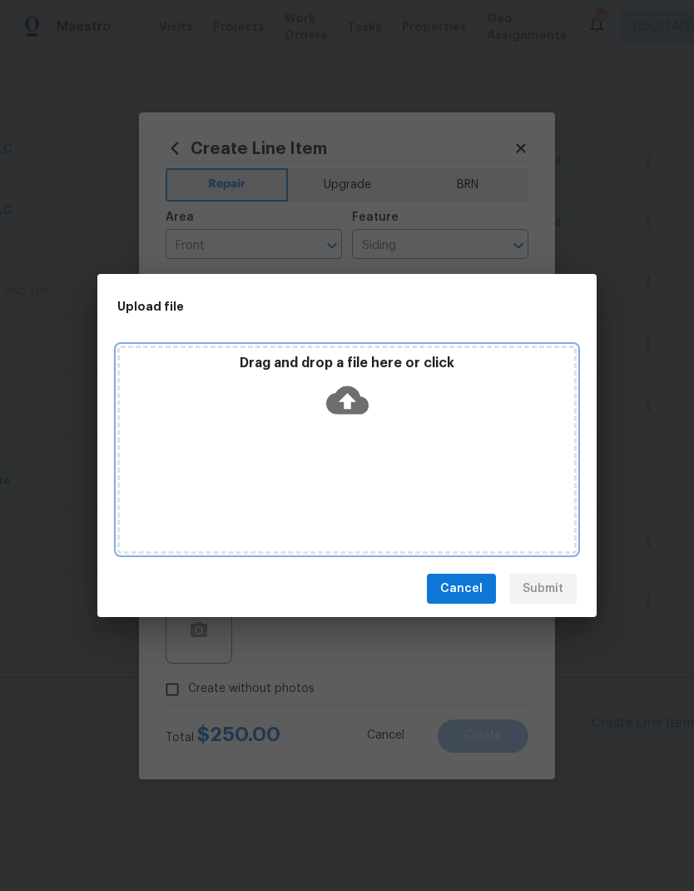
click at [349, 388] on icon at bounding box center [347, 400] width 42 height 28
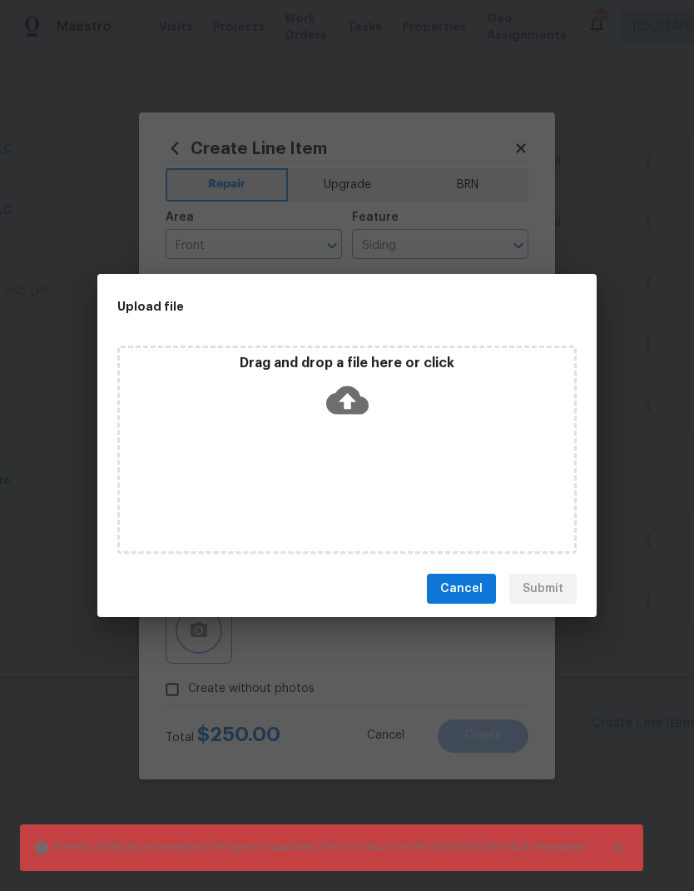
click at [357, 672] on div "Upload file Drag and drop a file here or click File IMG_5098.png was rejected. …" at bounding box center [347, 445] width 694 height 891
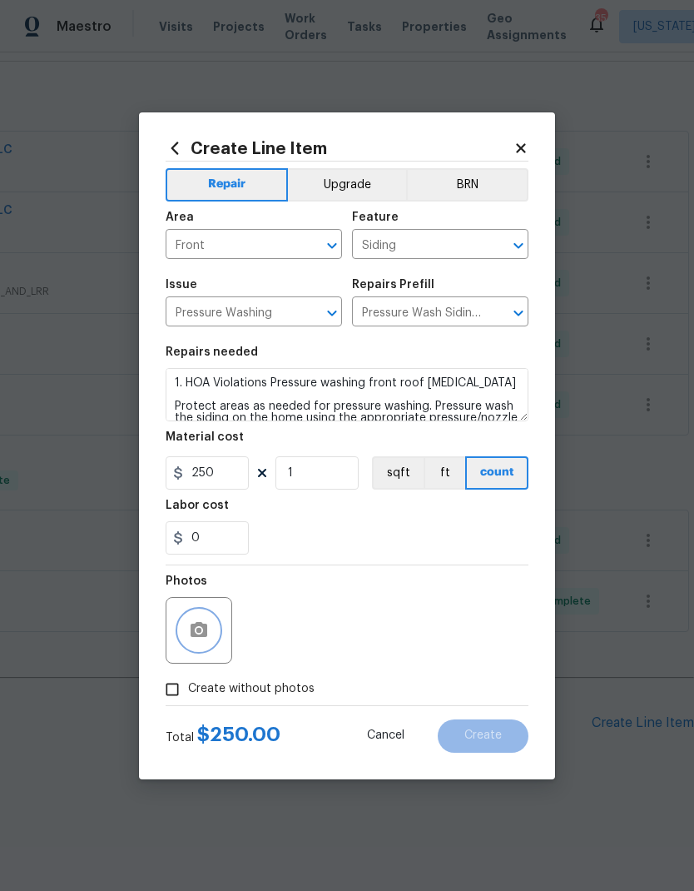
click at [214, 629] on button "button" at bounding box center [199, 630] width 40 height 40
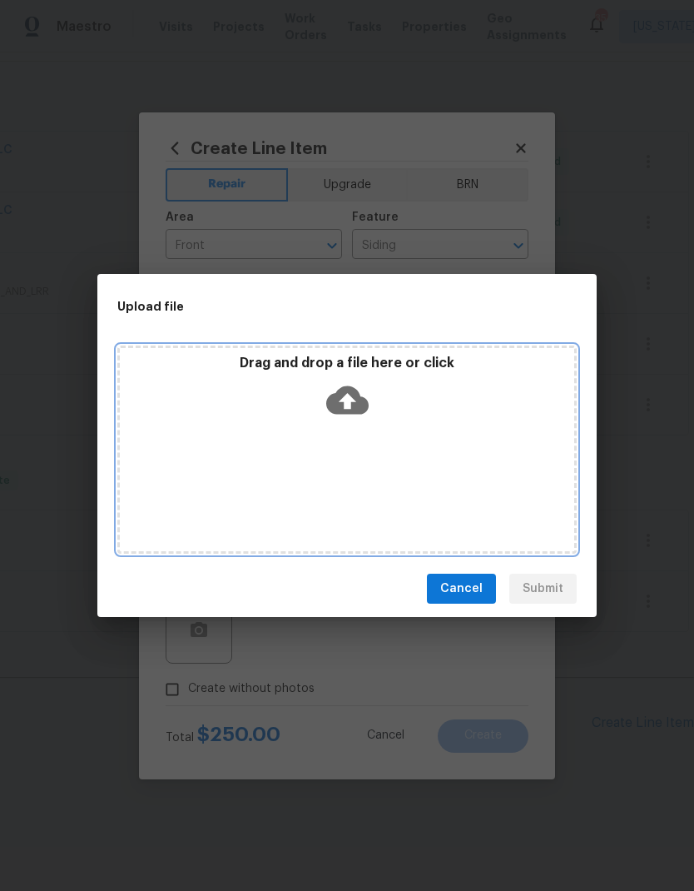
click at [348, 398] on icon at bounding box center [347, 400] width 42 height 42
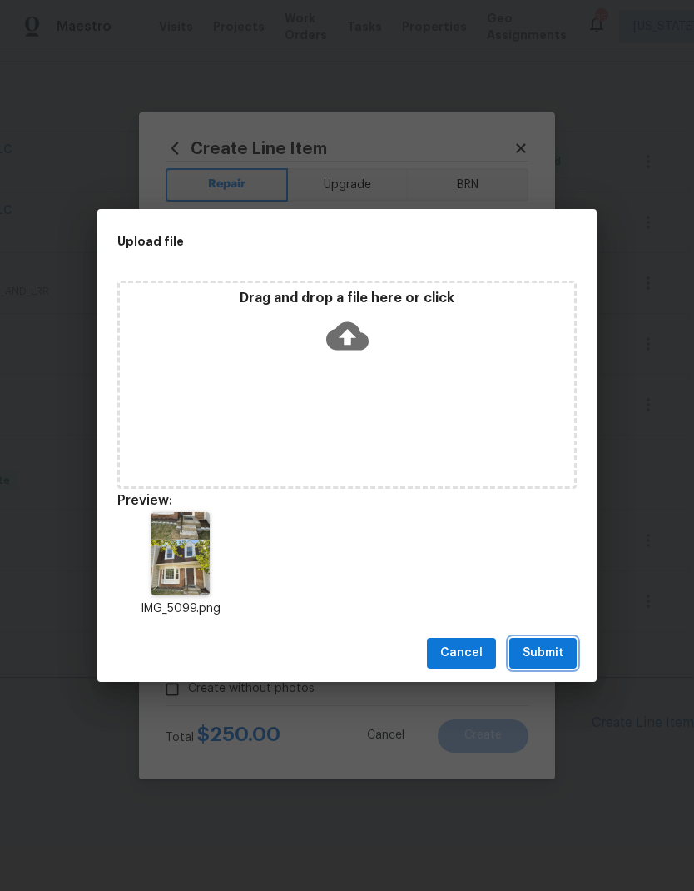
click at [554, 648] on span "Submit" at bounding box center [543, 653] width 41 height 21
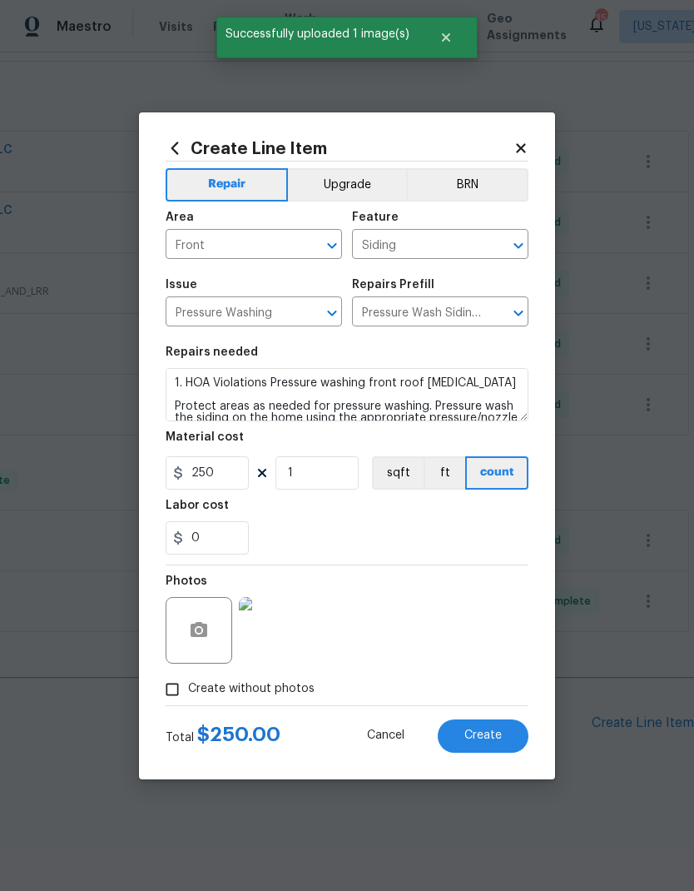
click at [492, 728] on button "Create" at bounding box center [483, 735] width 91 height 33
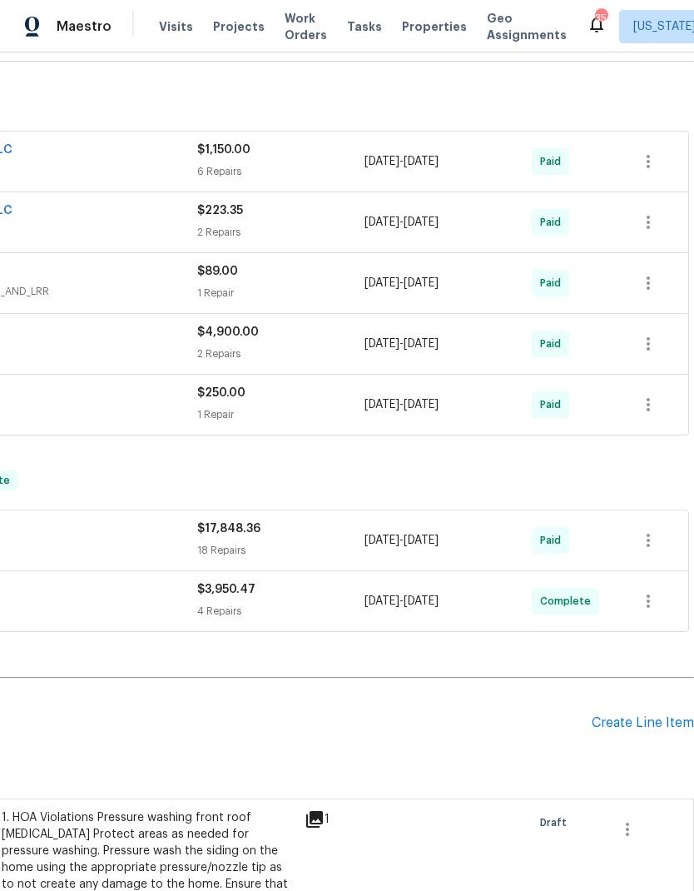
click at [642, 728] on div "Create Line Item" at bounding box center [643, 723] width 102 height 16
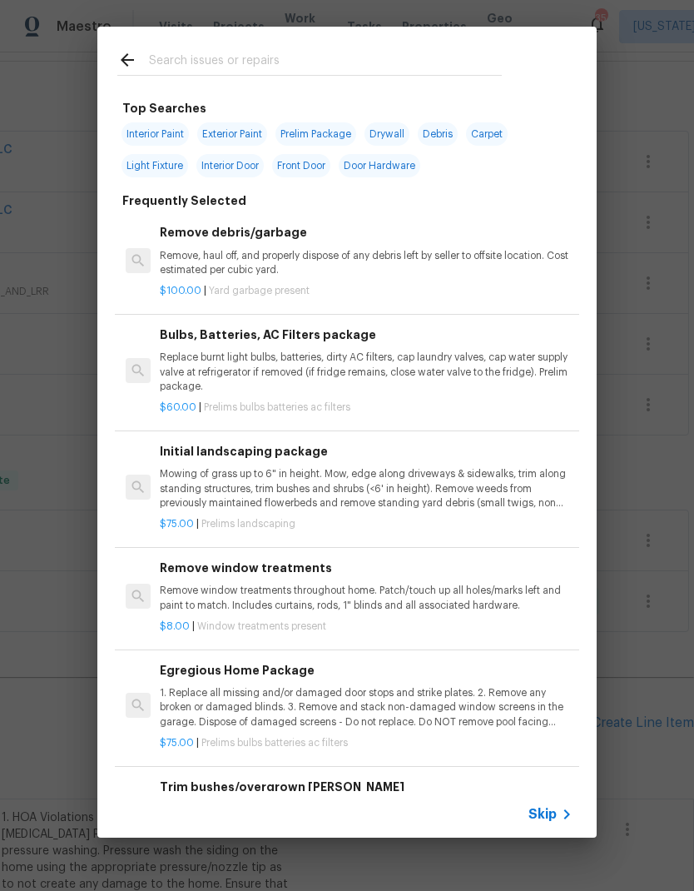
click at [410, 61] on input "text" at bounding box center [325, 62] width 353 height 25
type input "Brocks"
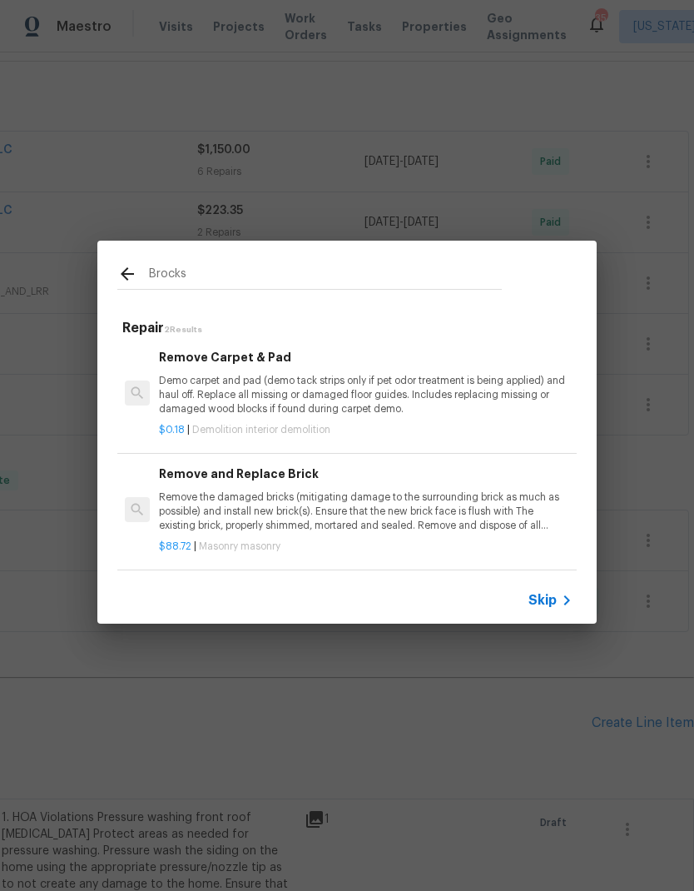
scroll to position [2, 1]
click at [405, 505] on p "Remove the damaged bricks (mitigating damage to the surrounding brick as much a…" at bounding box center [365, 511] width 413 height 42
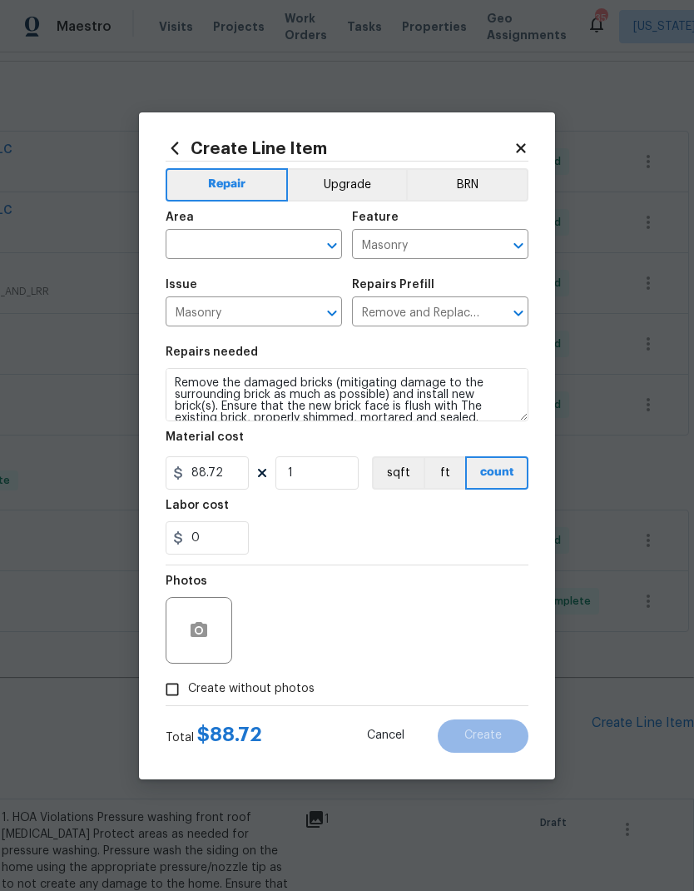
click at [330, 236] on icon "Open" at bounding box center [332, 246] width 20 height 20
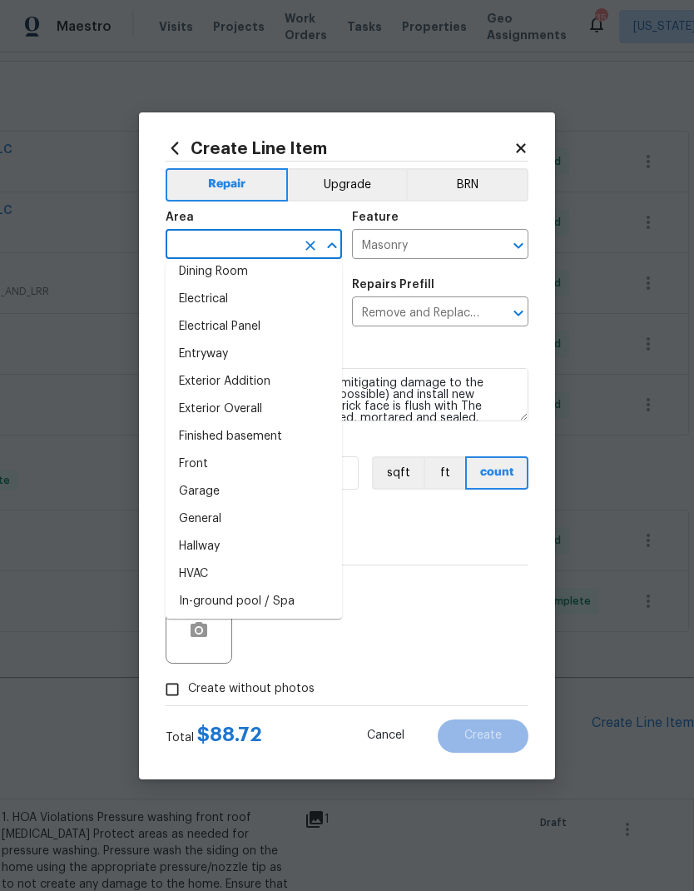
scroll to position [311, 0]
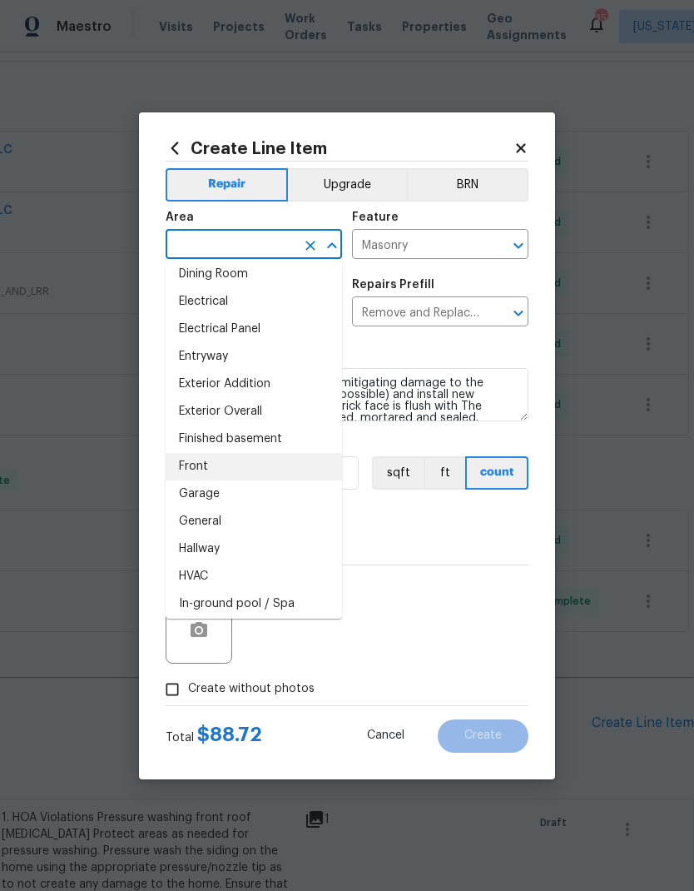
click at [270, 471] on li "Front" at bounding box center [254, 466] width 177 height 27
type input "Front"
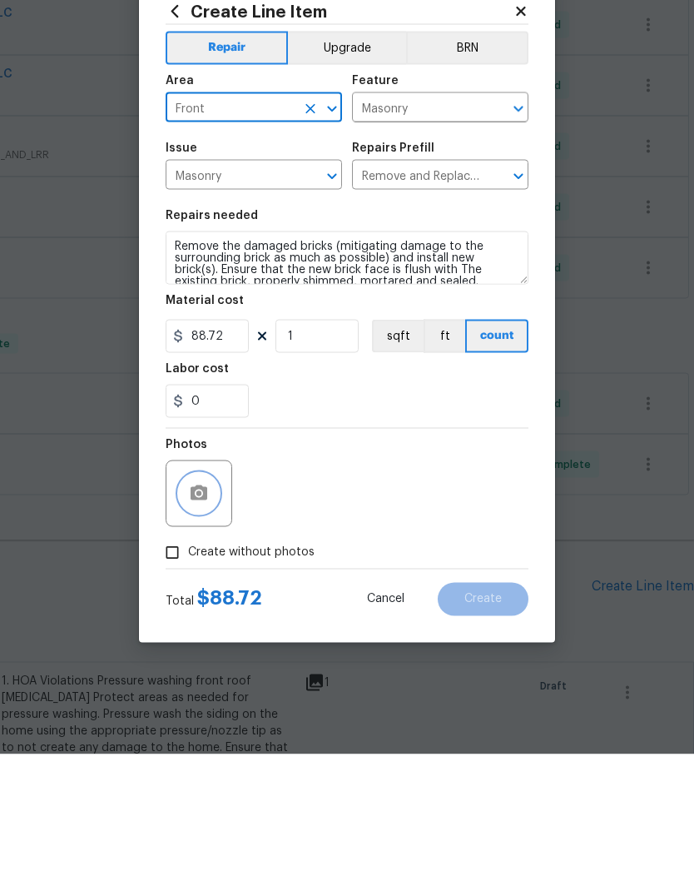
click at [211, 610] on button "button" at bounding box center [199, 630] width 40 height 40
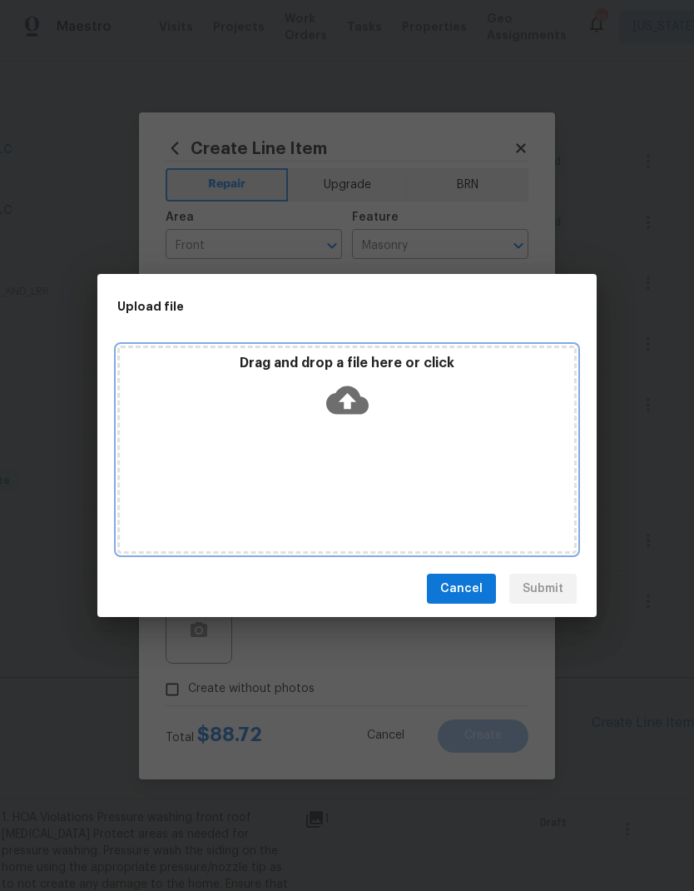
click at [360, 393] on icon at bounding box center [347, 400] width 42 height 42
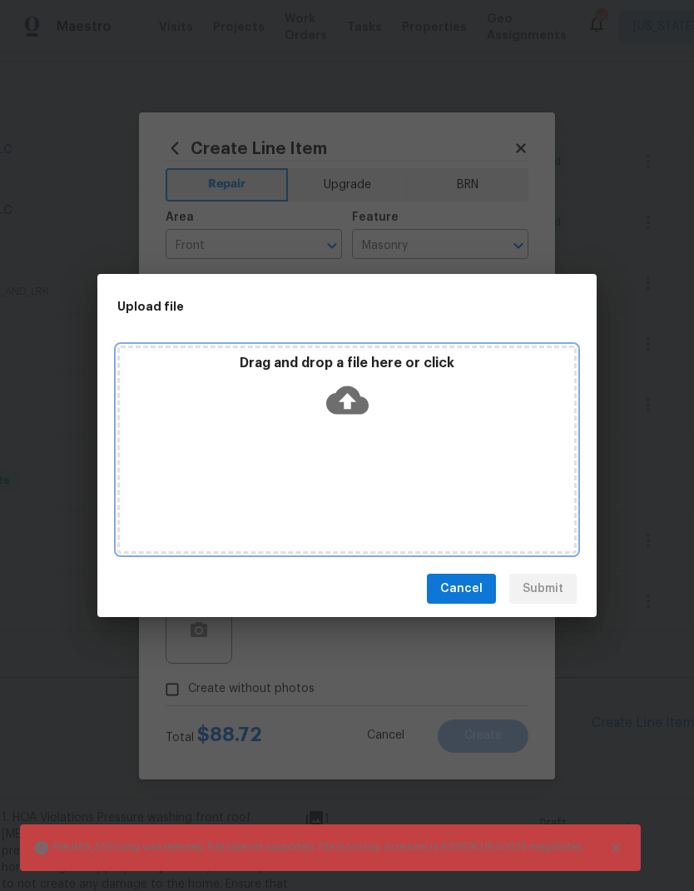
click at [361, 385] on icon at bounding box center [347, 400] width 42 height 42
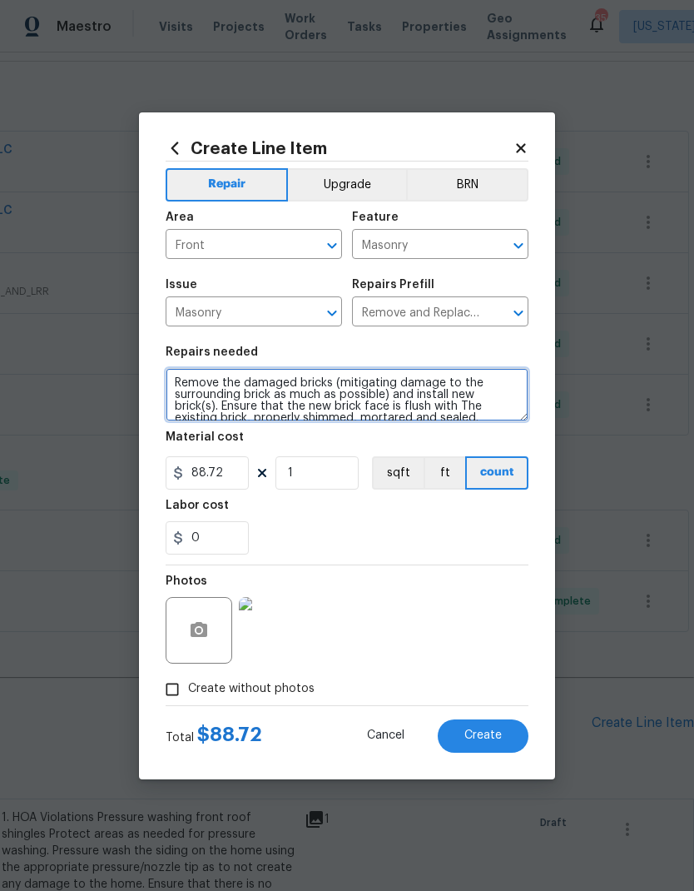
click at [175, 379] on textarea "Remove the damaged bricks (mitigating damage to the surrounding brick as much a…" at bounding box center [347, 394] width 363 height 53
click at [289, 380] on textarea "Remove the damaged bricks (mitigating damage to the surrounding brick as much a…" at bounding box center [347, 394] width 363 height 53
type textarea "2. HOA violations Install missing bricks into exterior wall Re secure wall bloc…"
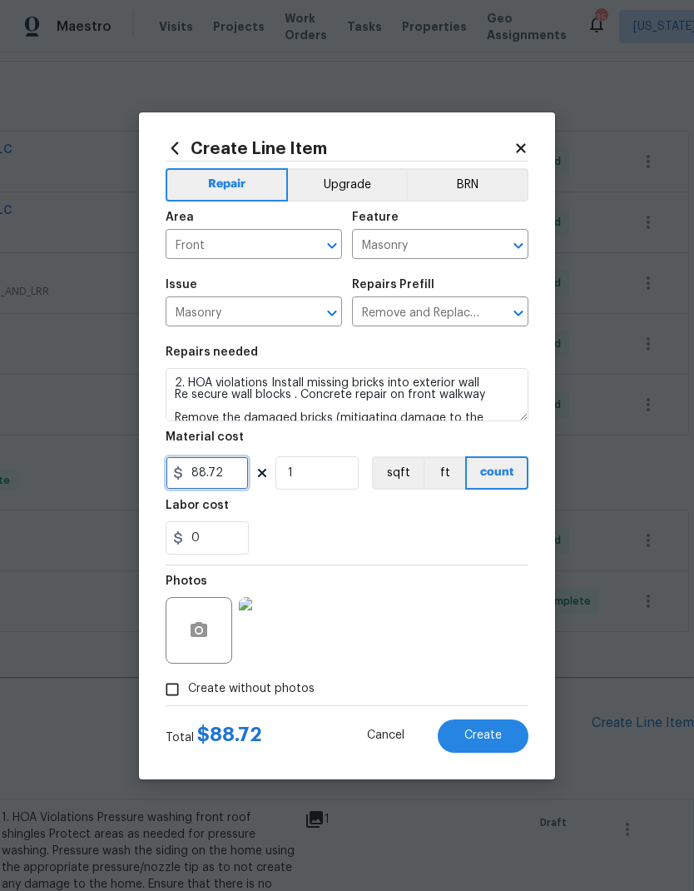
click at [225, 475] on input "88.72" at bounding box center [207, 472] width 83 height 33
type input "250"
click at [335, 531] on div "0" at bounding box center [347, 537] width 363 height 33
click at [493, 734] on span "Create" at bounding box center [483, 735] width 37 height 12
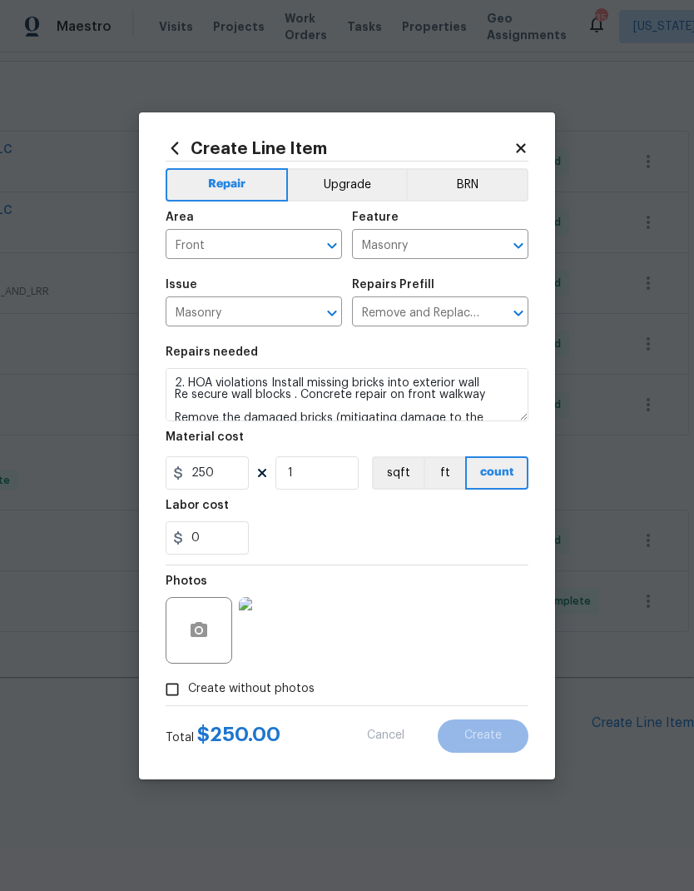
type input "0"
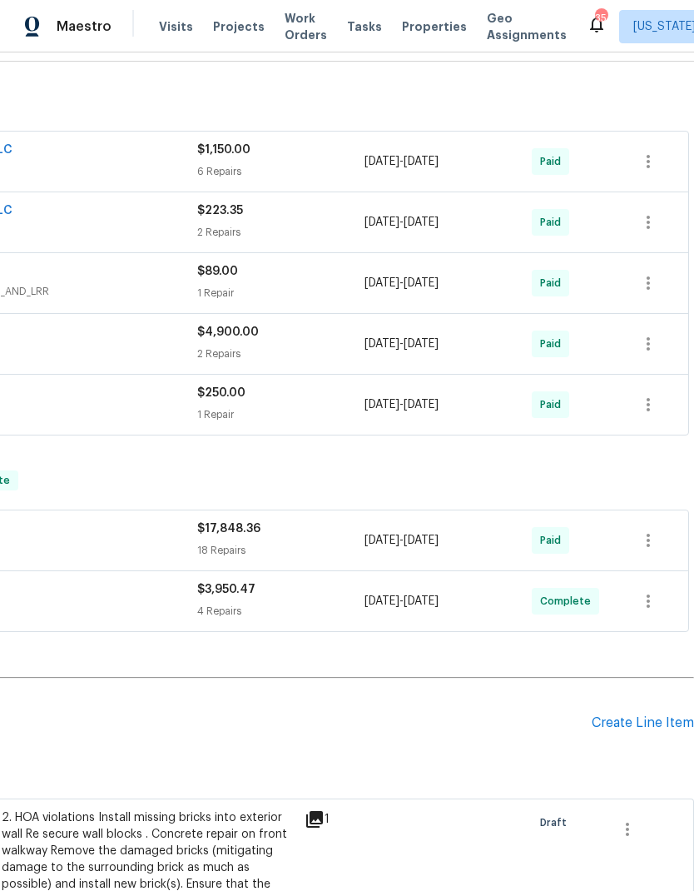
click at [646, 724] on div "Create Line Item" at bounding box center [643, 723] width 102 height 16
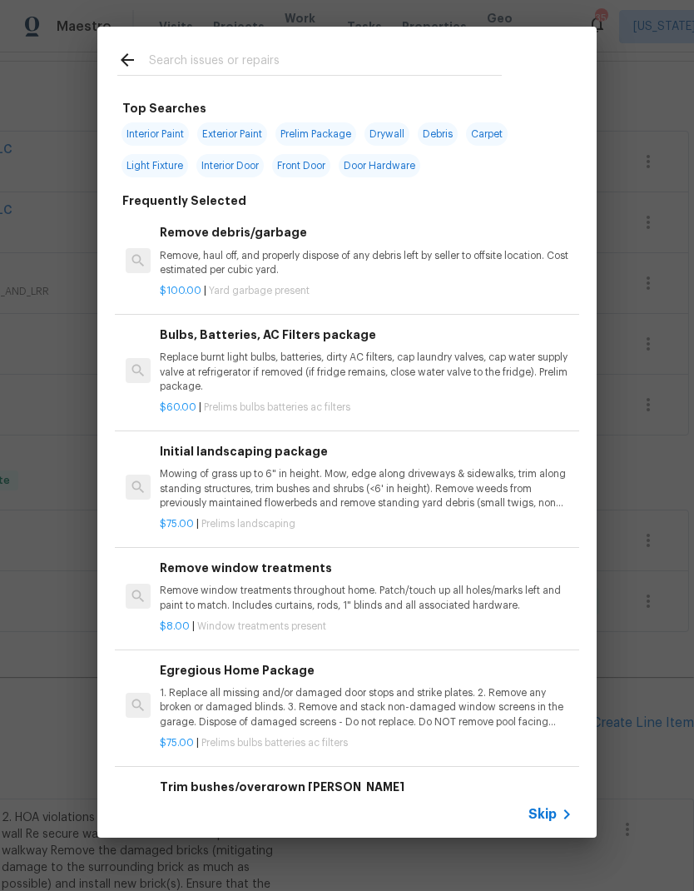
click at [400, 61] on input "text" at bounding box center [325, 62] width 353 height 25
type input "Fence"
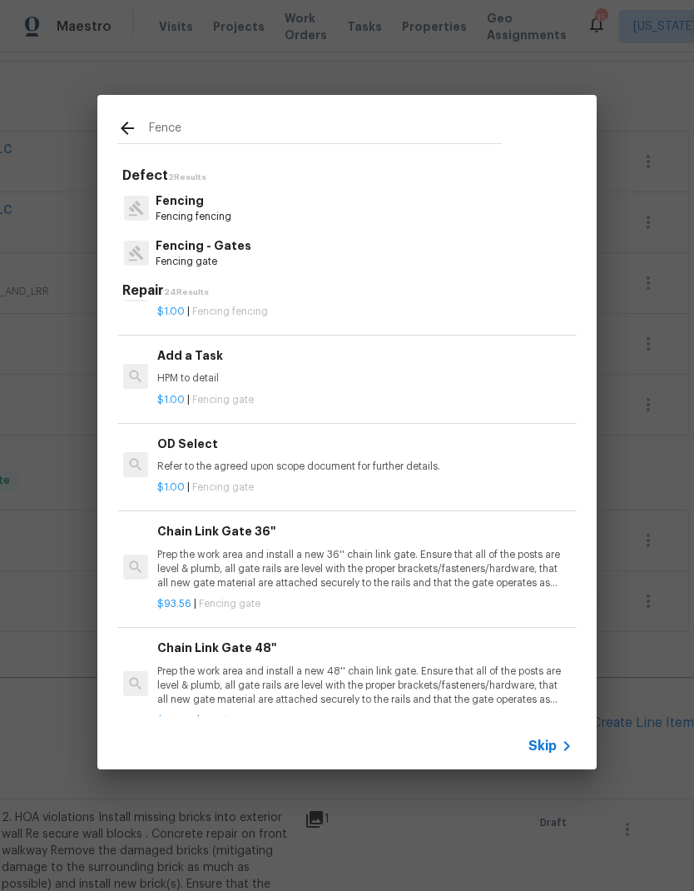
scroll to position [872, 2]
click at [386, 385] on div "$1.00 | Fencing gate" at bounding box center [363, 395] width 413 height 21
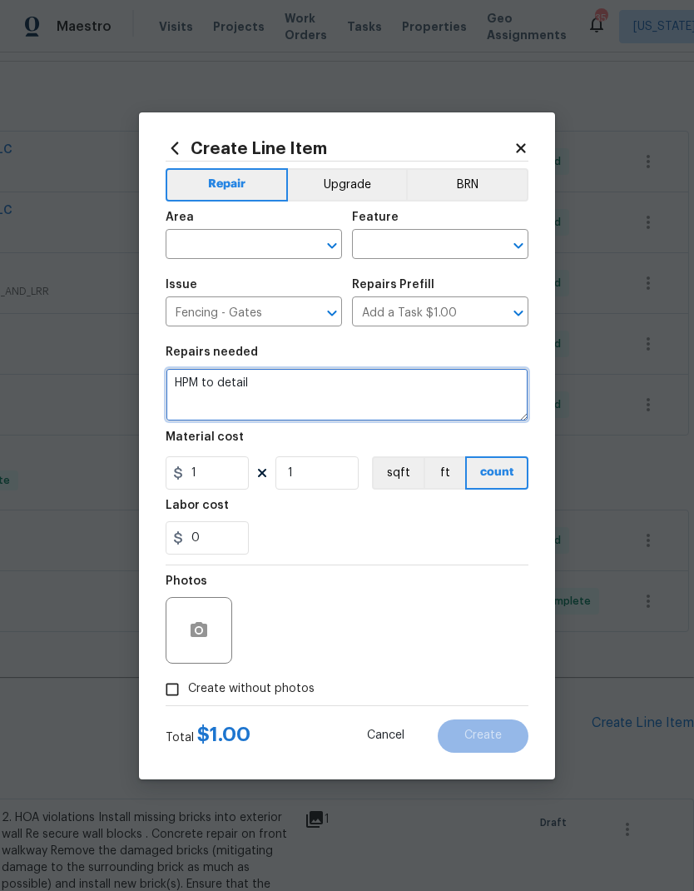
click at [388, 381] on textarea "HPM to detail" at bounding box center [347, 394] width 363 height 53
type textarea "H"
click at [379, 385] on textarea "3. HOA Violations Repair wooden cap , repair wooden board on back gate , repair" at bounding box center [347, 394] width 363 height 53
click at [374, 383] on textarea "3. HOA Violations Repair wooden cap , repair wooden board on back gate , repair" at bounding box center [347, 394] width 363 height 53
click at [460, 397] on textarea "3. HOA Violations Repair wooden cap along the perimeter of fence, repair wooden…" at bounding box center [347, 394] width 363 height 53
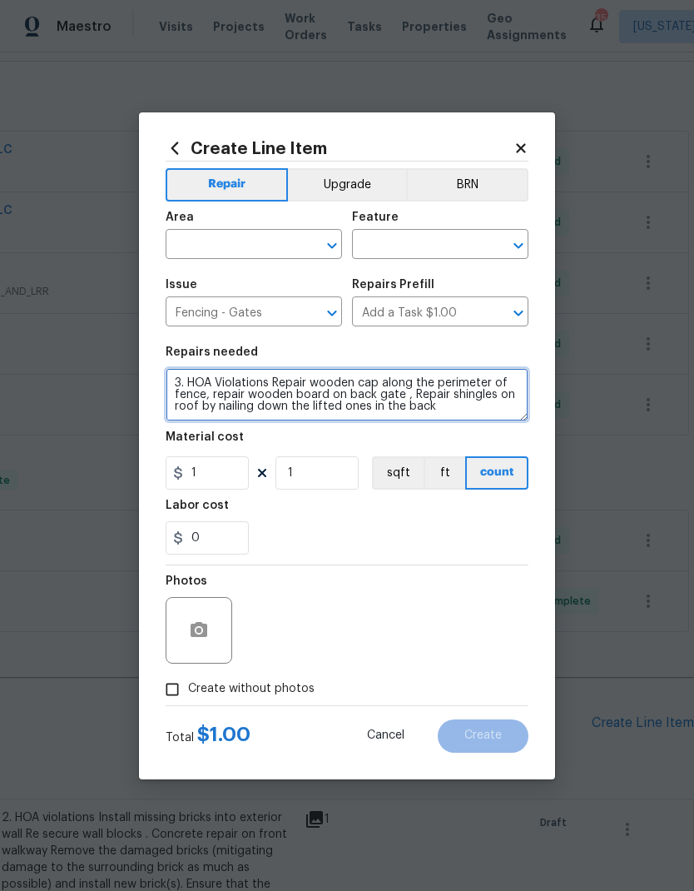
type textarea "3. HOA Violations Repair wooden cap along the perimeter of fence, repair wooden…"
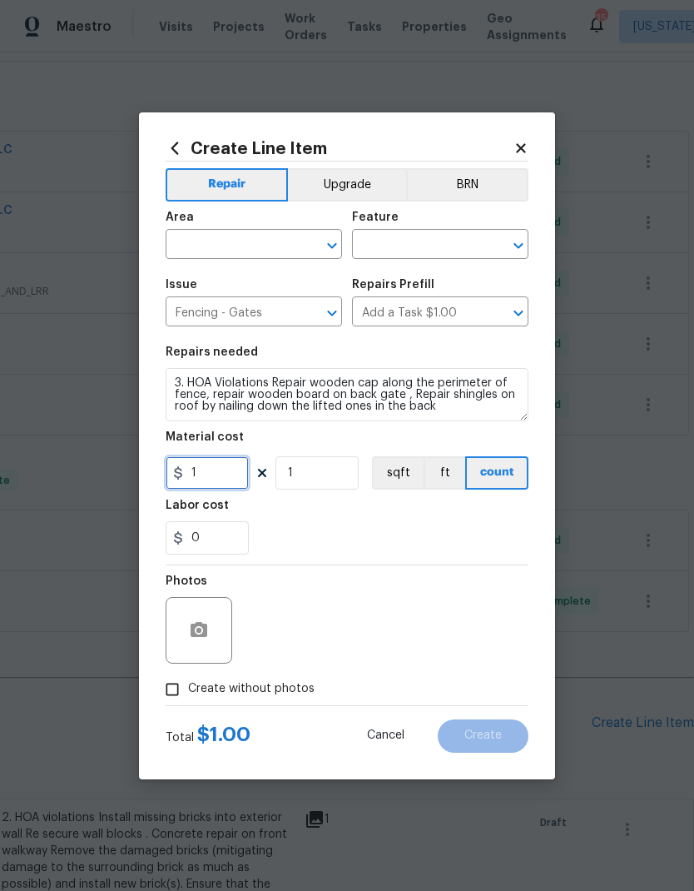
click at [228, 477] on input "1" at bounding box center [207, 472] width 83 height 33
type input "250"
click at [311, 530] on div "0" at bounding box center [347, 537] width 363 height 33
click at [336, 243] on icon "Open" at bounding box center [331, 246] width 9 height 6
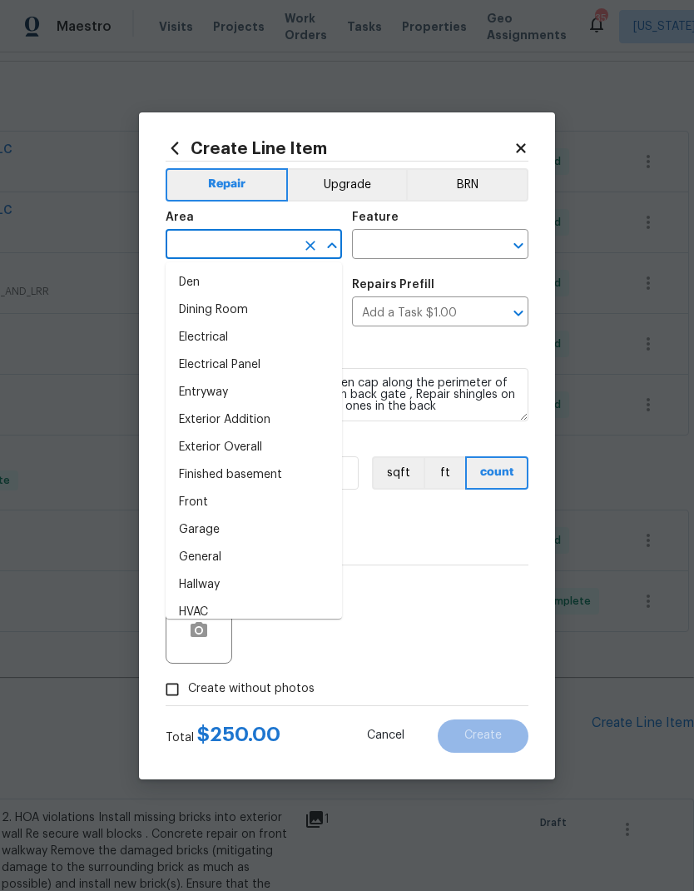
scroll to position [283, 0]
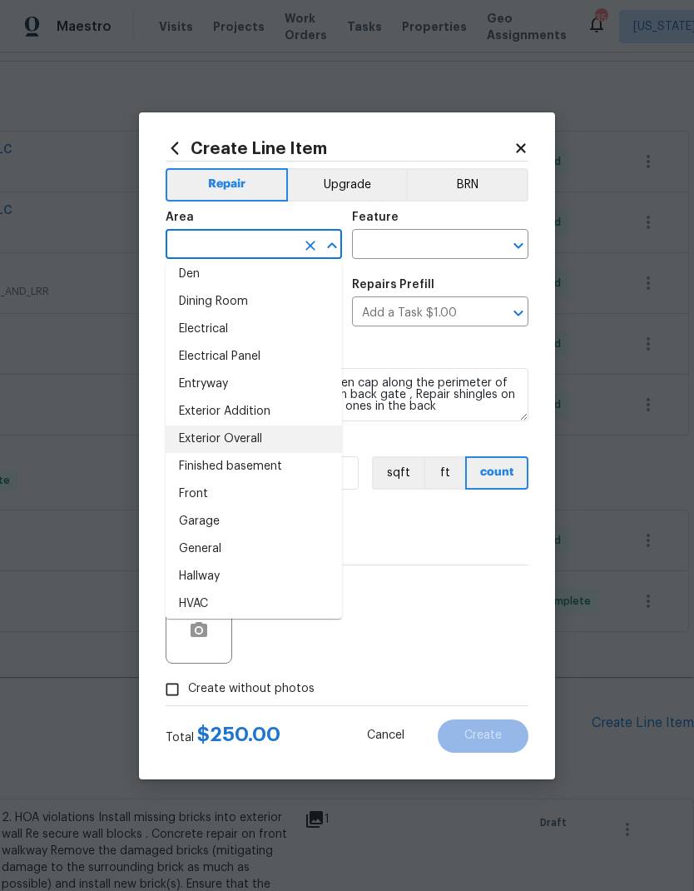
click at [281, 440] on li "Exterior Overall" at bounding box center [254, 438] width 177 height 27
type input "Exterior Overall"
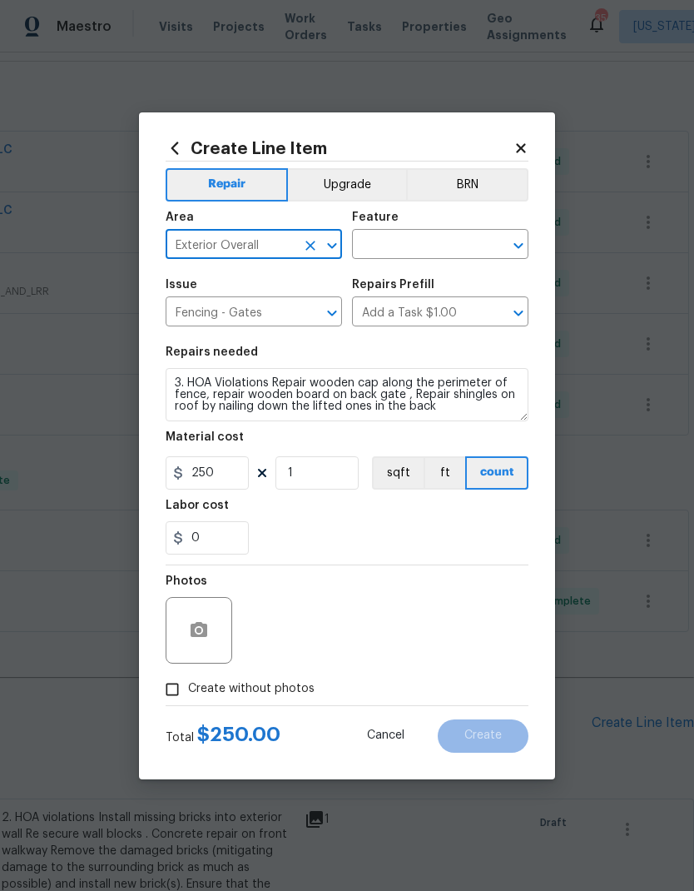
click at [522, 248] on icon "Open" at bounding box center [519, 246] width 20 height 20
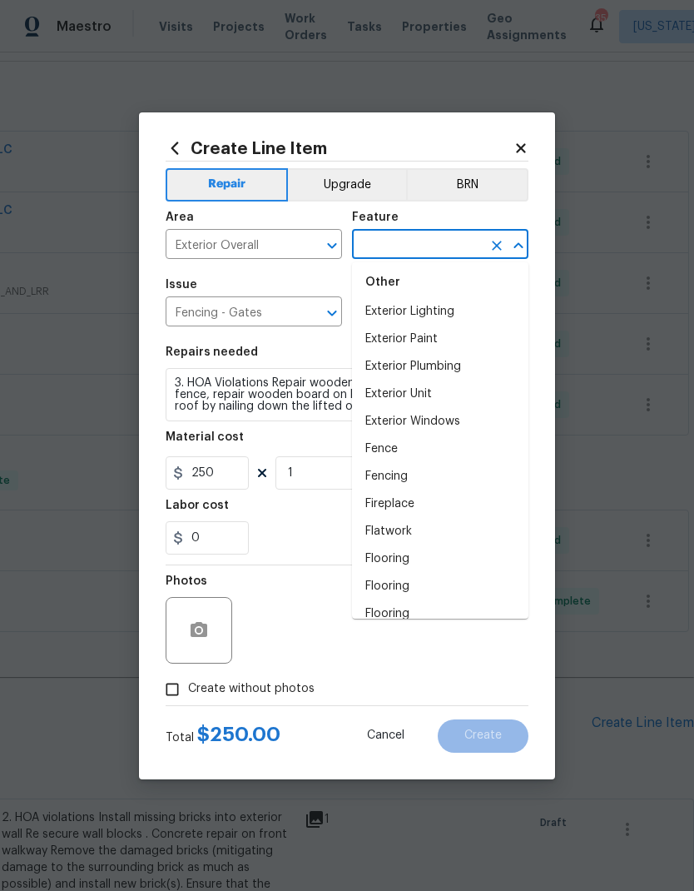
scroll to position [1285, 0]
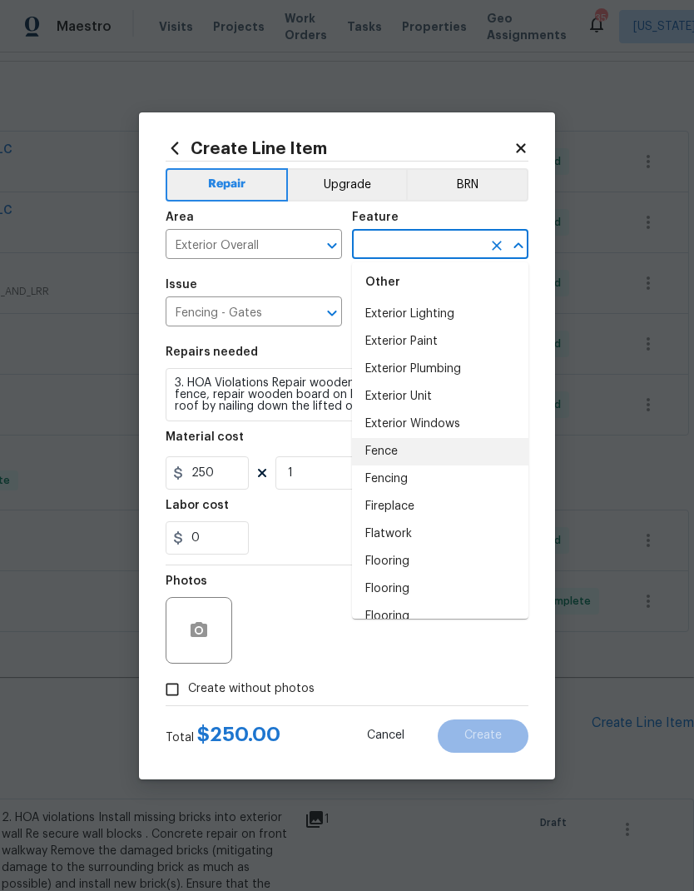
click at [445, 449] on li "Fence" at bounding box center [440, 451] width 177 height 27
type input "Fence"
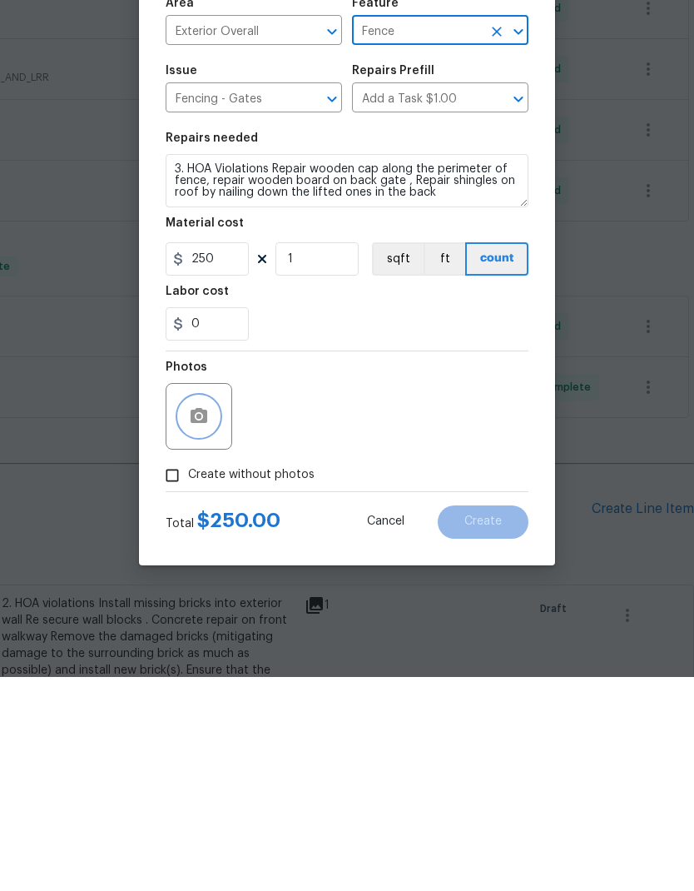
click at [206, 622] on icon "button" at bounding box center [199, 629] width 17 height 15
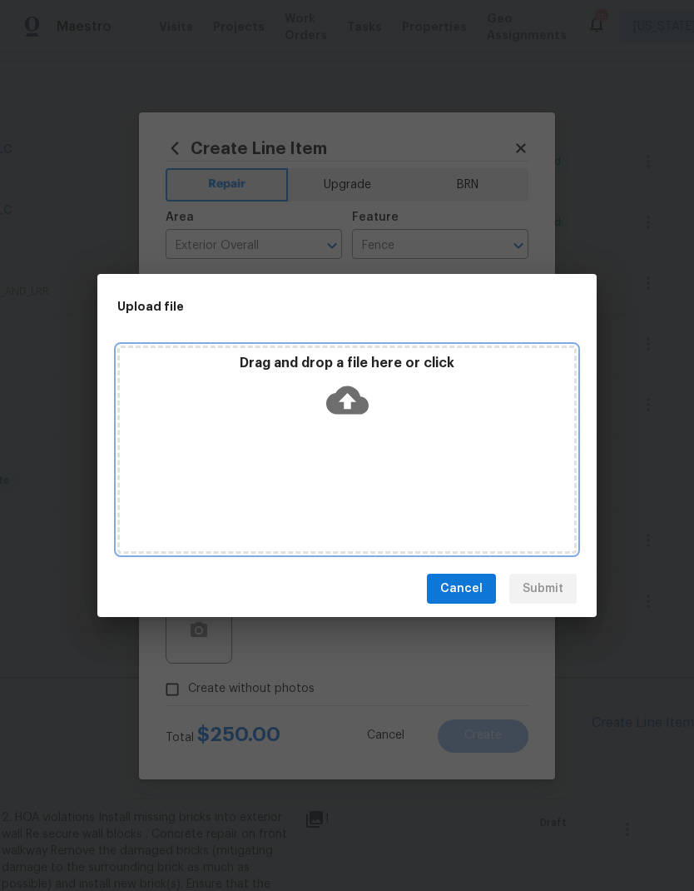
click at [356, 400] on icon at bounding box center [347, 400] width 42 height 28
